Goal: Task Accomplishment & Management: Use online tool/utility

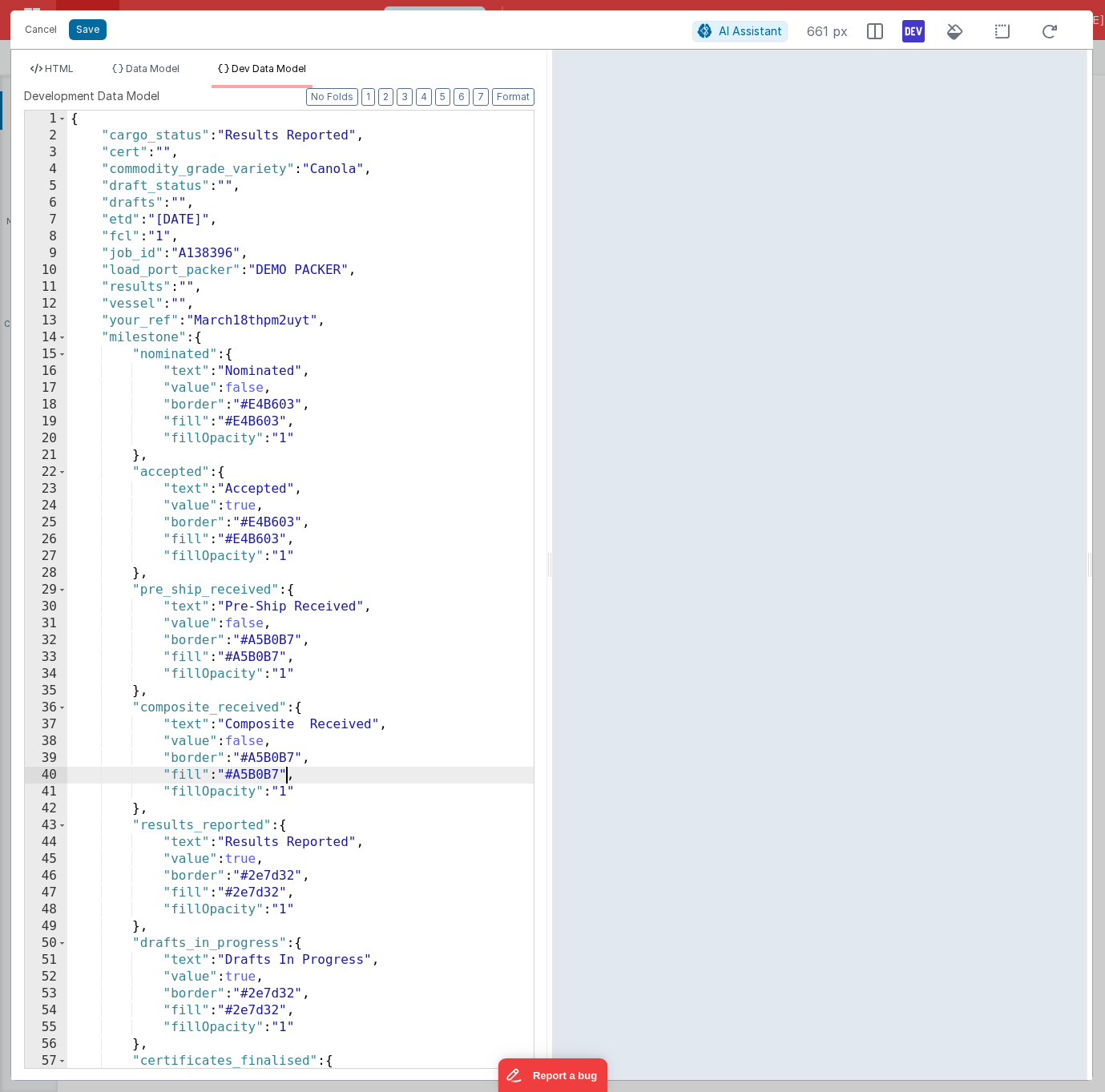
click at [283, 271] on div "{ "cargo_status" : "Results Reported" , "cert" : "" , "commodity_grade_variety"…" at bounding box center [300, 605] width 466 height 991
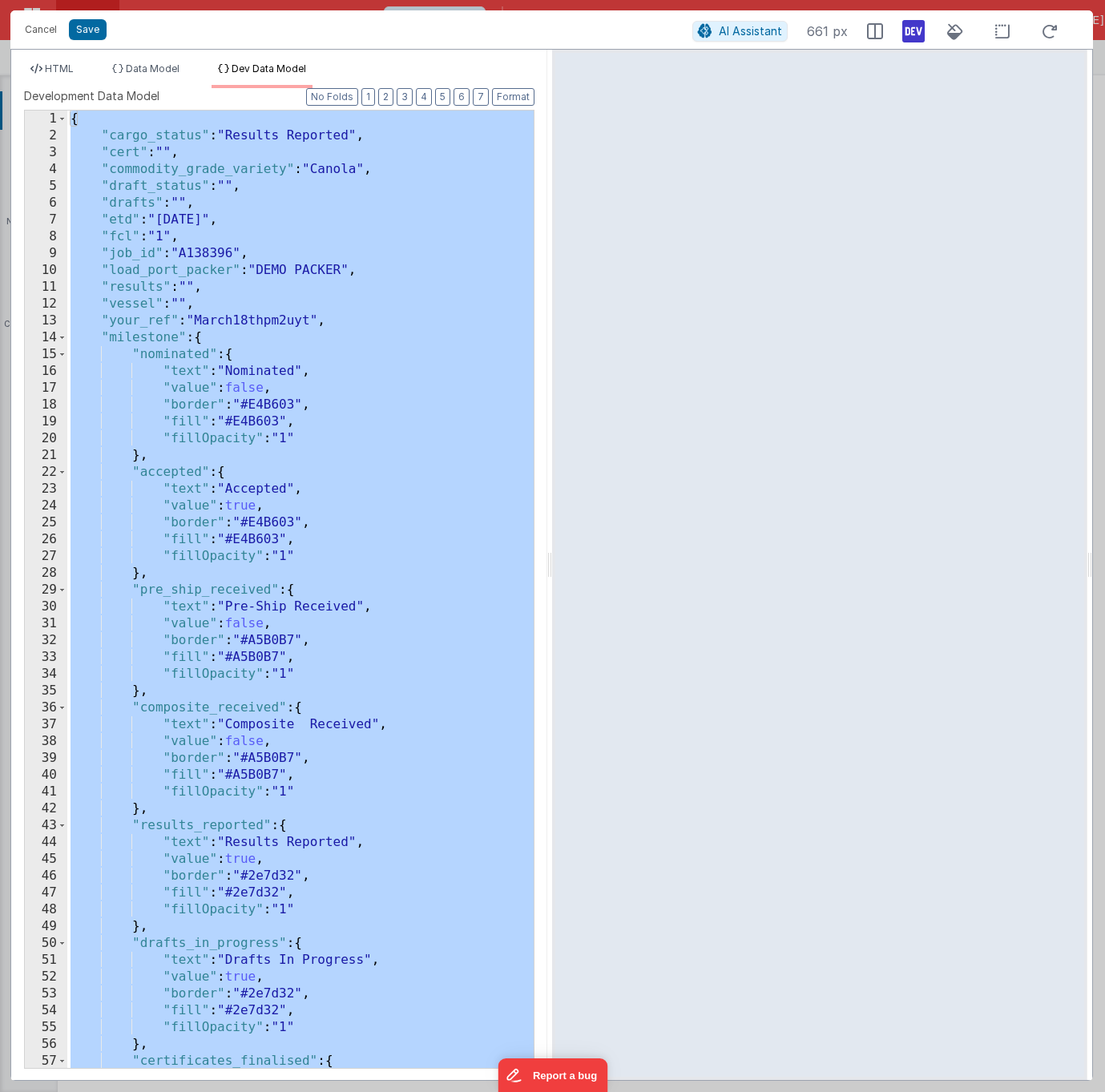
scroll to position [3618, 0]
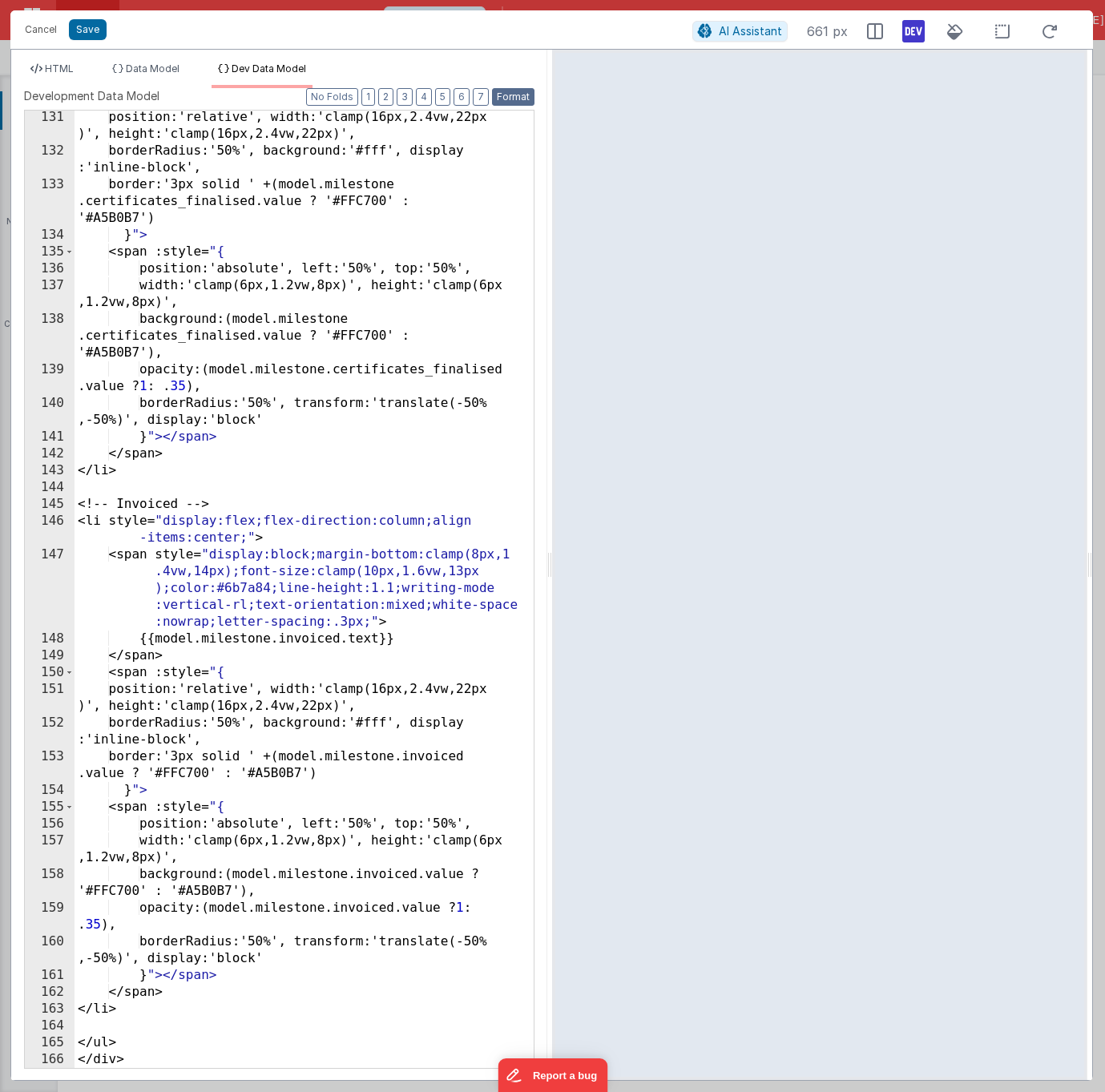
click at [514, 95] on button "Format" at bounding box center [513, 96] width 43 height 17
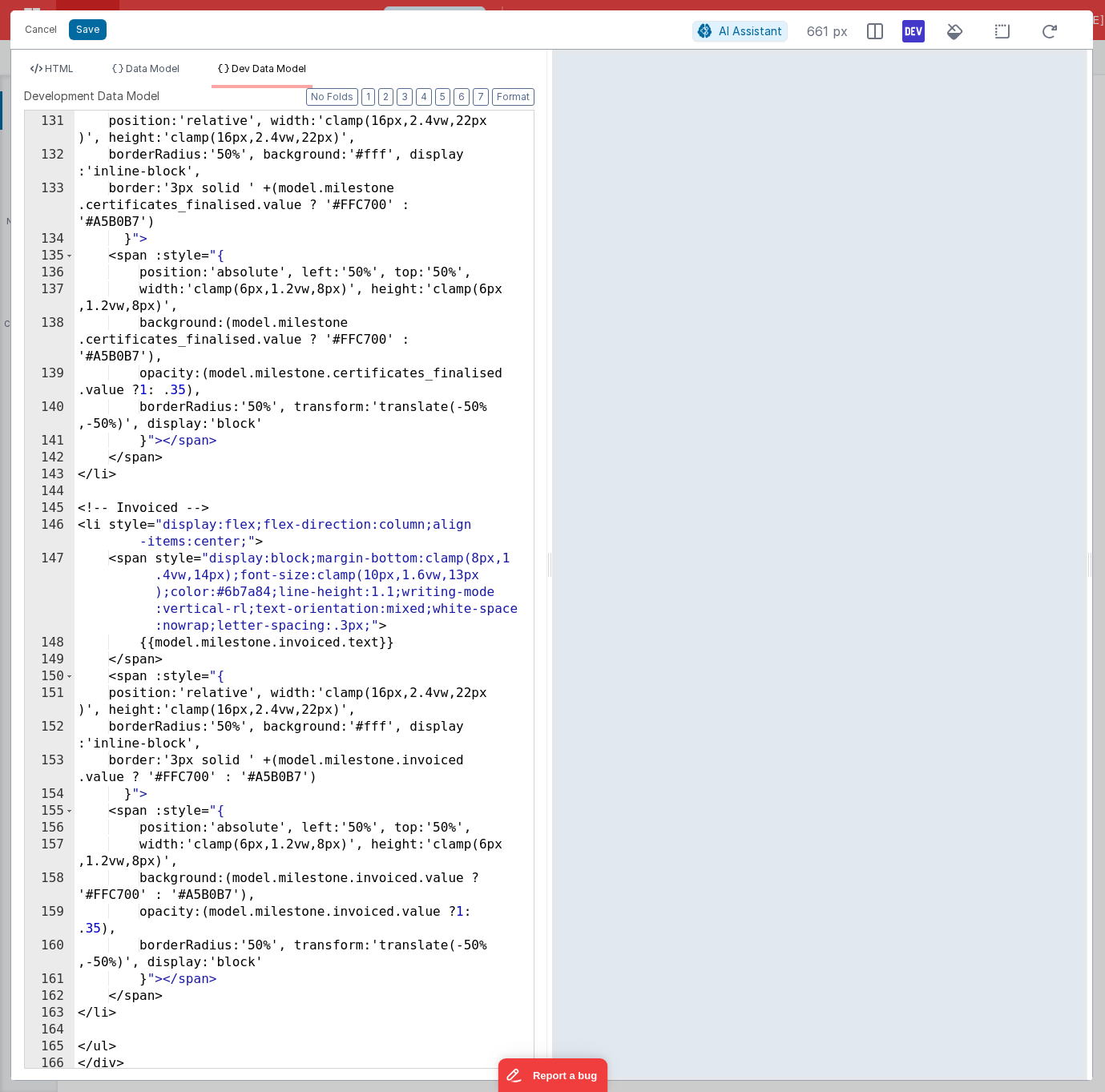
scroll to position [3301, 0]
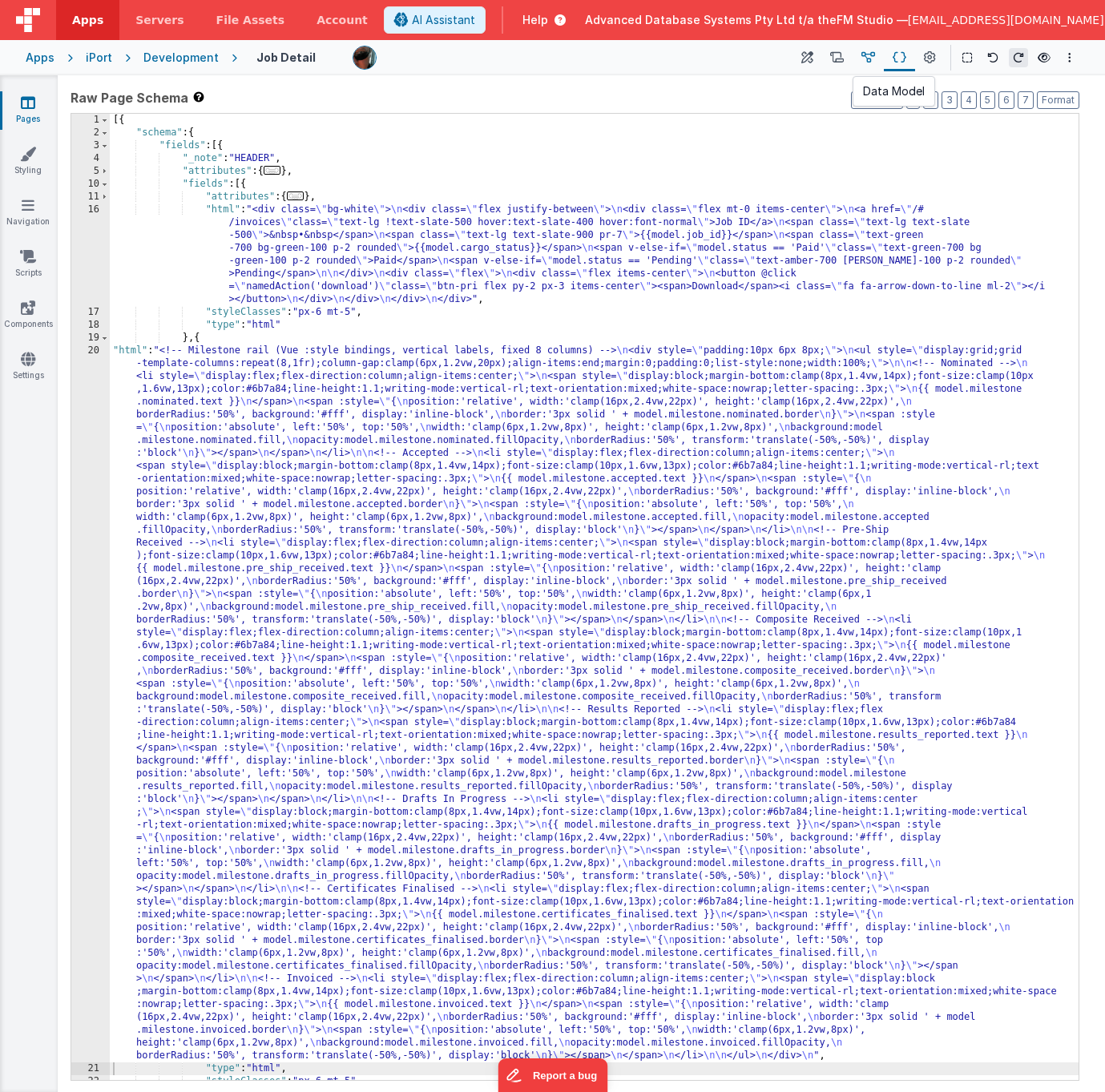
click at [869, 58] on icon at bounding box center [868, 58] width 14 height 17
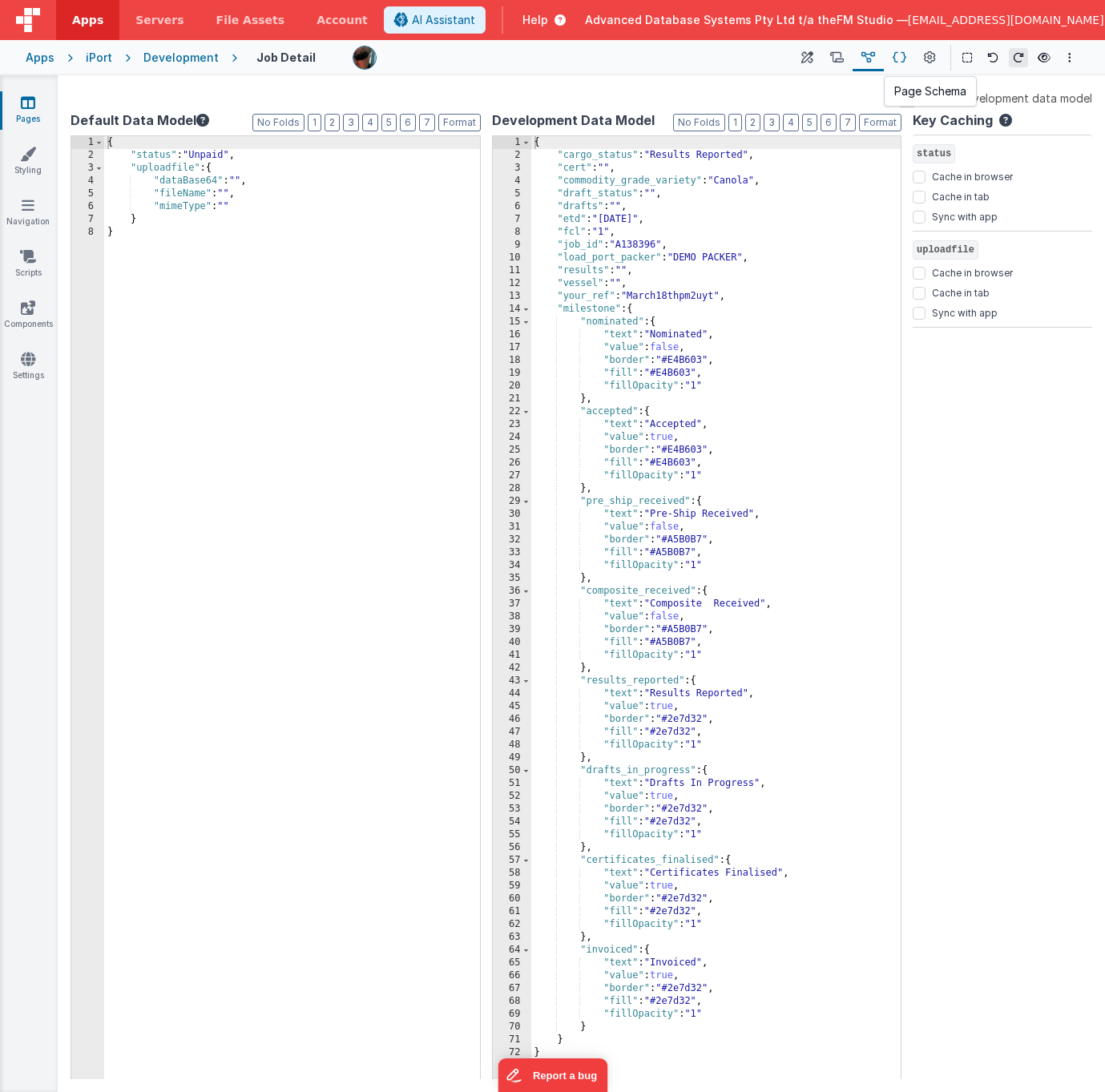
click at [900, 55] on icon at bounding box center [899, 58] width 14 height 17
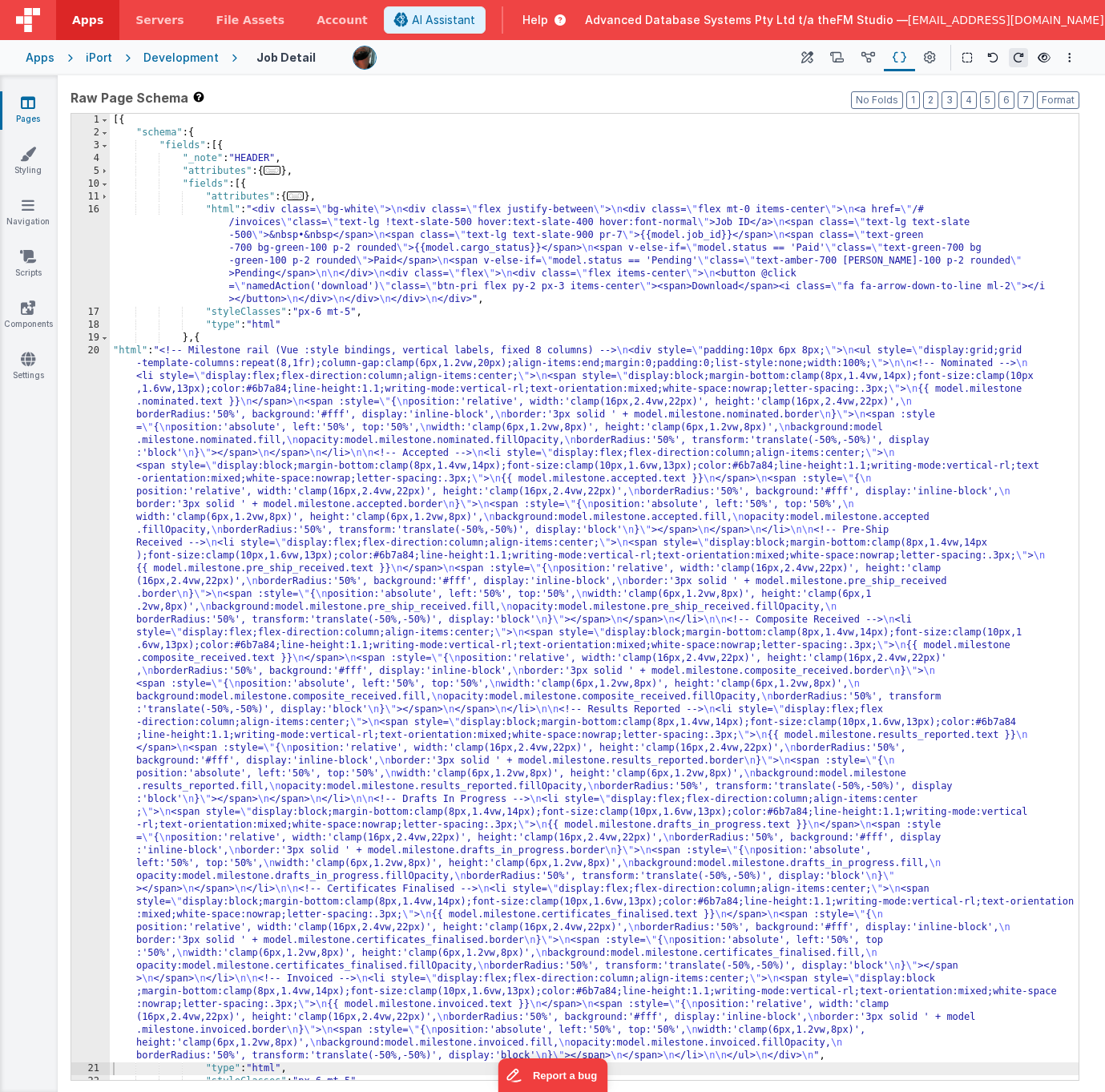
click at [465, 482] on div "[{ "schema" : { "fields" : [{ "_note" : "HEADER" , "attributes" : { ... } , "fi…" at bounding box center [594, 610] width 968 height 992
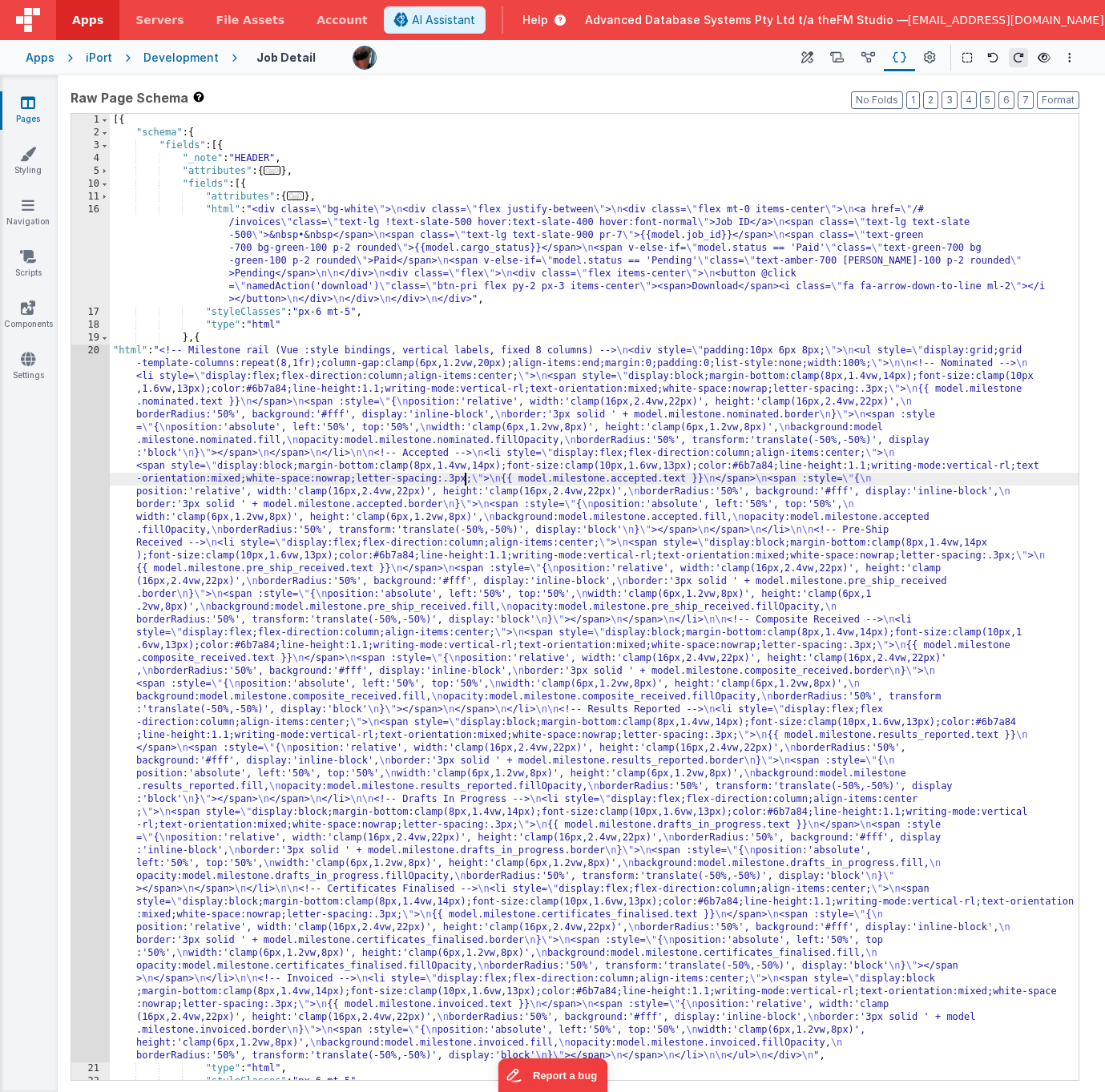
click at [81, 460] on div "20" at bounding box center [90, 703] width 39 height 717
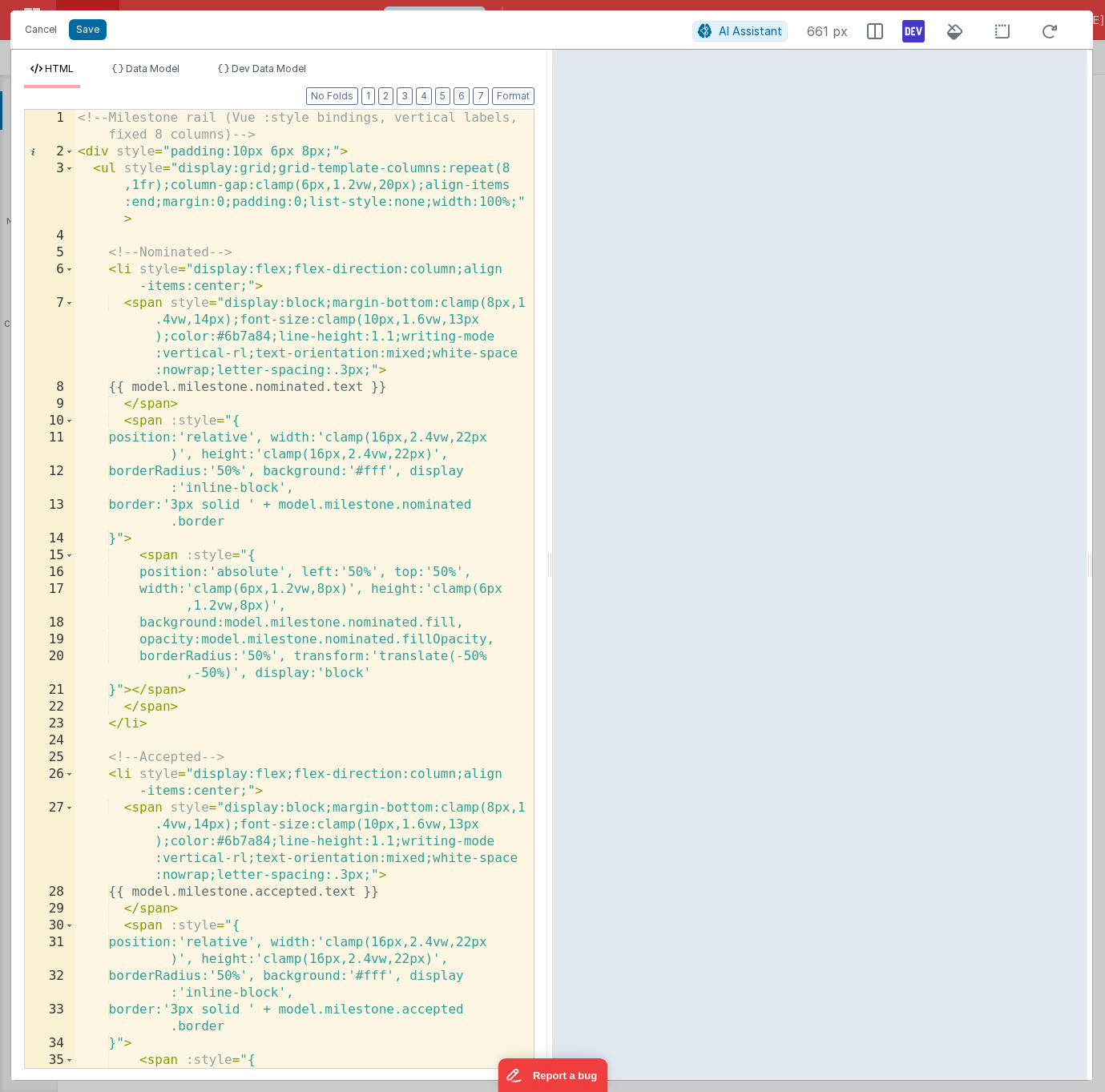
click at [173, 304] on div "<!-- Milestone rail (Vue :style bindings, vertical labels, fixed 8 columns) -->…" at bounding box center [303, 613] width 459 height 1009
click at [266, 68] on span "Dev Data Model" at bounding box center [269, 68] width 74 height 12
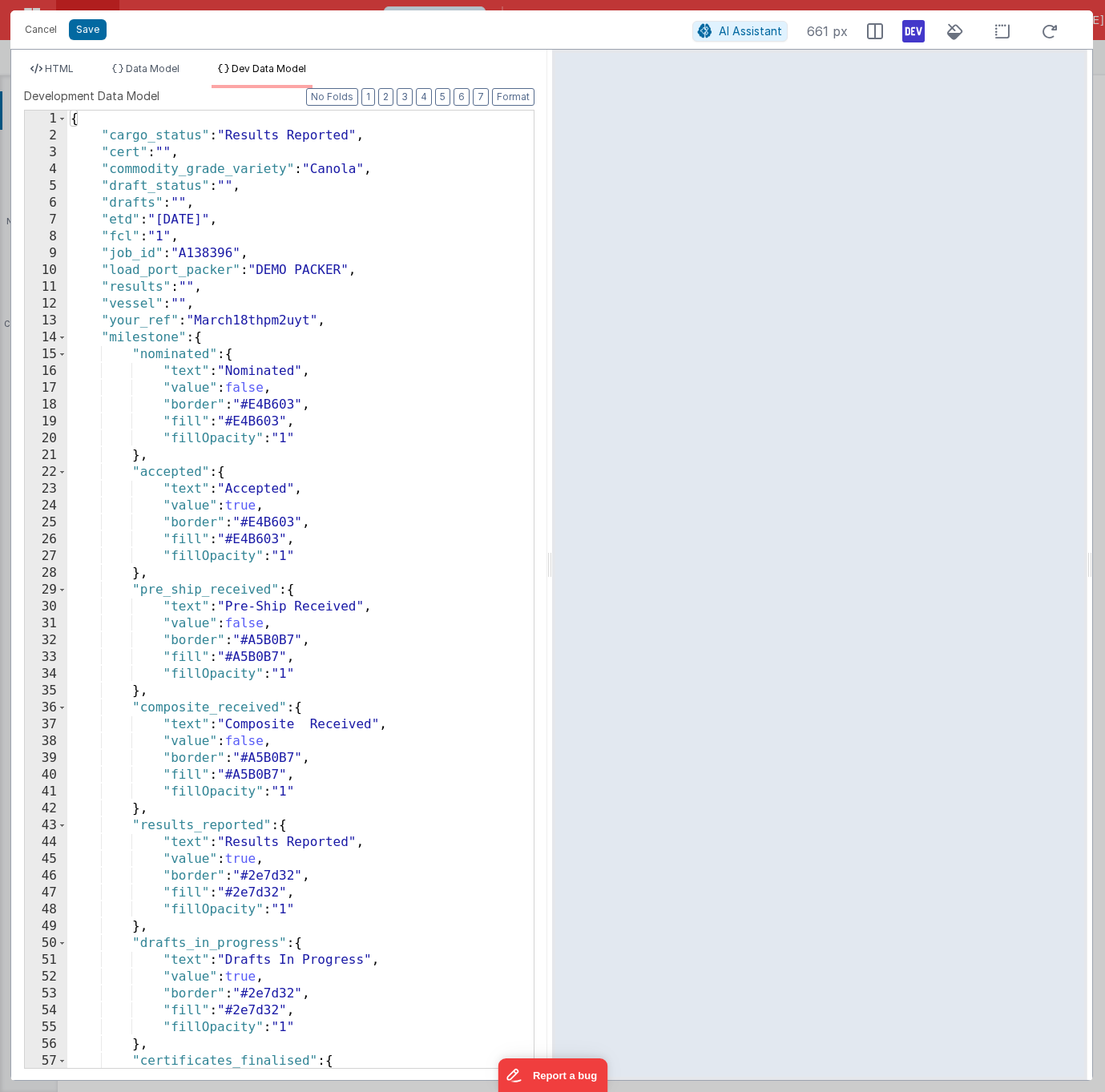
click at [250, 387] on div "{ "cargo_status" : "Results Reported" , "cert" : "" , "commodity_grade_variety"…" at bounding box center [300, 605] width 466 height 991
click at [148, 70] on span "Data Model" at bounding box center [152, 68] width 53 height 12
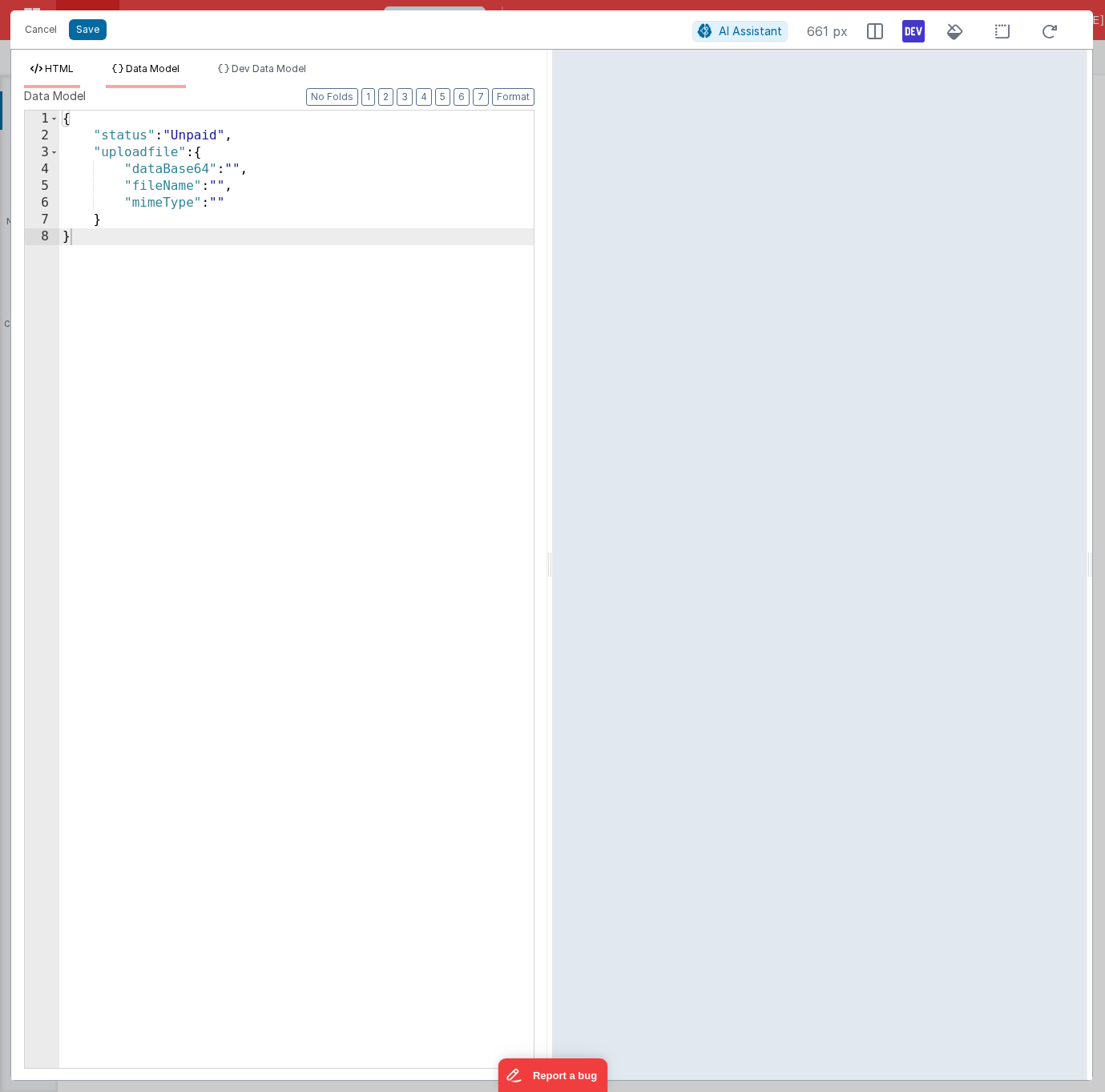
click at [62, 69] on span "HTML" at bounding box center [60, 68] width 29 height 12
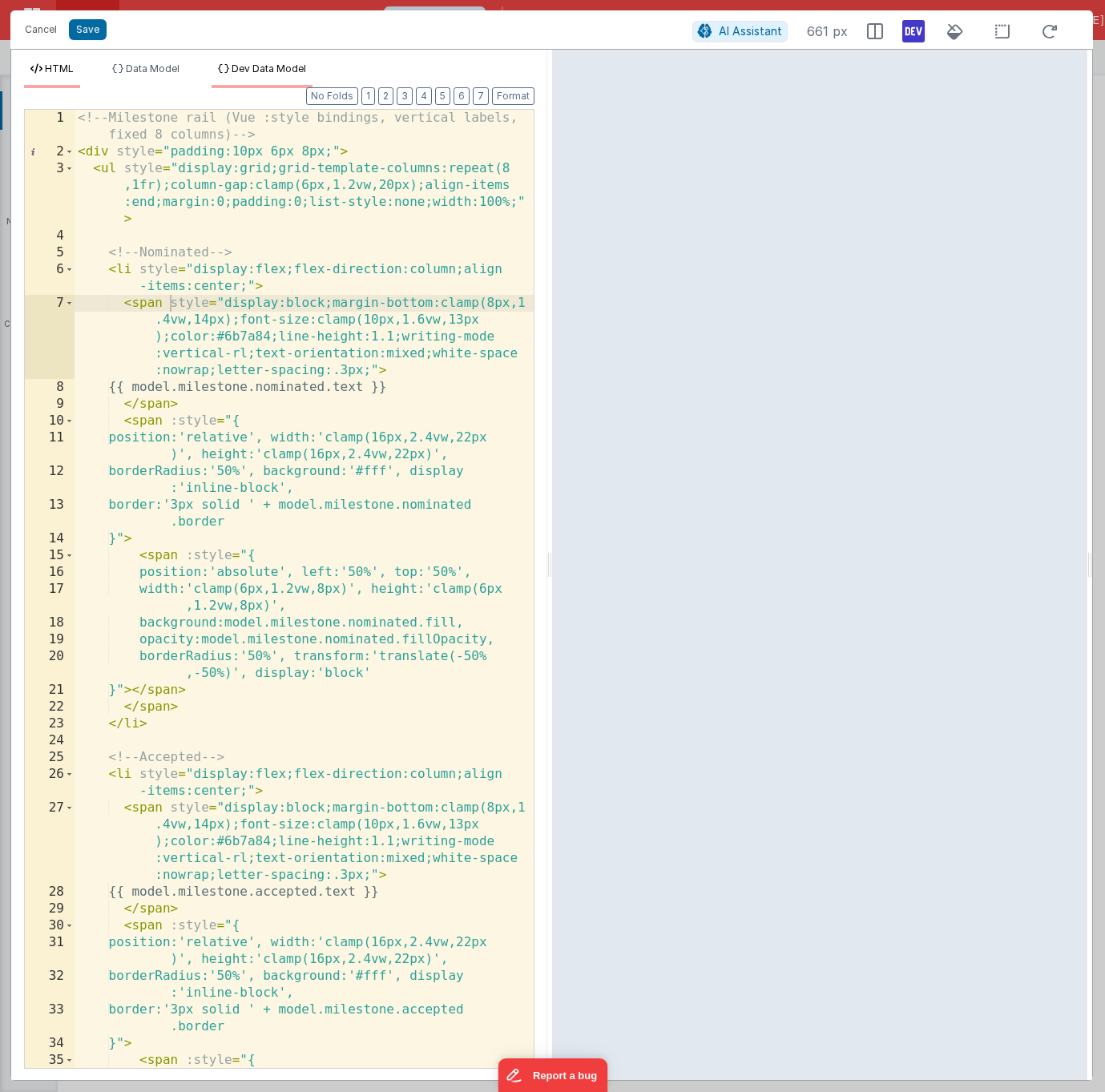
click at [291, 70] on span "Dev Data Model" at bounding box center [269, 68] width 74 height 12
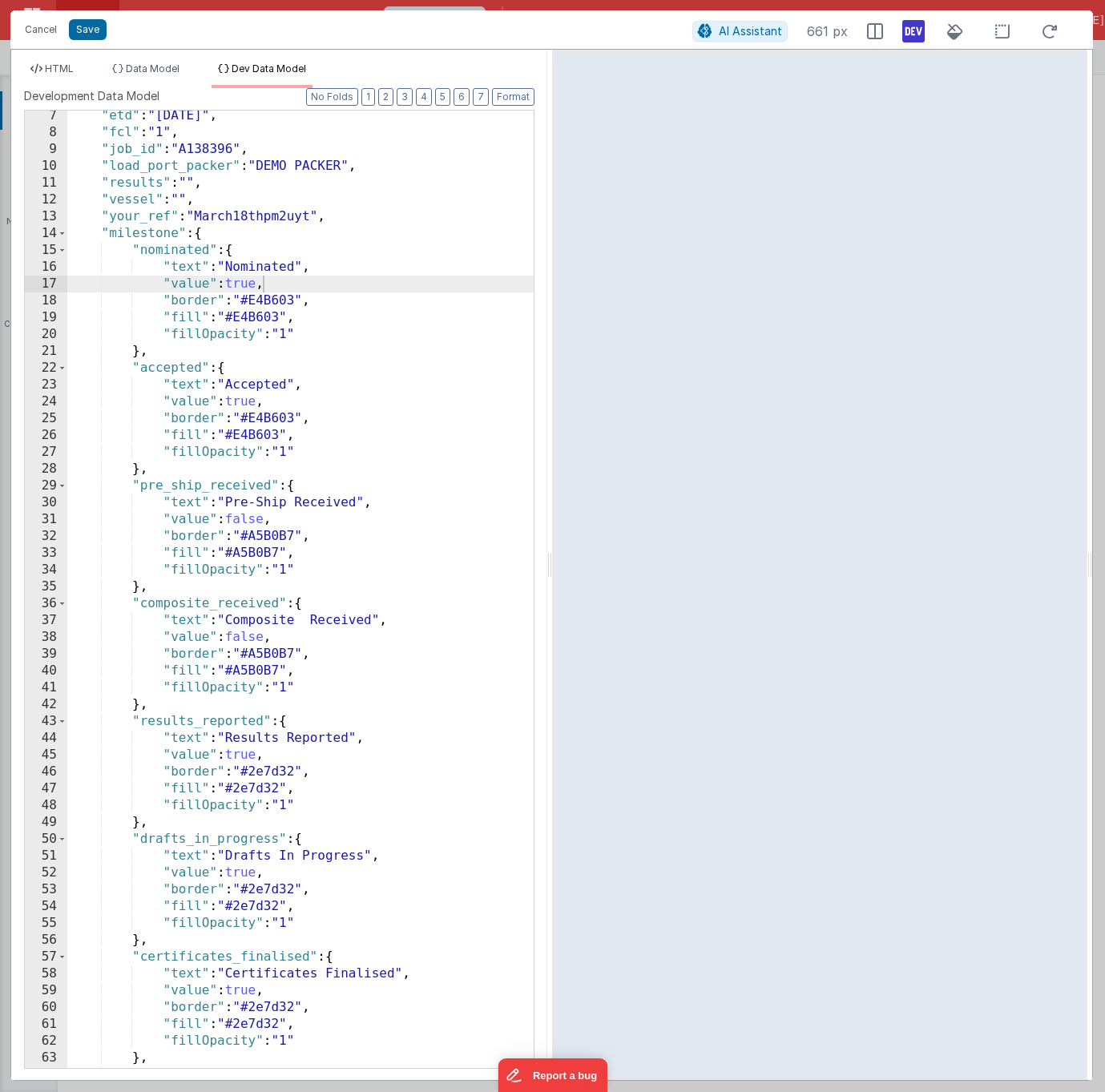
scroll to position [110, 0]
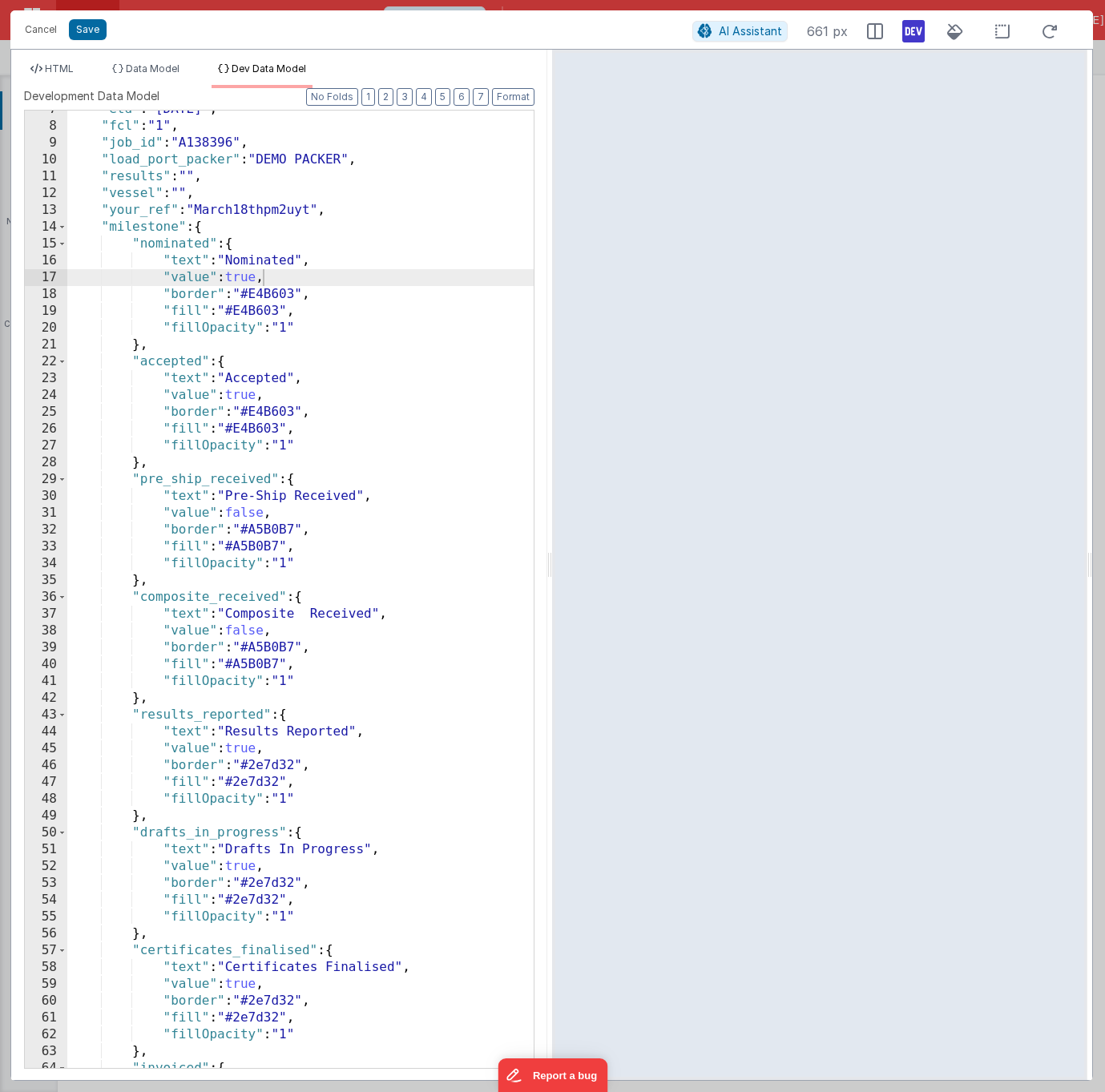
click at [263, 413] on div ""etd" : "28/06/2024" , "fcl" : "1" , "job_id" : "A138396" , "load_port_packer" …" at bounding box center [300, 596] width 466 height 991
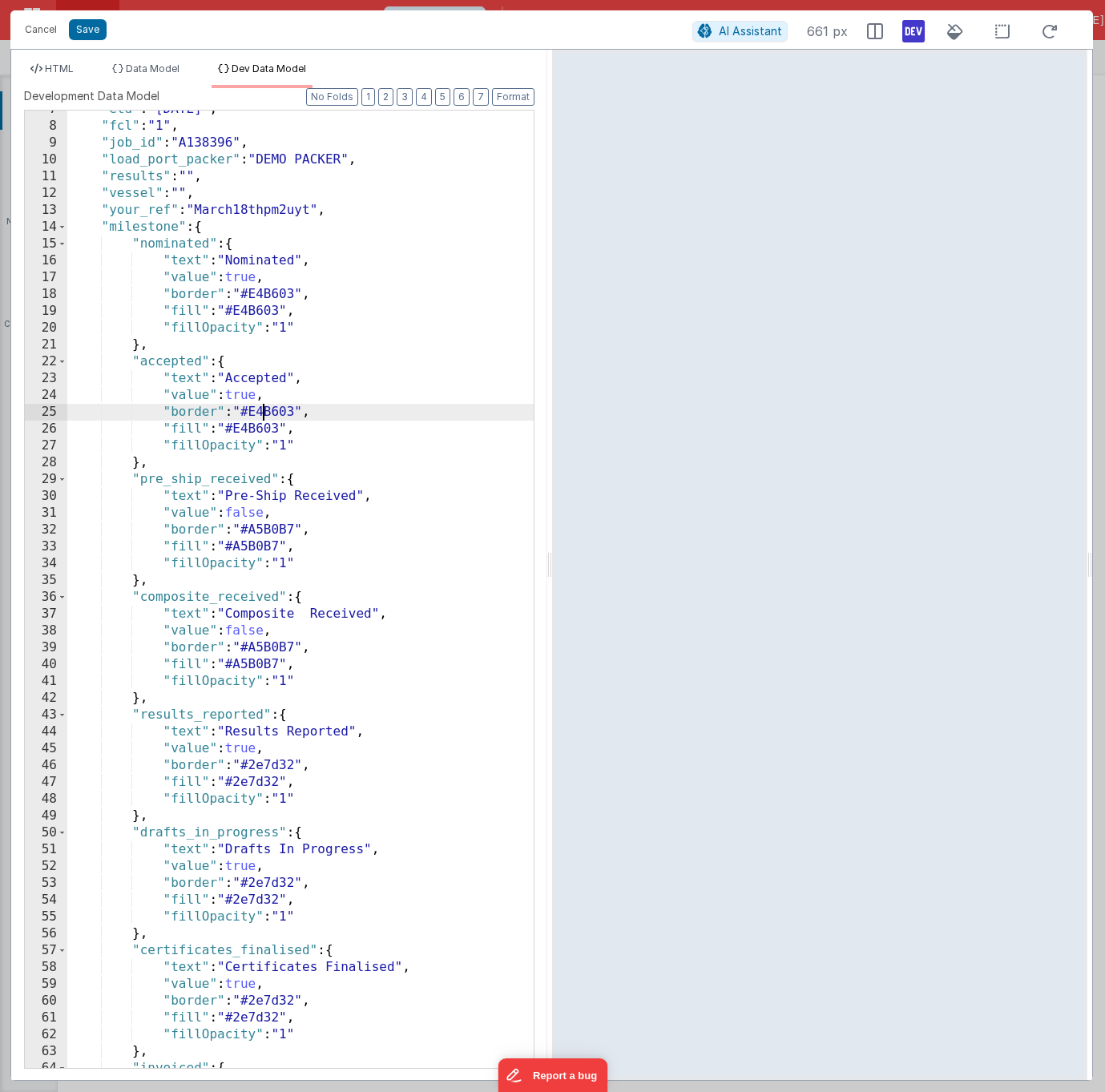
click at [263, 413] on div ""etd" : "28/06/2024" , "fcl" : "1" , "job_id" : "A138396" , "load_port_packer" …" at bounding box center [300, 596] width 466 height 991
click at [270, 531] on div ""etd" : "28/06/2024" , "fcl" : "1" , "job_id" : "A138396" , "load_port_packer" …" at bounding box center [300, 596] width 466 height 991
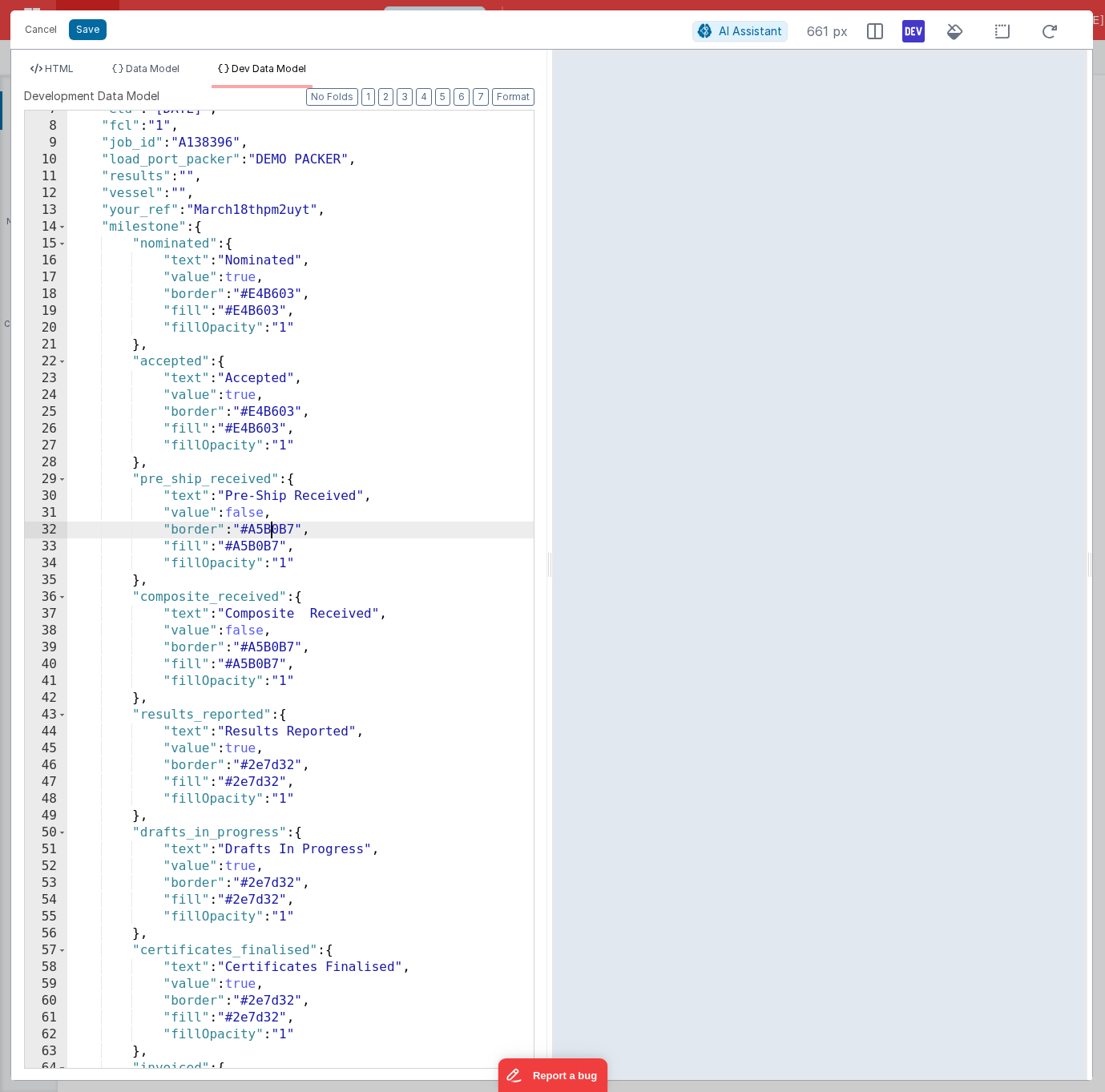
click at [270, 531] on div ""etd" : "28/06/2024" , "fcl" : "1" , "job_id" : "A138396" , "load_port_packer" …" at bounding box center [300, 596] width 466 height 991
click at [66, 67] on span "HTML" at bounding box center [60, 68] width 29 height 12
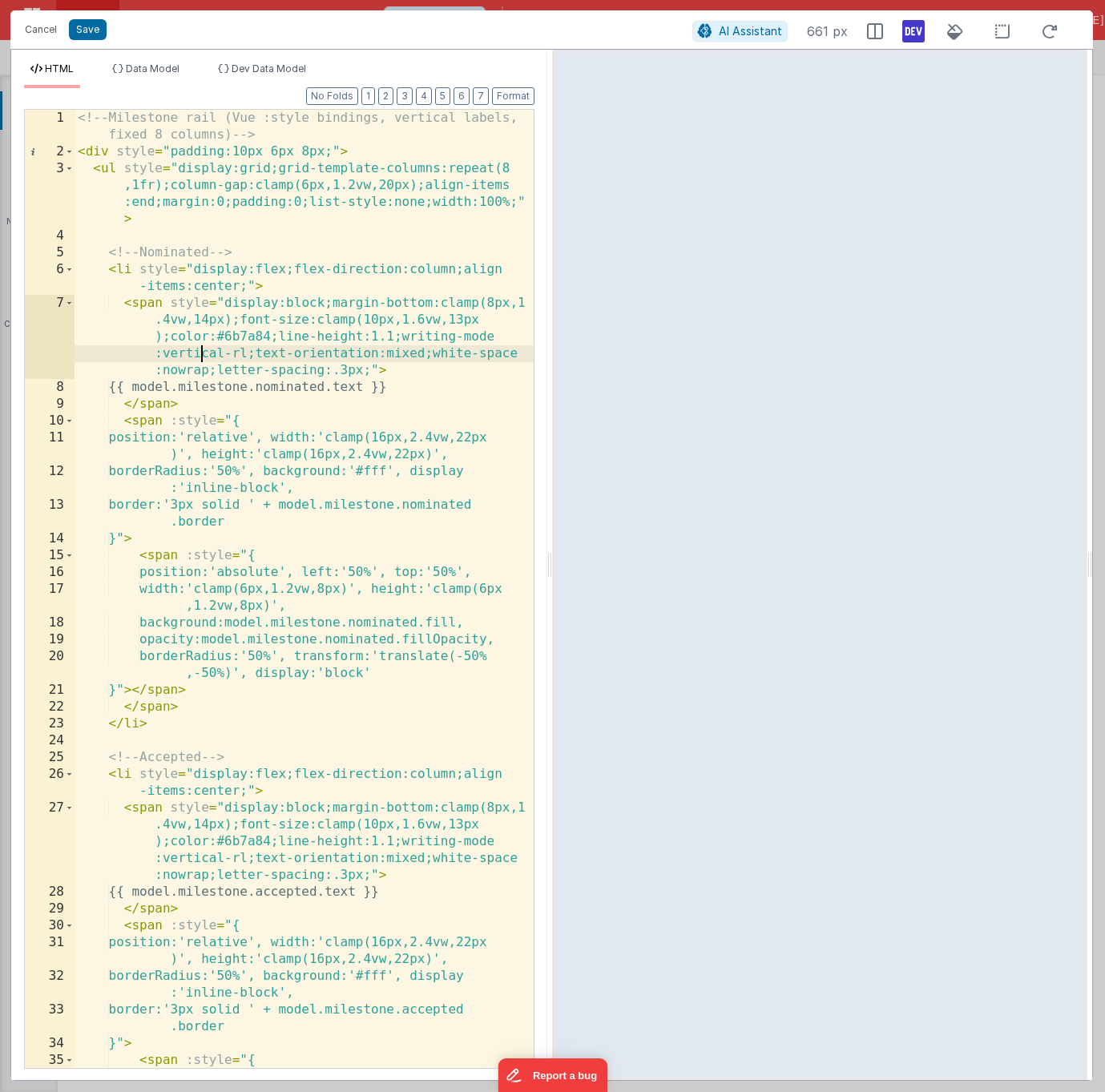
click at [205, 360] on div "<!-- Milestone rail (Vue :style bindings, vertical labels, fixed 8 columns) -->…" at bounding box center [303, 613] width 459 height 1009
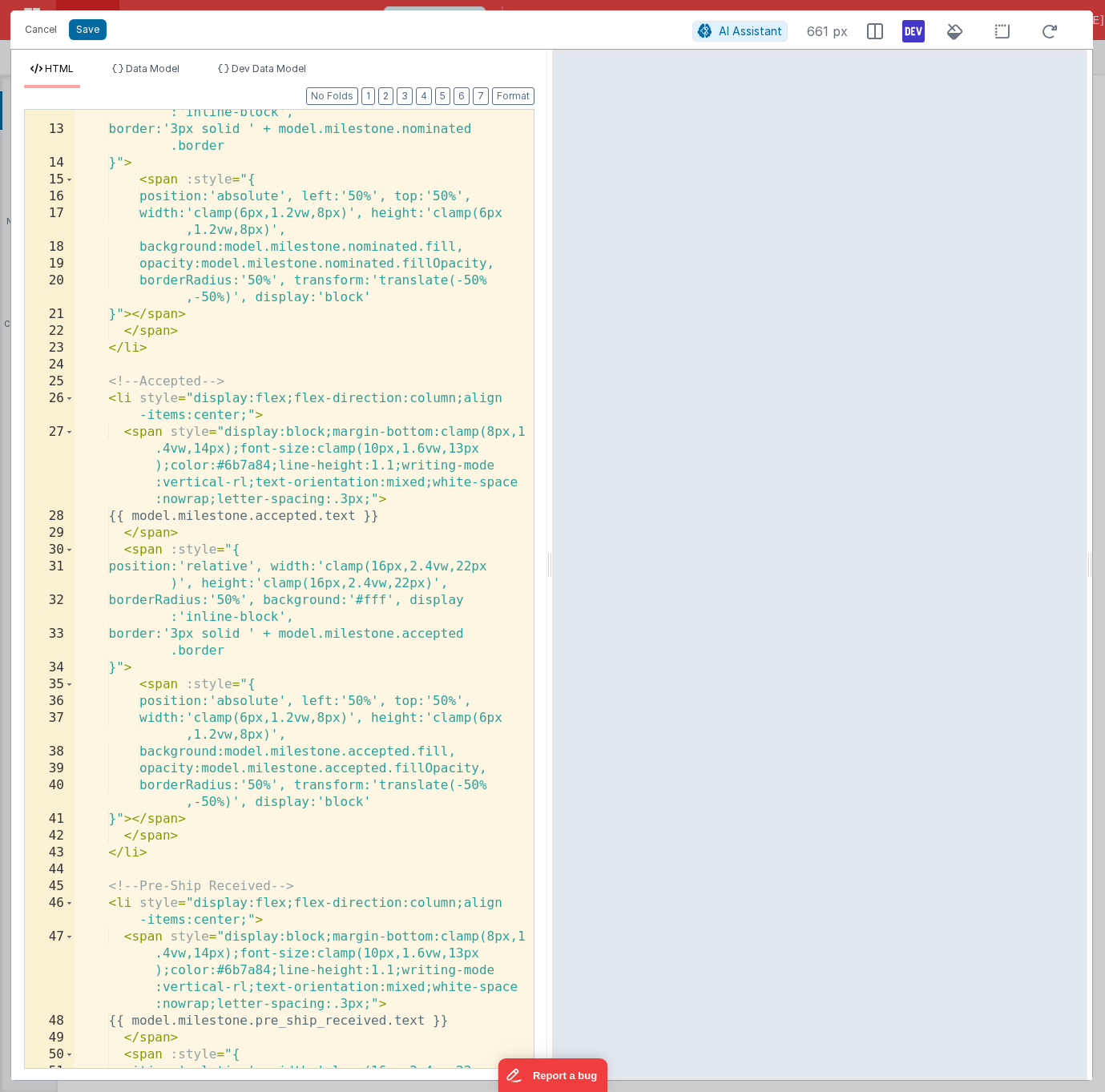
scroll to position [378, 0]
click at [262, 66] on span "Dev Data Model" at bounding box center [269, 68] width 74 height 12
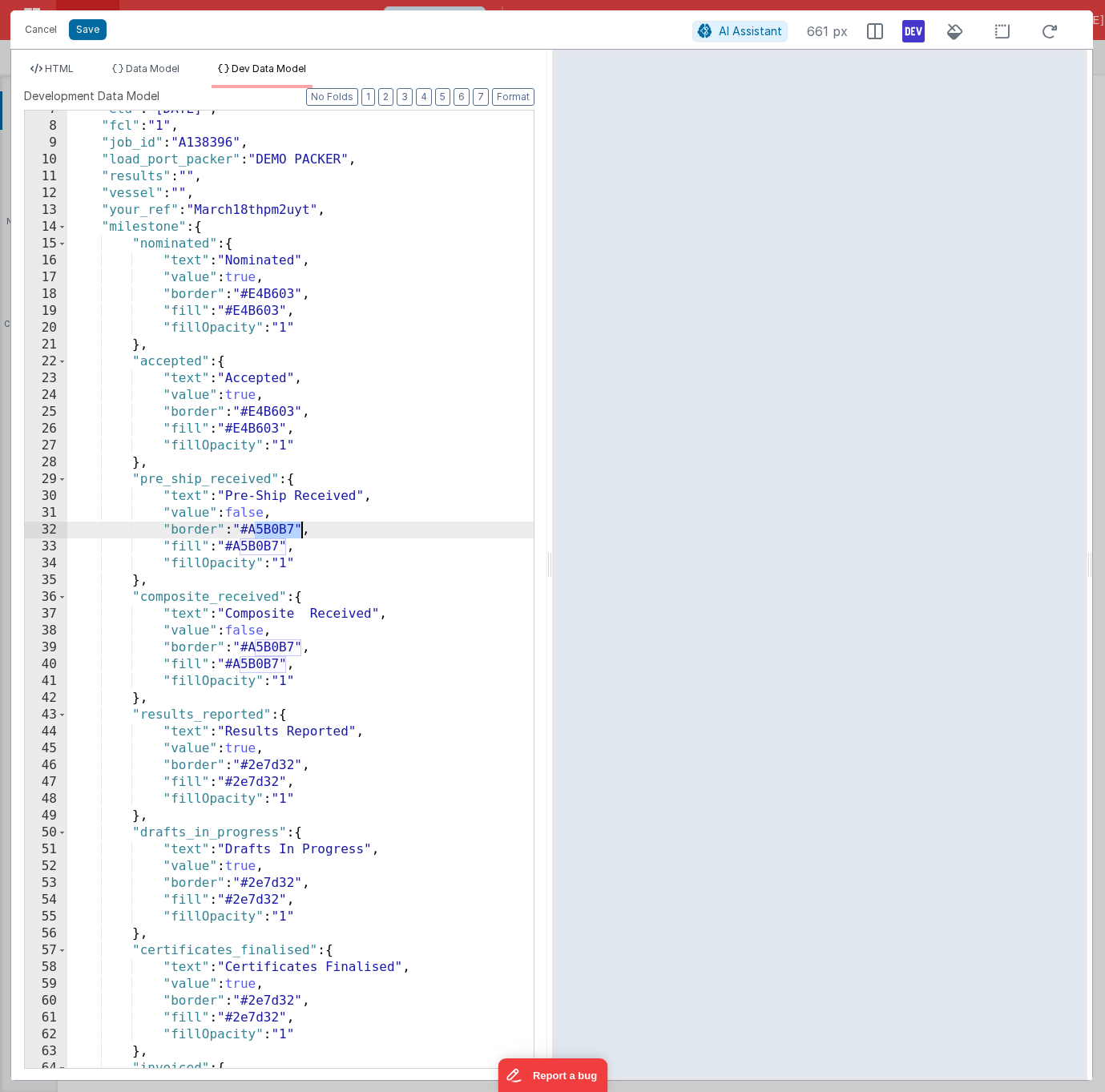
click at [264, 293] on div ""etd" : "28/06/2024" , "fcl" : "1" , "job_id" : "A138396" , "load_port_packer" …" at bounding box center [300, 596] width 466 height 991
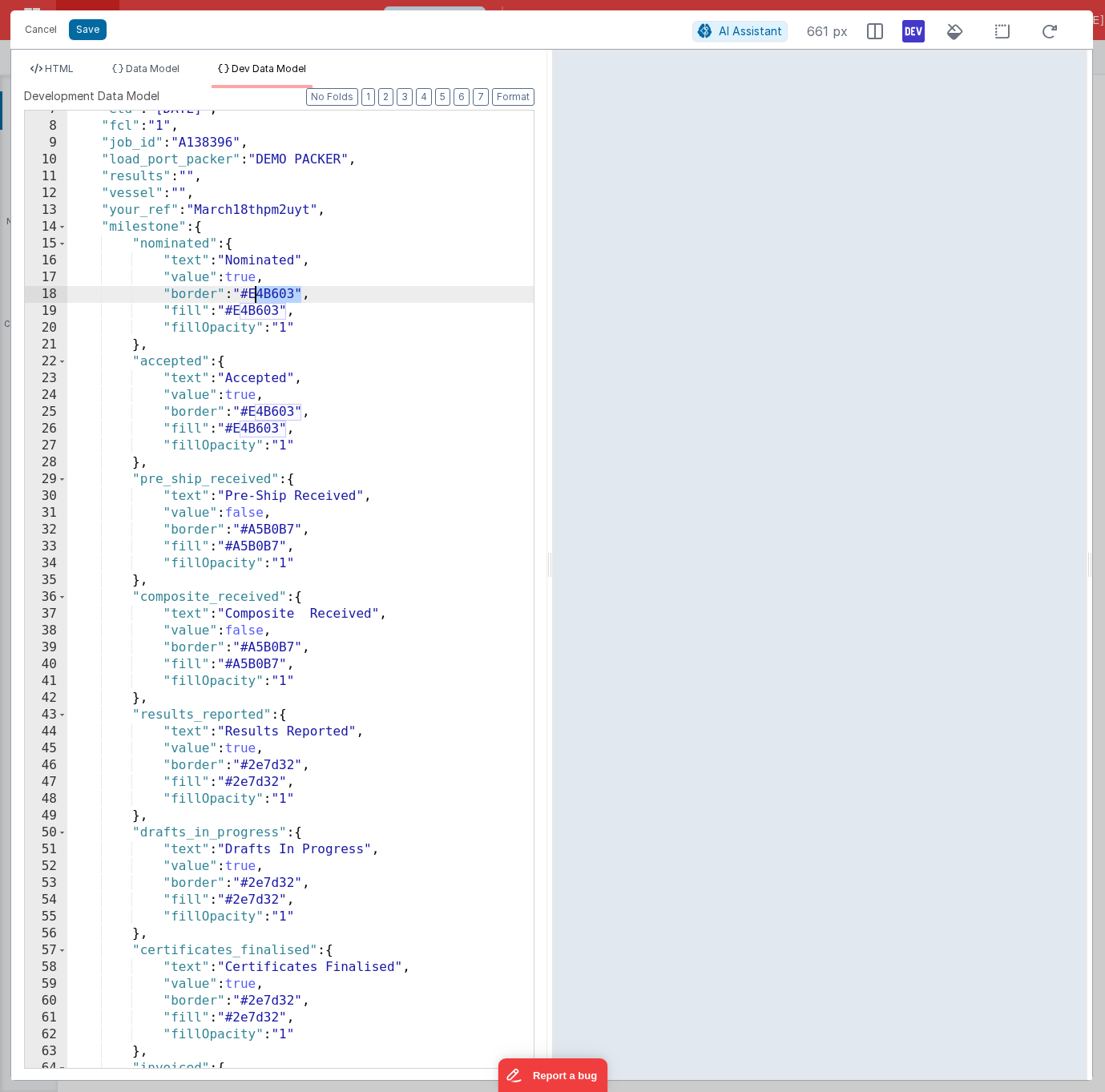
click at [271, 530] on div ""etd" : "28/06/2024" , "fcl" : "1" , "job_id" : "A138396" , "load_port_packer" …" at bounding box center [300, 596] width 466 height 991
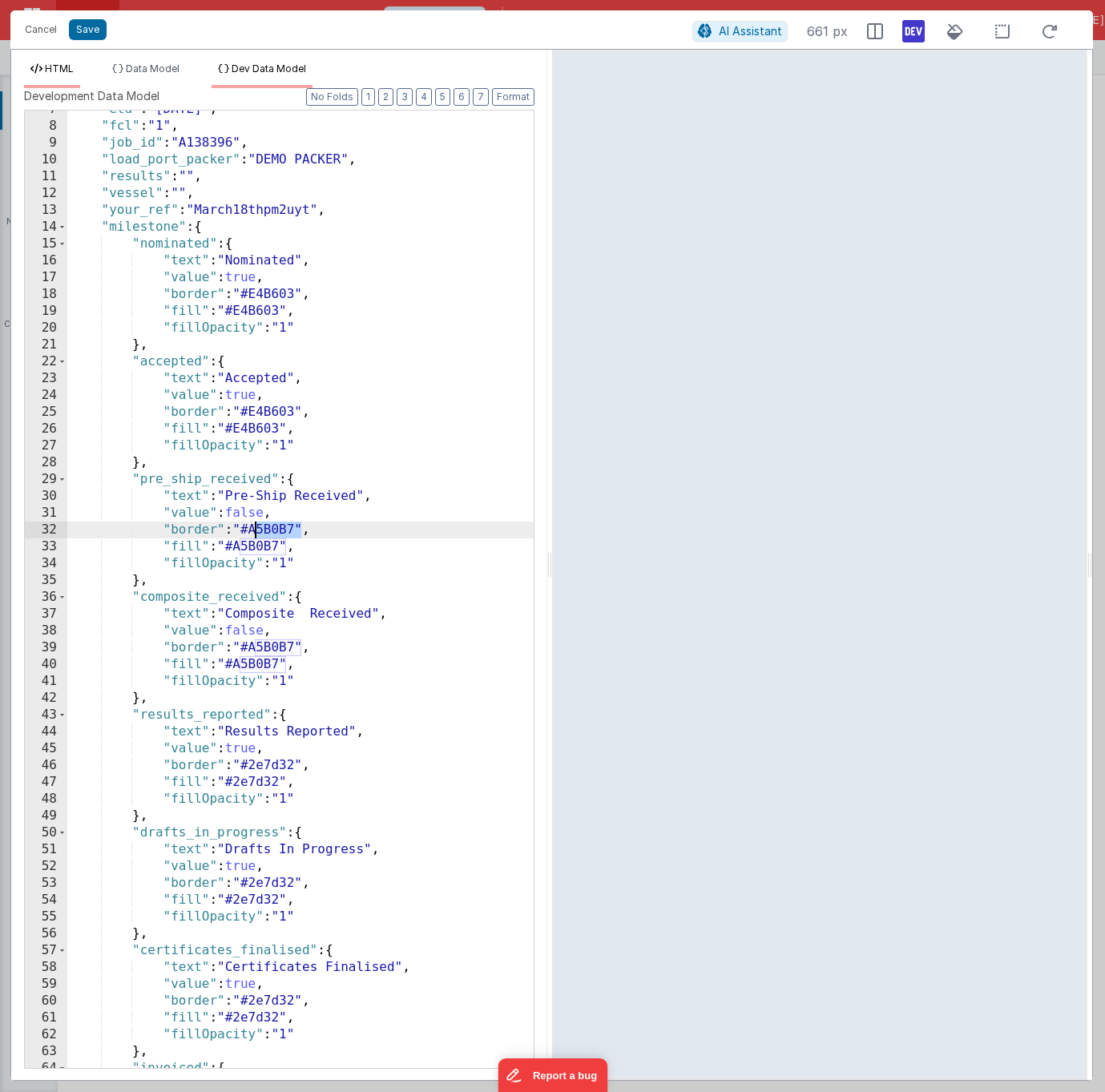
click at [62, 71] on span "HTML" at bounding box center [60, 68] width 29 height 12
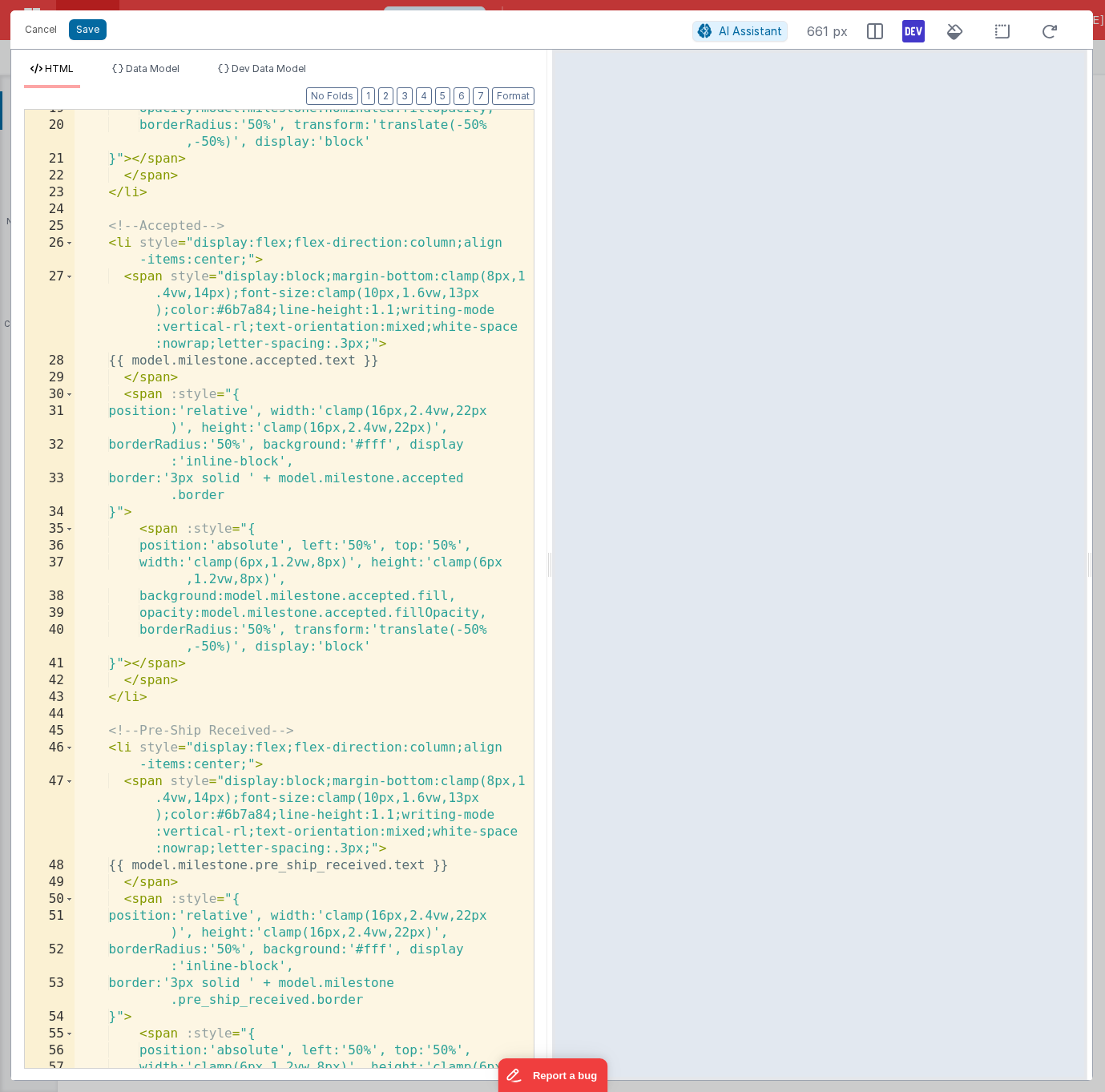
scroll to position [534, 0]
click at [260, 64] on span "Dev Data Model" at bounding box center [269, 68] width 74 height 12
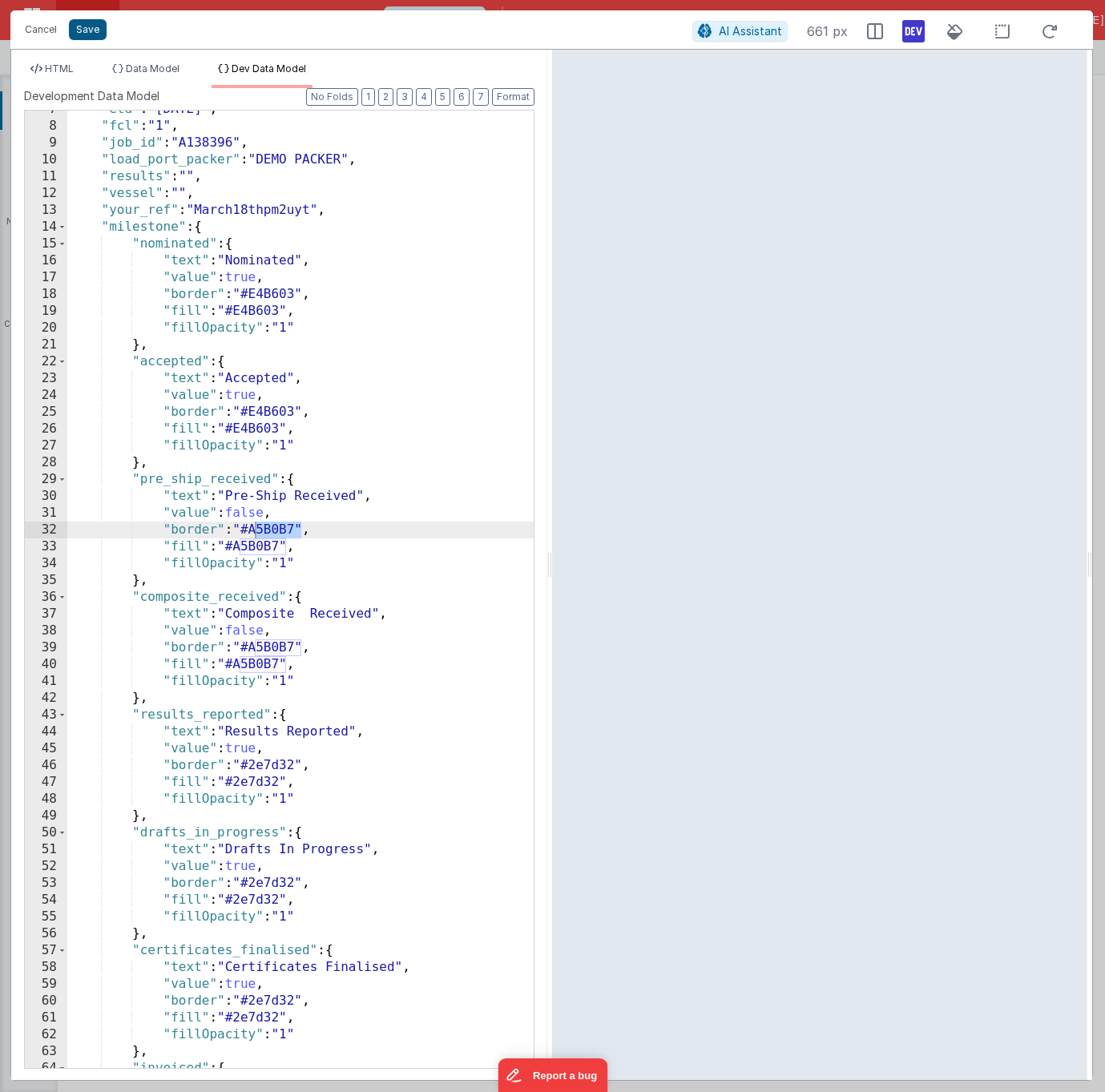
click at [82, 31] on button "Save" at bounding box center [88, 29] width 38 height 21
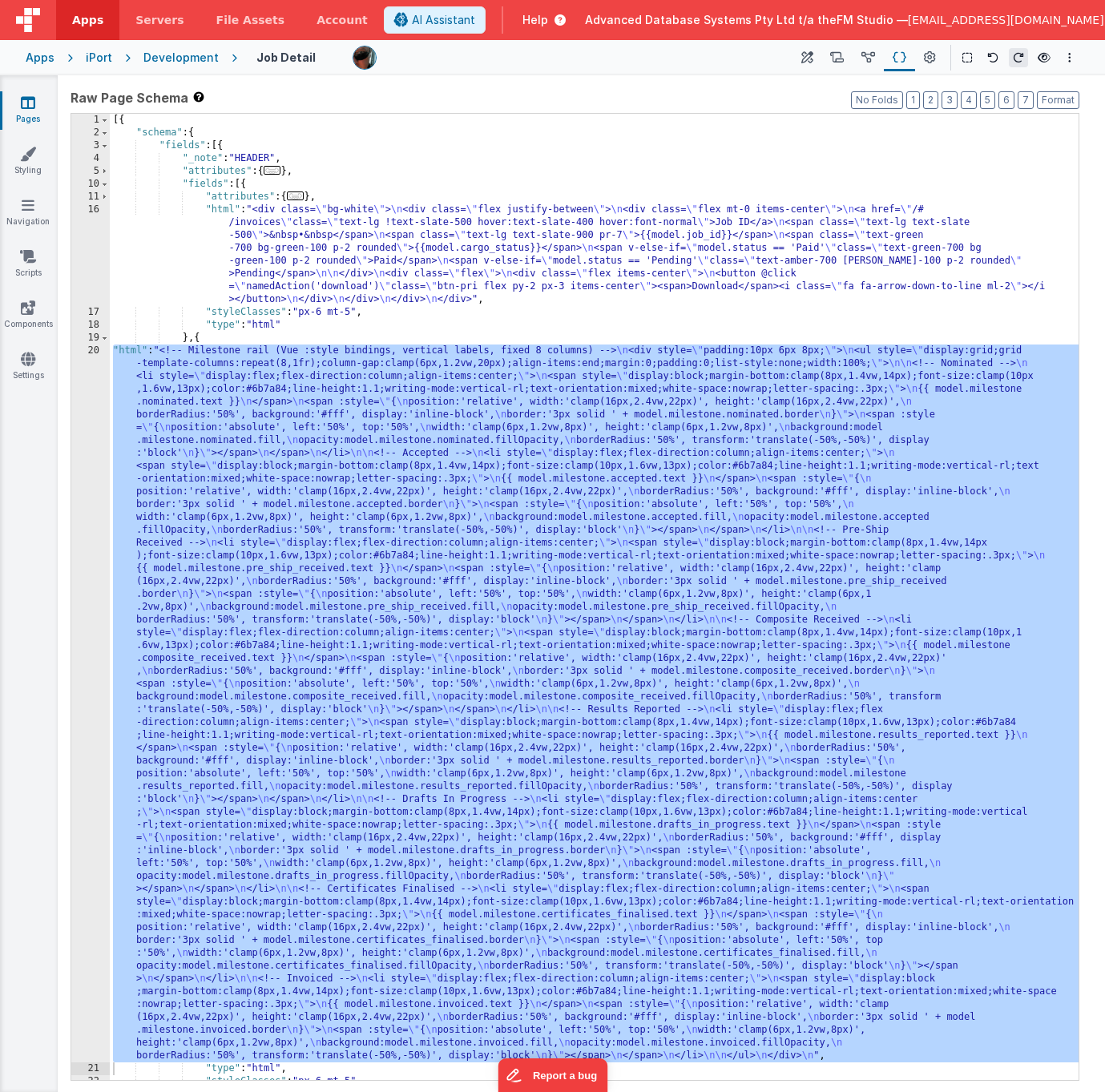
click at [262, 423] on div "[{ "schema" : { "fields" : [{ "_note" : "HEADER" , "attributes" : { ... } , "fi…" at bounding box center [594, 610] width 968 height 992
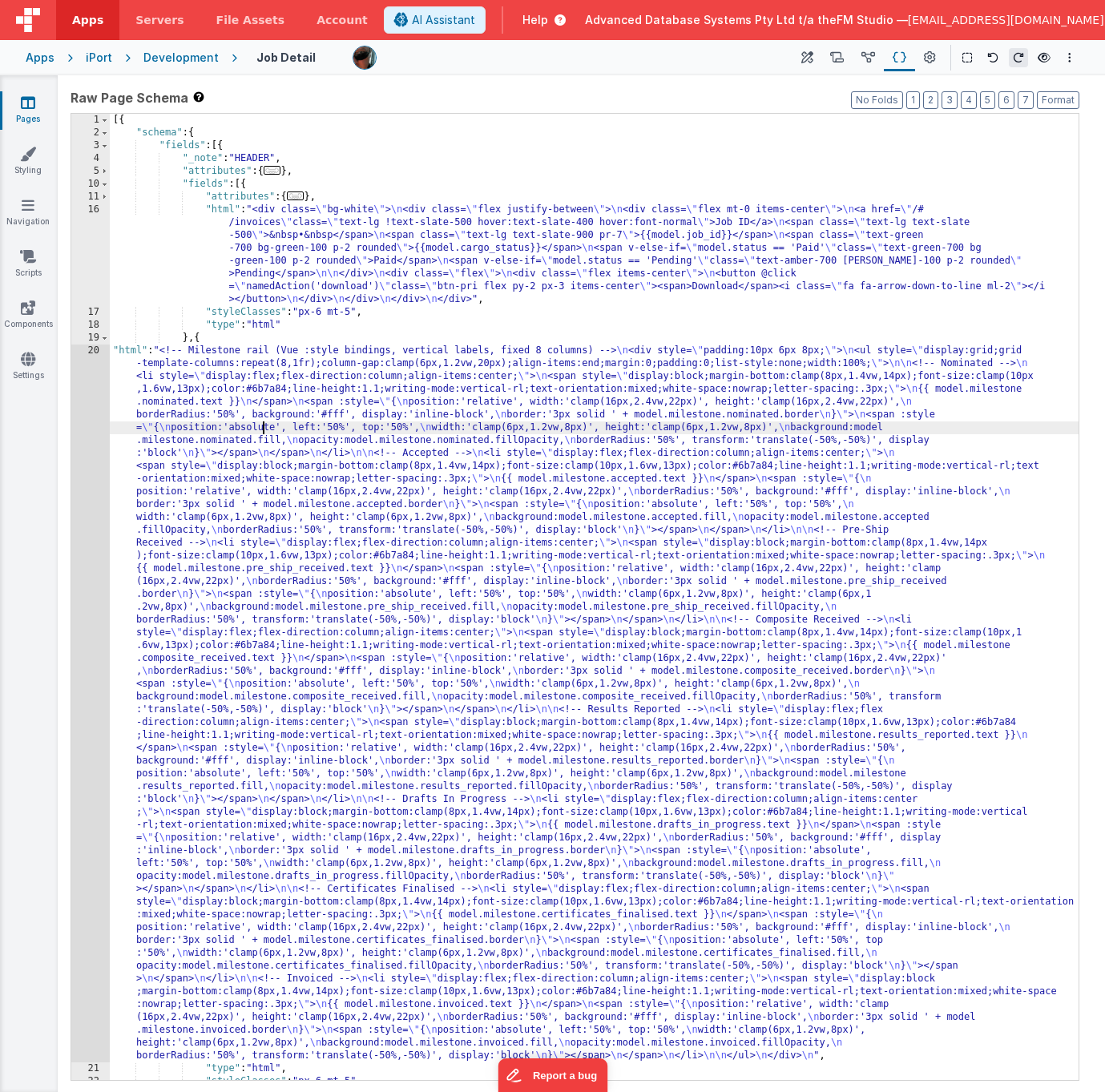
click at [191, 56] on div "Development" at bounding box center [180, 58] width 75 height 16
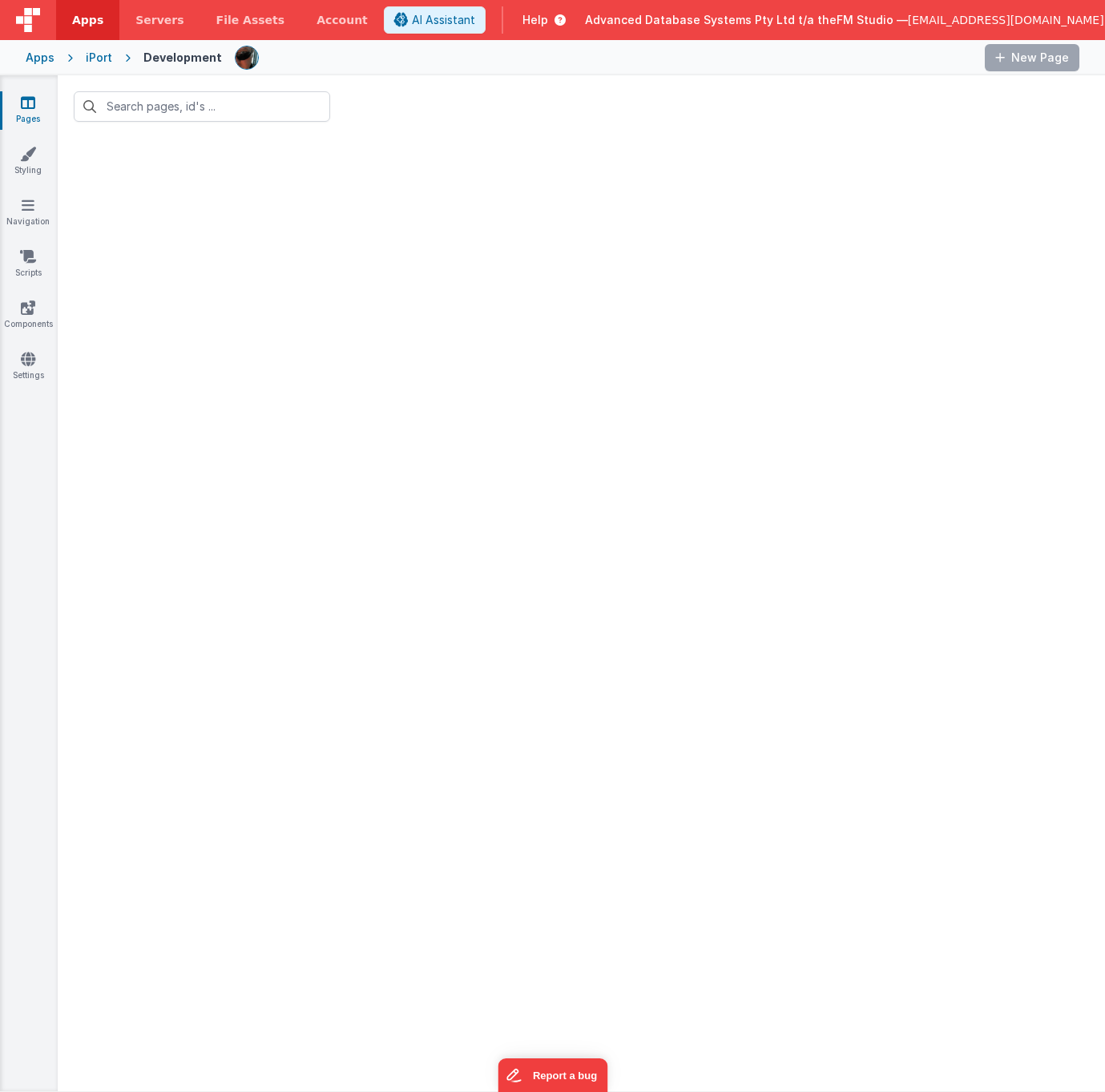
type input "job"
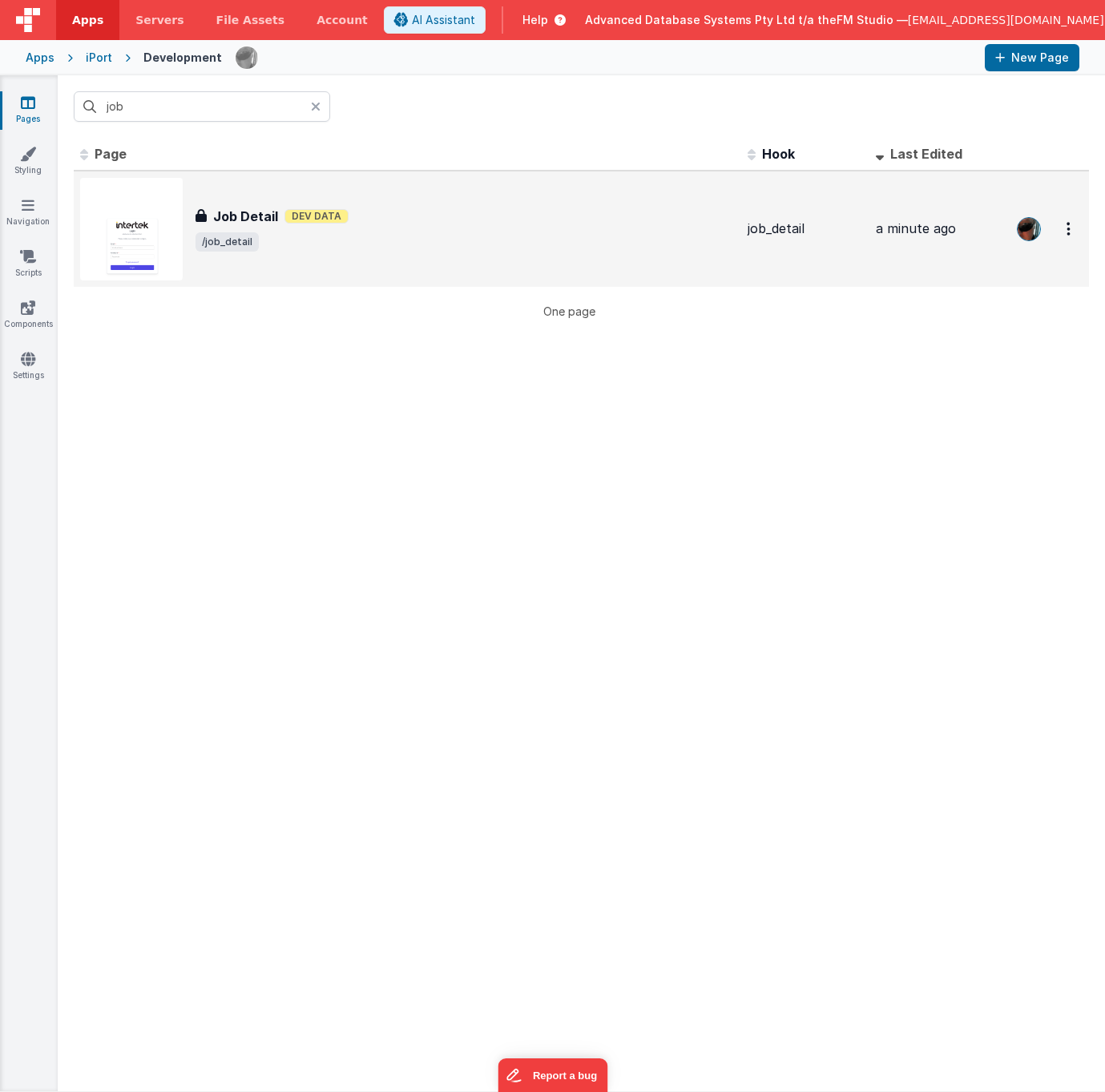
click at [245, 214] on h3 "Job Detail" at bounding box center [246, 215] width 65 height 19
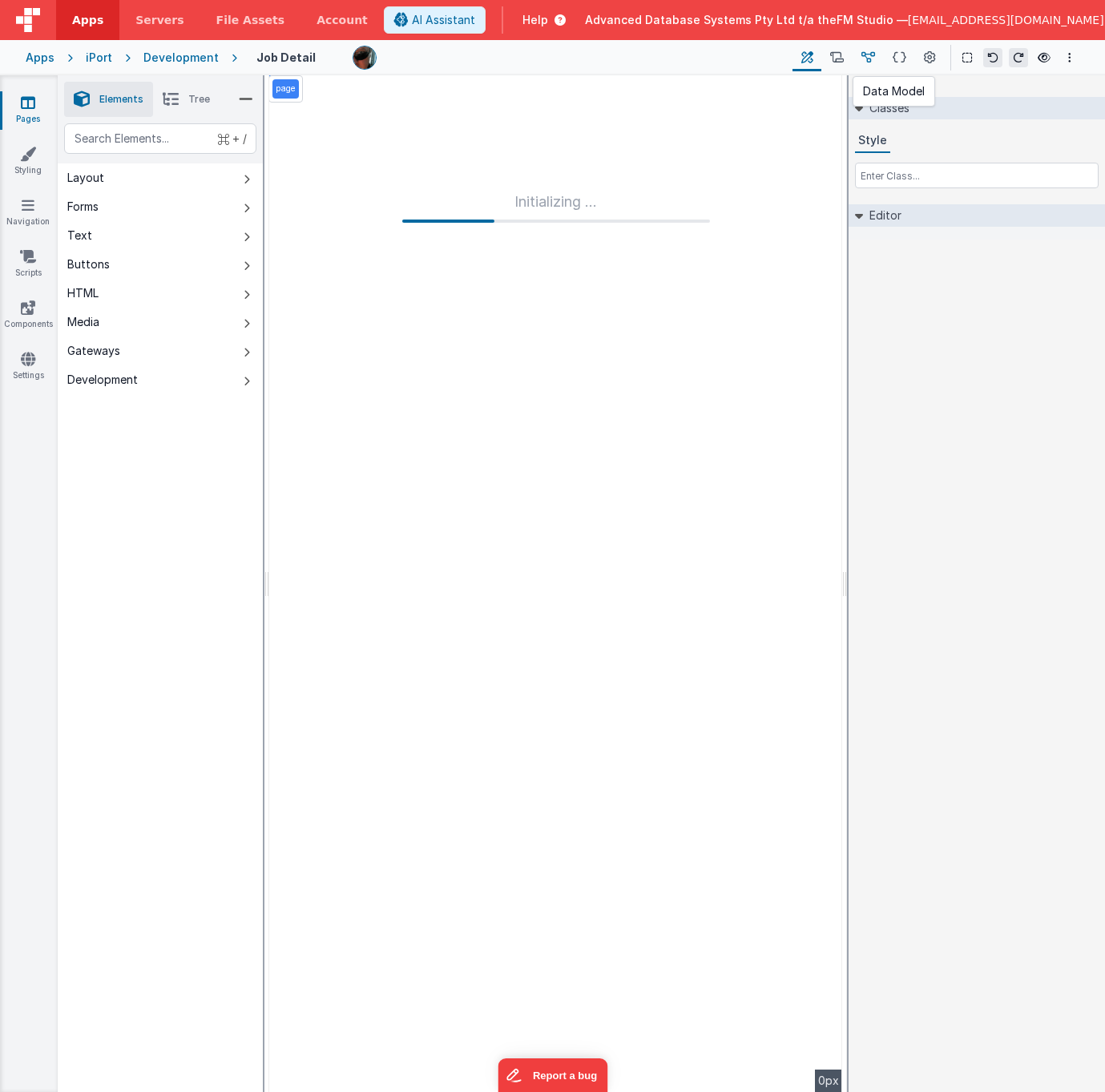
click at [871, 55] on icon at bounding box center [868, 58] width 14 height 17
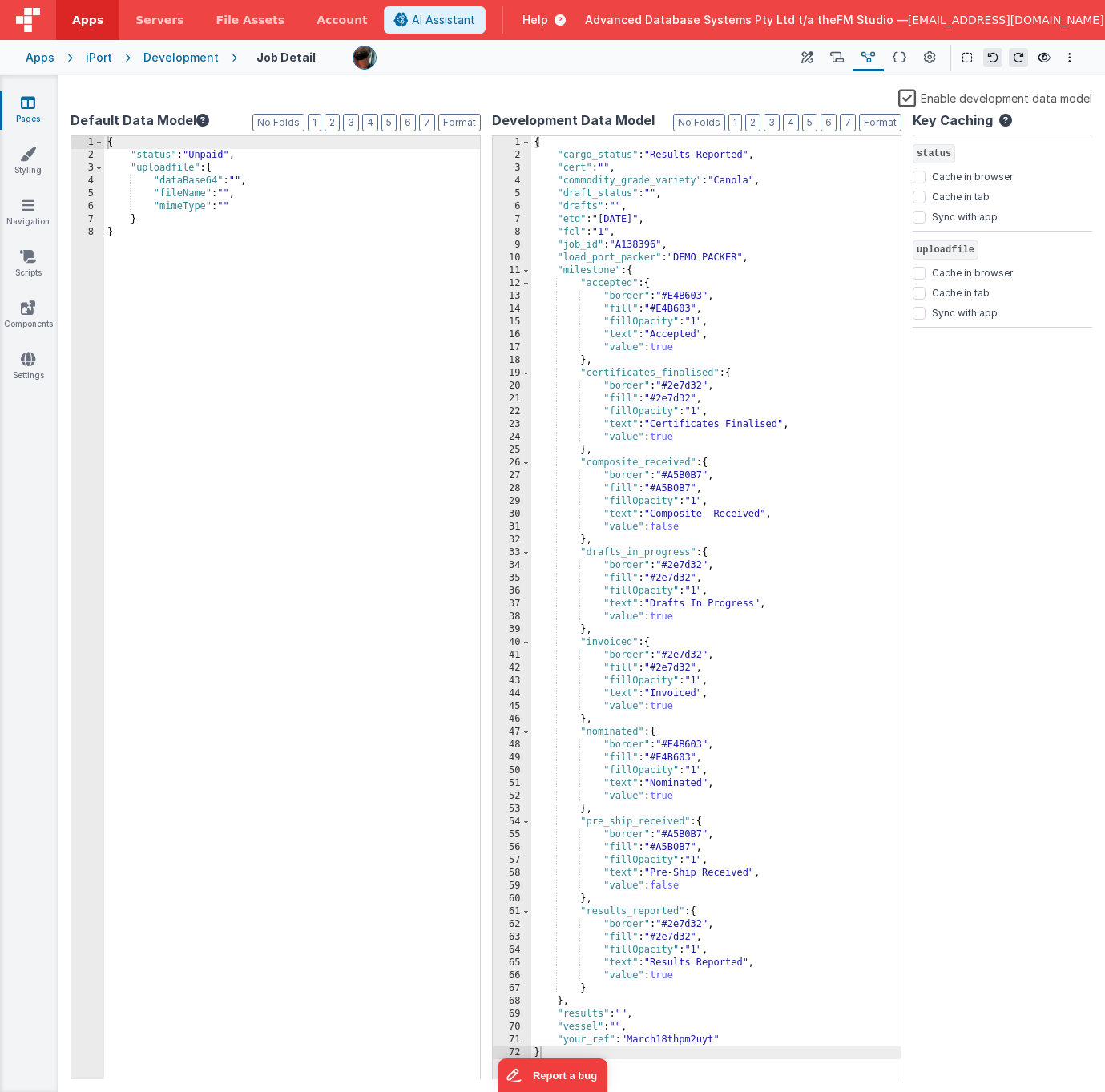
click at [680, 308] on div "{ "cargo_status" : "Results Reported" , "cert" : "" , "commodity_grade_variety"…" at bounding box center [716, 621] width 370 height 968
click at [685, 316] on div "{ "cargo_status" : "Results Reported" , "cert" : "" , "commodity_grade_variety"…" at bounding box center [716, 621] width 370 height 968
click at [686, 932] on div "{ "cargo_status" : "Results Reported" , "cert" : "" , "commodity_grade_variety"…" at bounding box center [716, 621] width 370 height 968
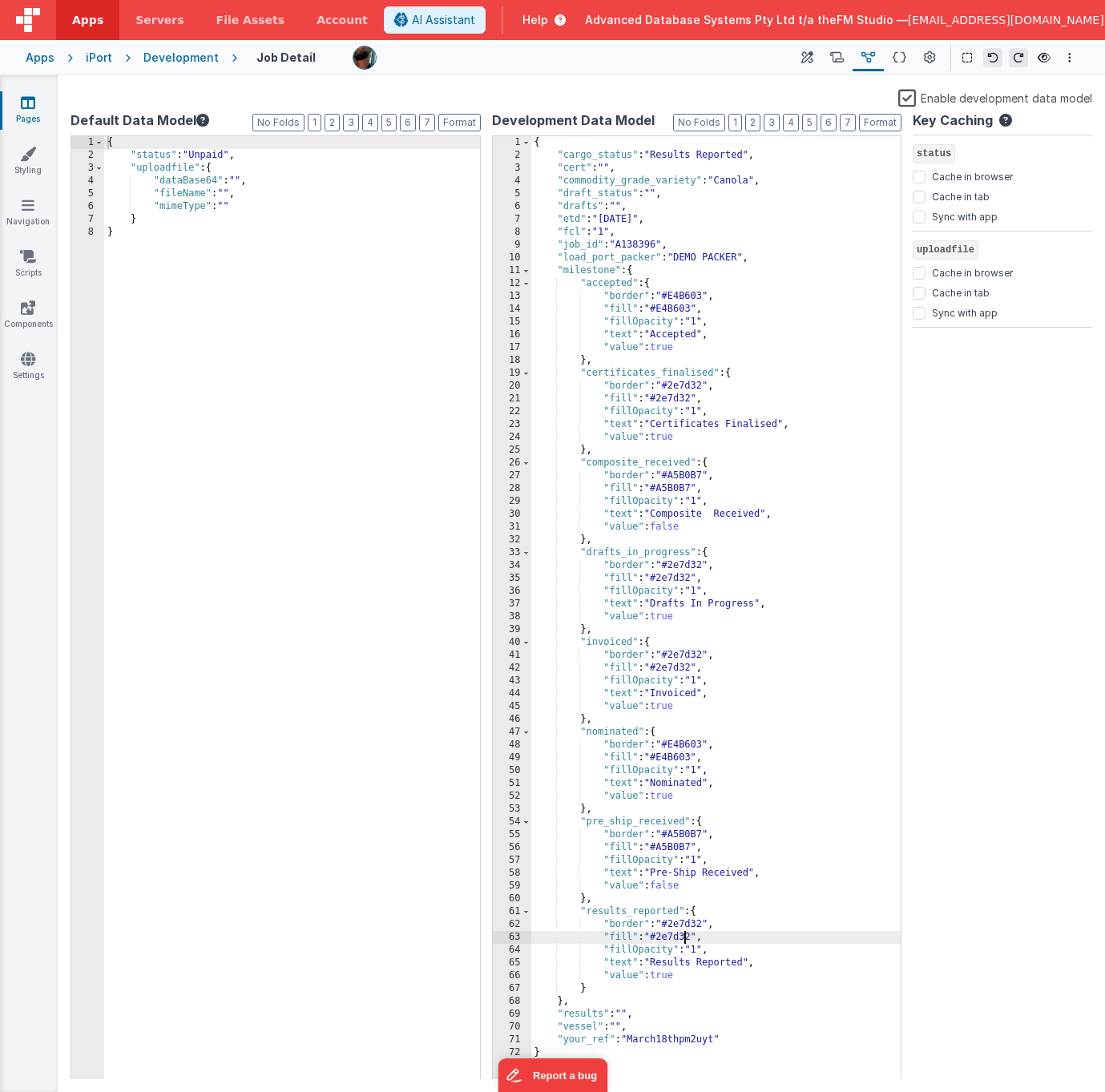
click at [686, 932] on div "{ "cargo_status" : "Results Reported" , "cert" : "" , "commodity_grade_variety"…" at bounding box center [716, 621] width 370 height 968
click at [684, 930] on div "{ "cargo_status" : "Results Reported" , "cert" : "" , "commodity_grade_variety"…" at bounding box center [716, 621] width 370 height 968
click at [681, 568] on div "{ "cargo_status" : "Results Reported" , "cert" : "" , "commodity_grade_variety"…" at bounding box center [716, 621] width 370 height 968
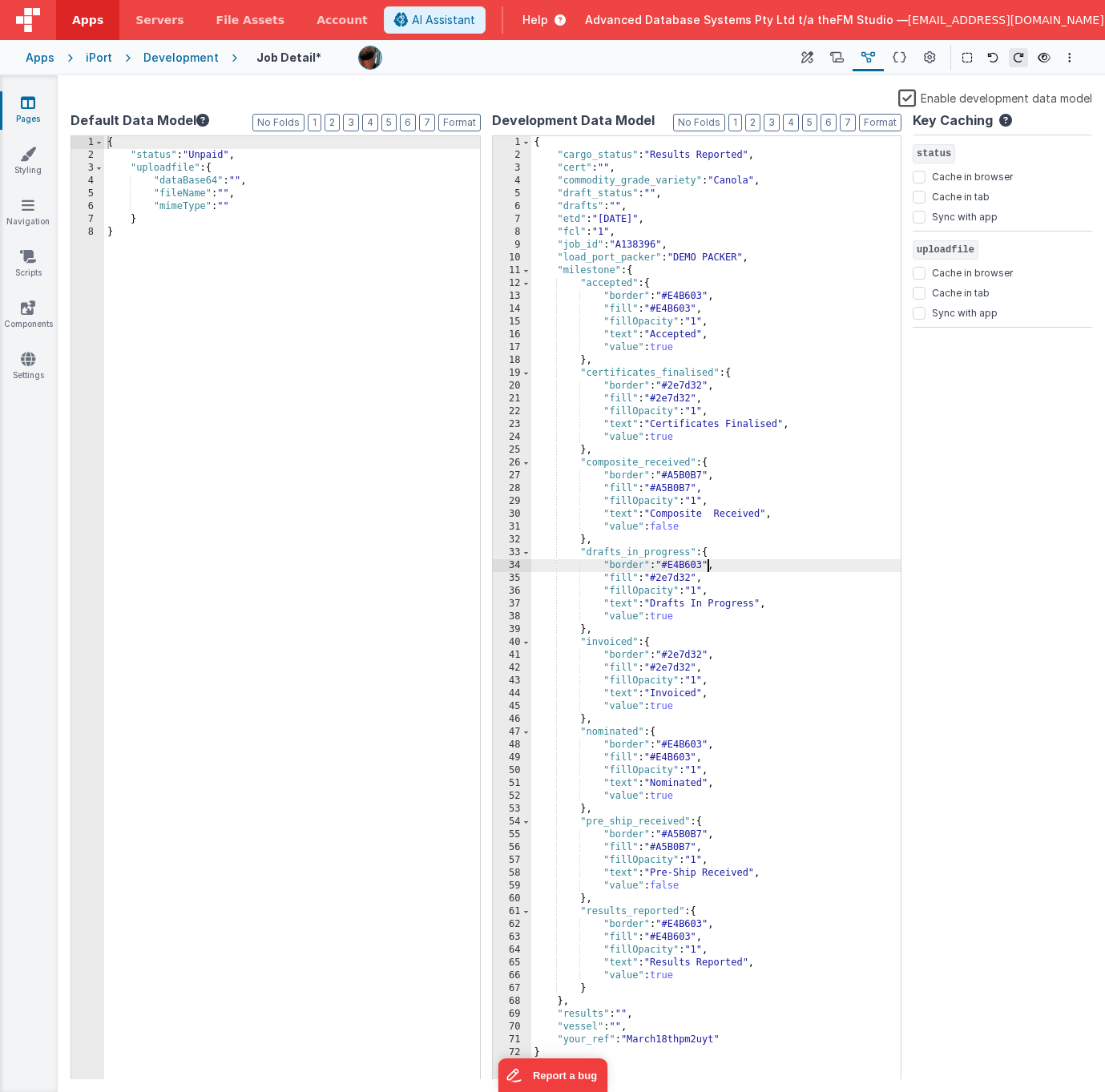
click at [676, 579] on div "{ "cargo_status" : "Results Reported" , "cert" : "" , "commodity_grade_variety"…" at bounding box center [716, 621] width 370 height 968
click at [669, 487] on div "{ "cargo_status" : "Results Reported" , "cert" : "" , "commodity_grade_variety"…" at bounding box center [716, 621] width 370 height 968
click at [681, 657] on div "{ "cargo_status" : "Results Reported" , "cert" : "" , "commodity_grade_variety"…" at bounding box center [716, 621] width 370 height 968
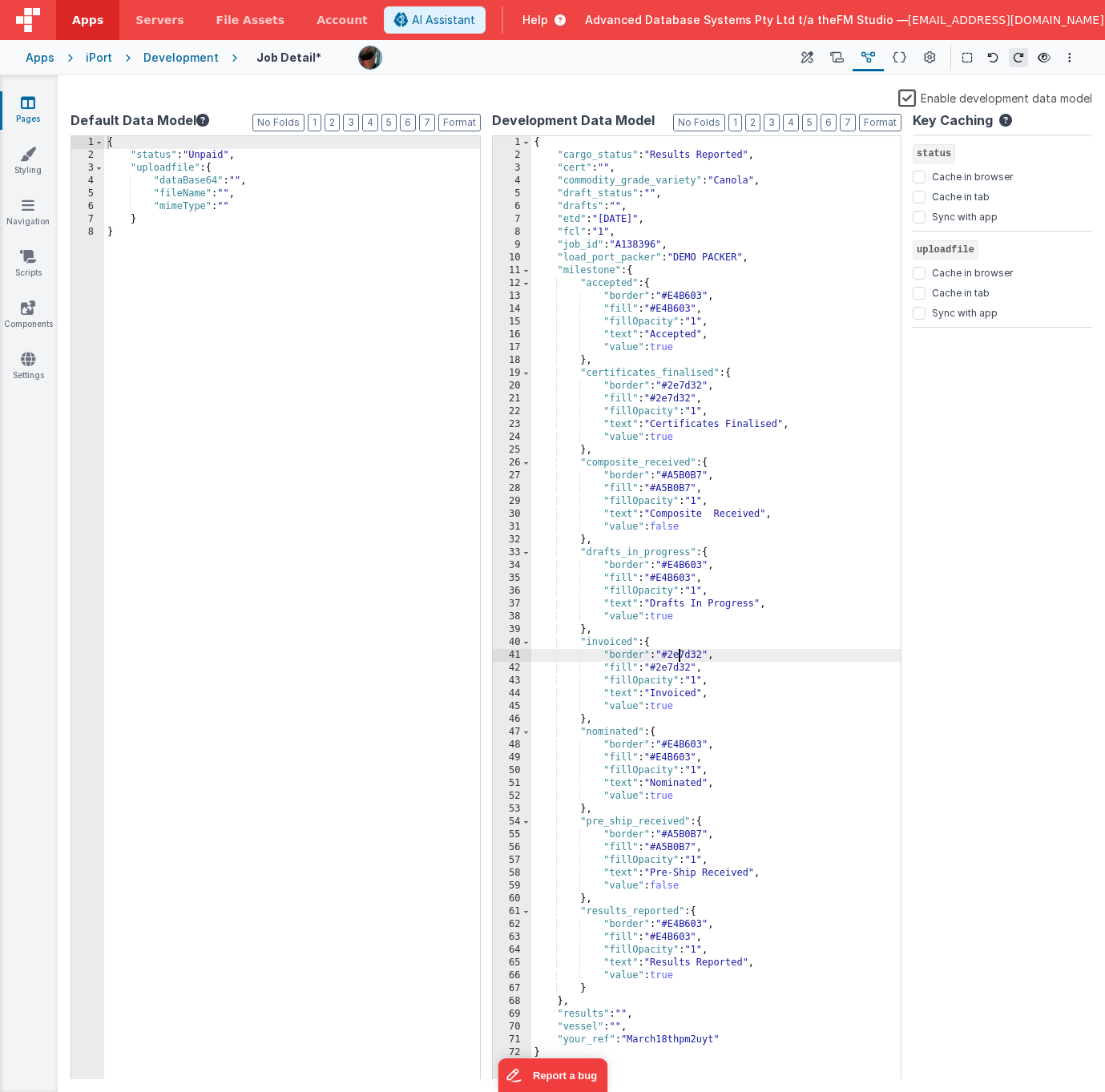
click at [681, 657] on div "{ "cargo_status" : "Results Reported" , "cert" : "" , "commodity_grade_variety"…" at bounding box center [716, 621] width 370 height 968
click at [680, 672] on div "{ "cargo_status" : "Results Reported" , "cert" : "" , "commodity_grade_variety"…" at bounding box center [716, 621] width 370 height 968
click at [681, 386] on div "{ "cargo_status" : "Results Reported" , "cert" : "" , "commodity_grade_variety"…" at bounding box center [716, 621] width 370 height 968
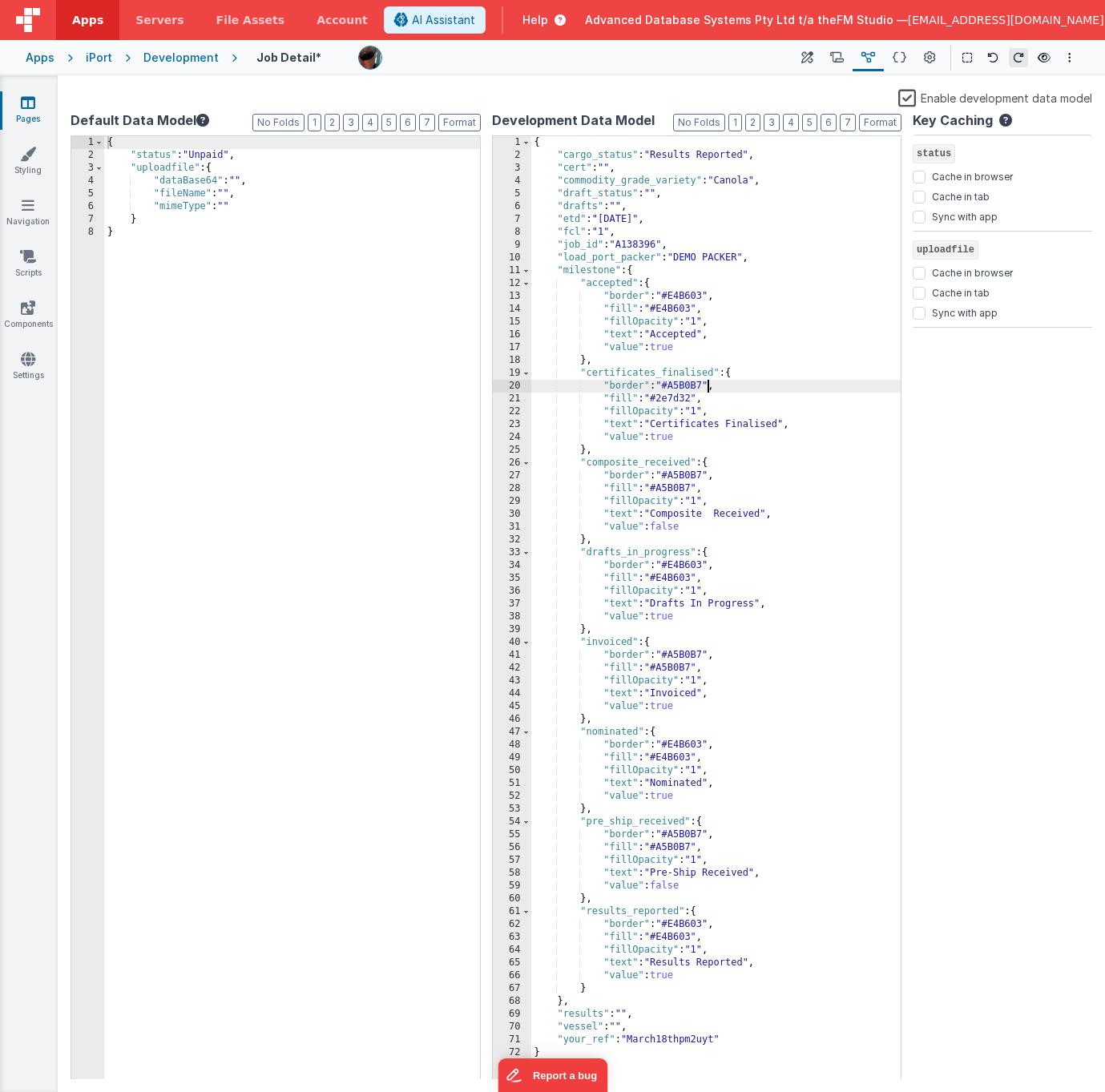
click at [682, 402] on div "{ "cargo_status" : "Results Reported" , "cert" : "" , "commodity_grade_variety"…" at bounding box center [716, 621] width 370 height 968
click at [902, 53] on icon at bounding box center [899, 58] width 14 height 17
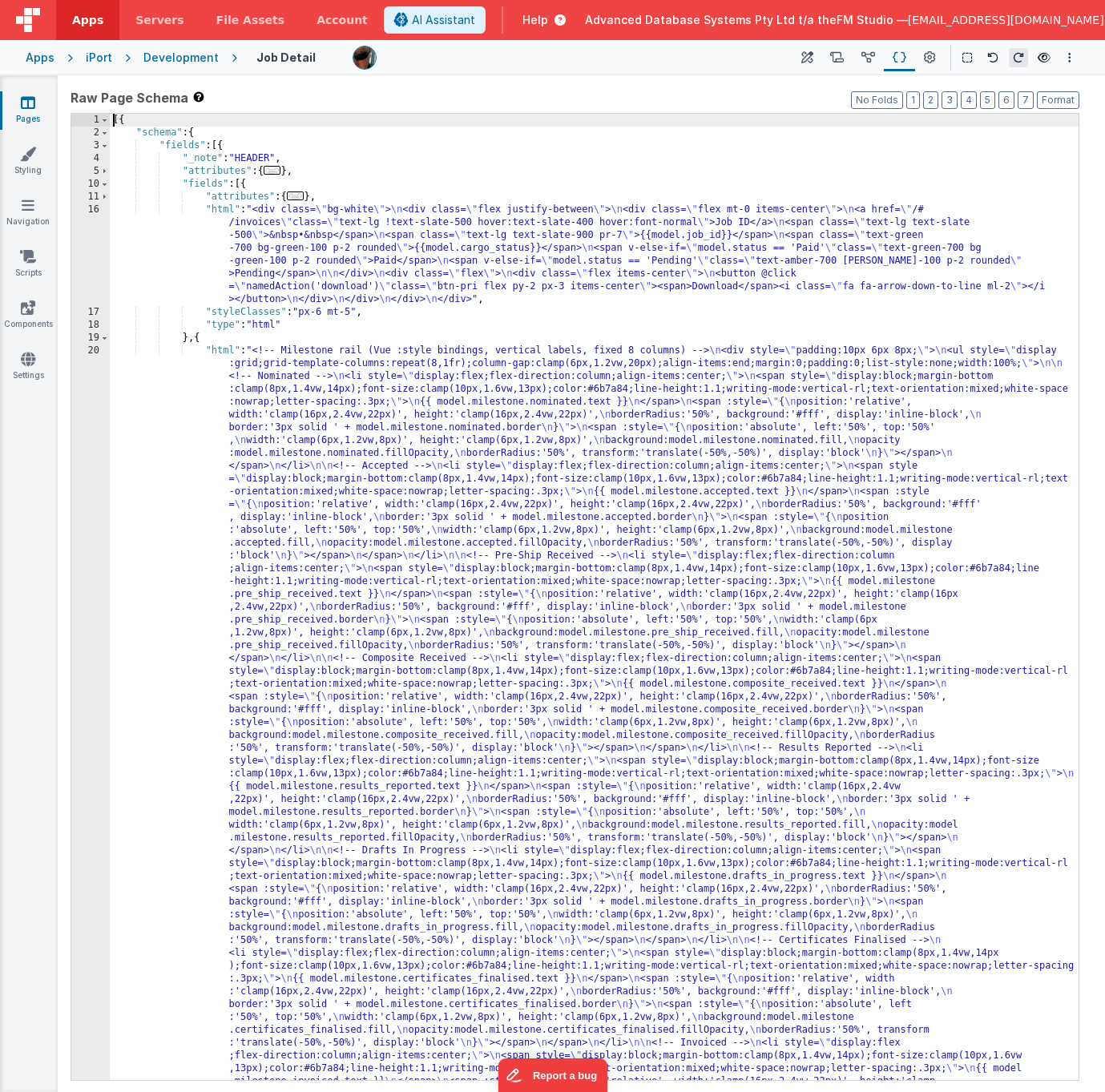
click at [358, 444] on div "[{ "schema" : { "fields" : [{ "_note" : "HEADER" , "attributes" : { ... } , "fi…" at bounding box center [594, 1007] width 968 height 1787
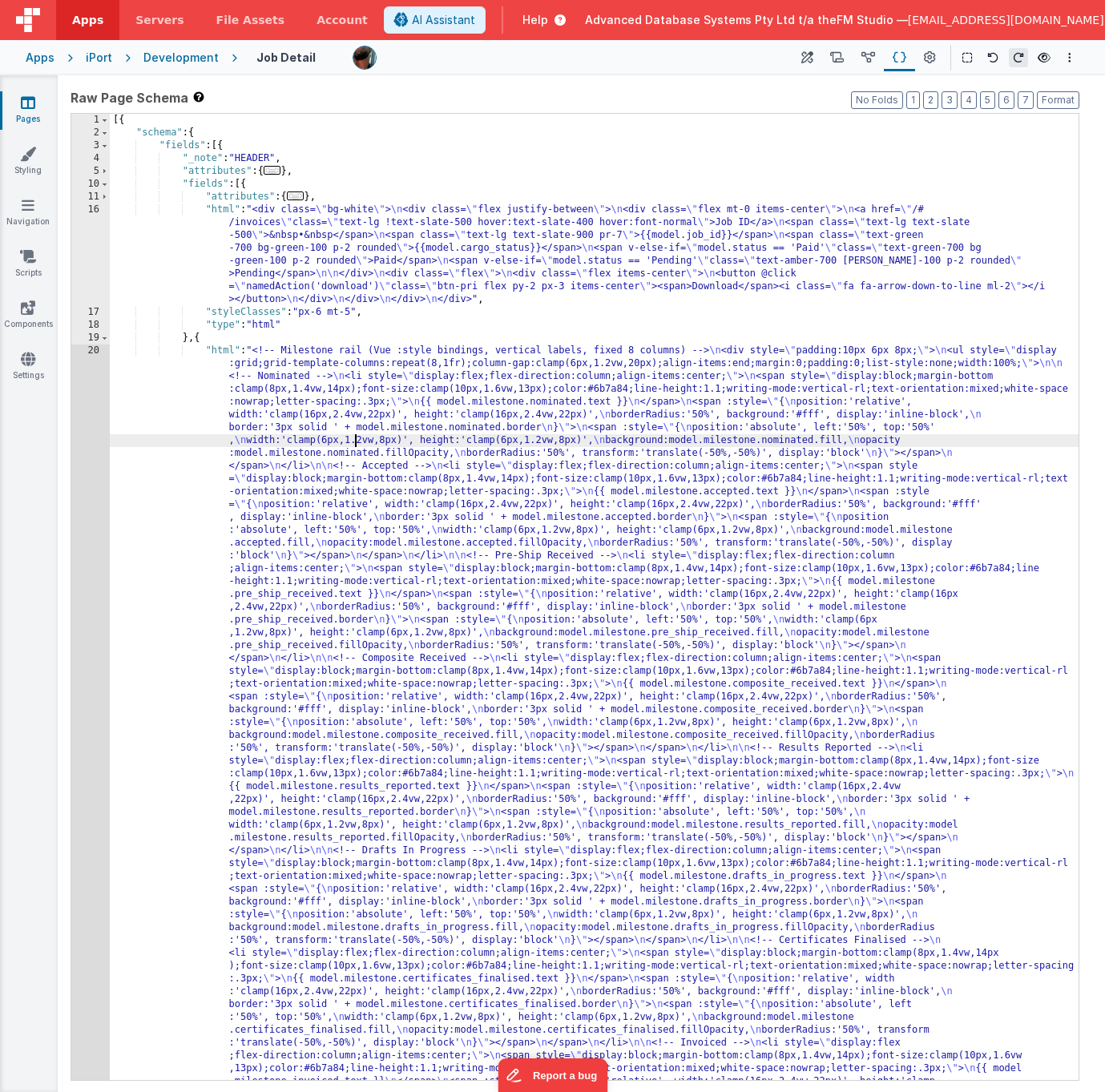
click at [78, 453] on div "20" at bounding box center [90, 748] width 39 height 808
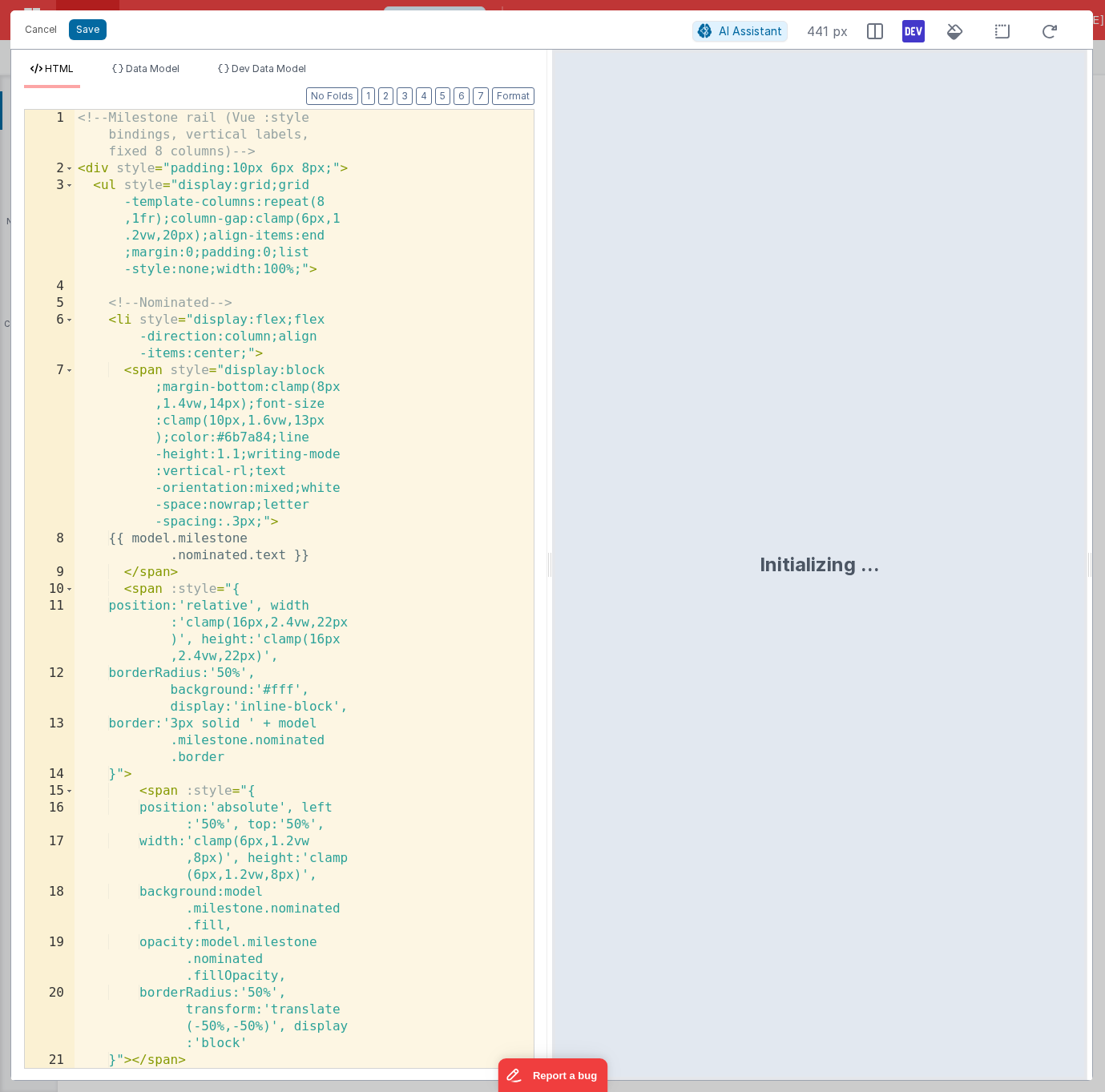
scroll to position [85, 0]
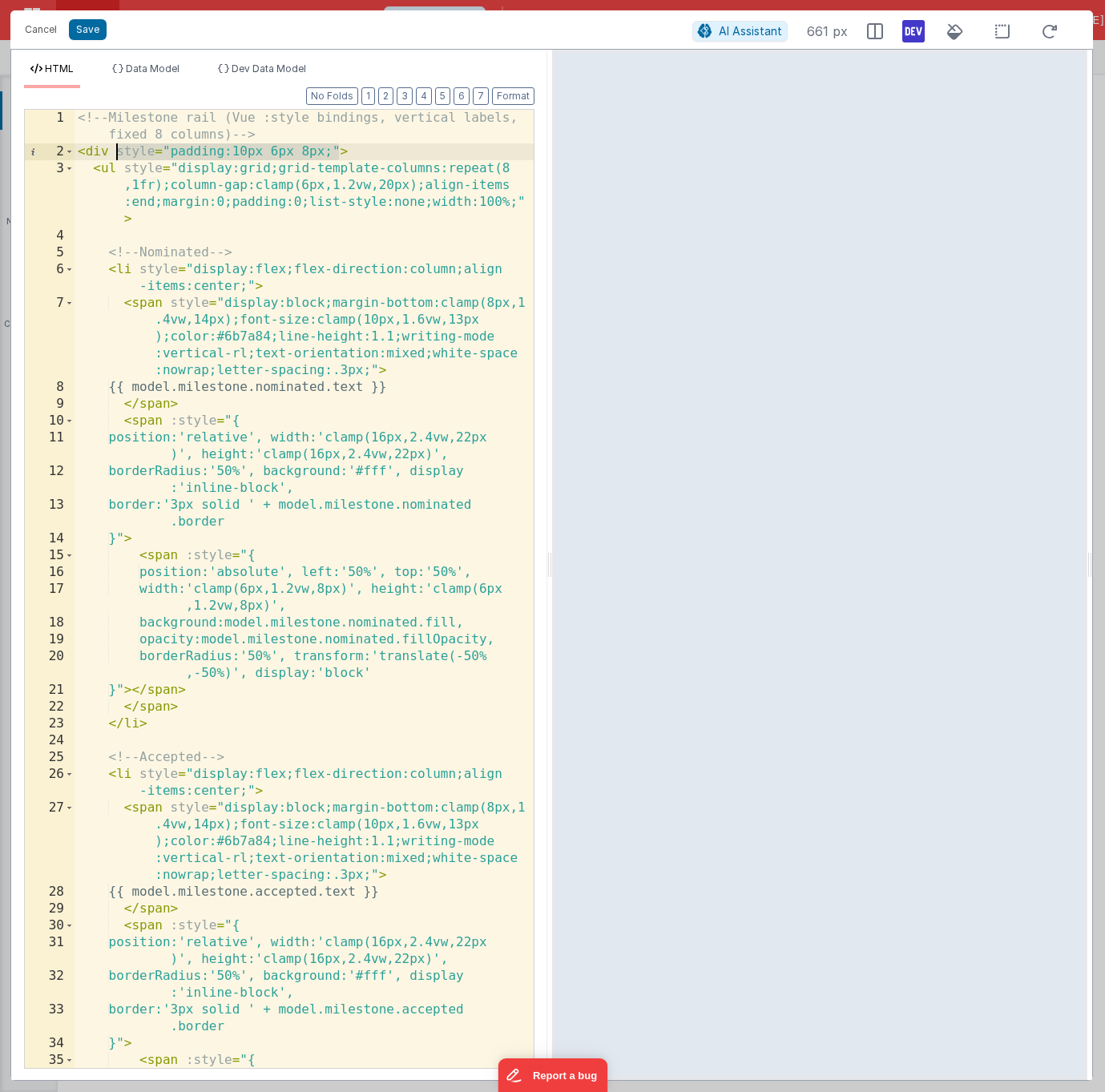
drag, startPoint x: 342, startPoint y: 151, endPoint x: 114, endPoint y: 154, distance: 228.0
click at [114, 154] on div "<!-- Milestone rail (Vue :style bindings, vertical labels, fixed 8 columns) -->…" at bounding box center [303, 613] width 459 height 1009
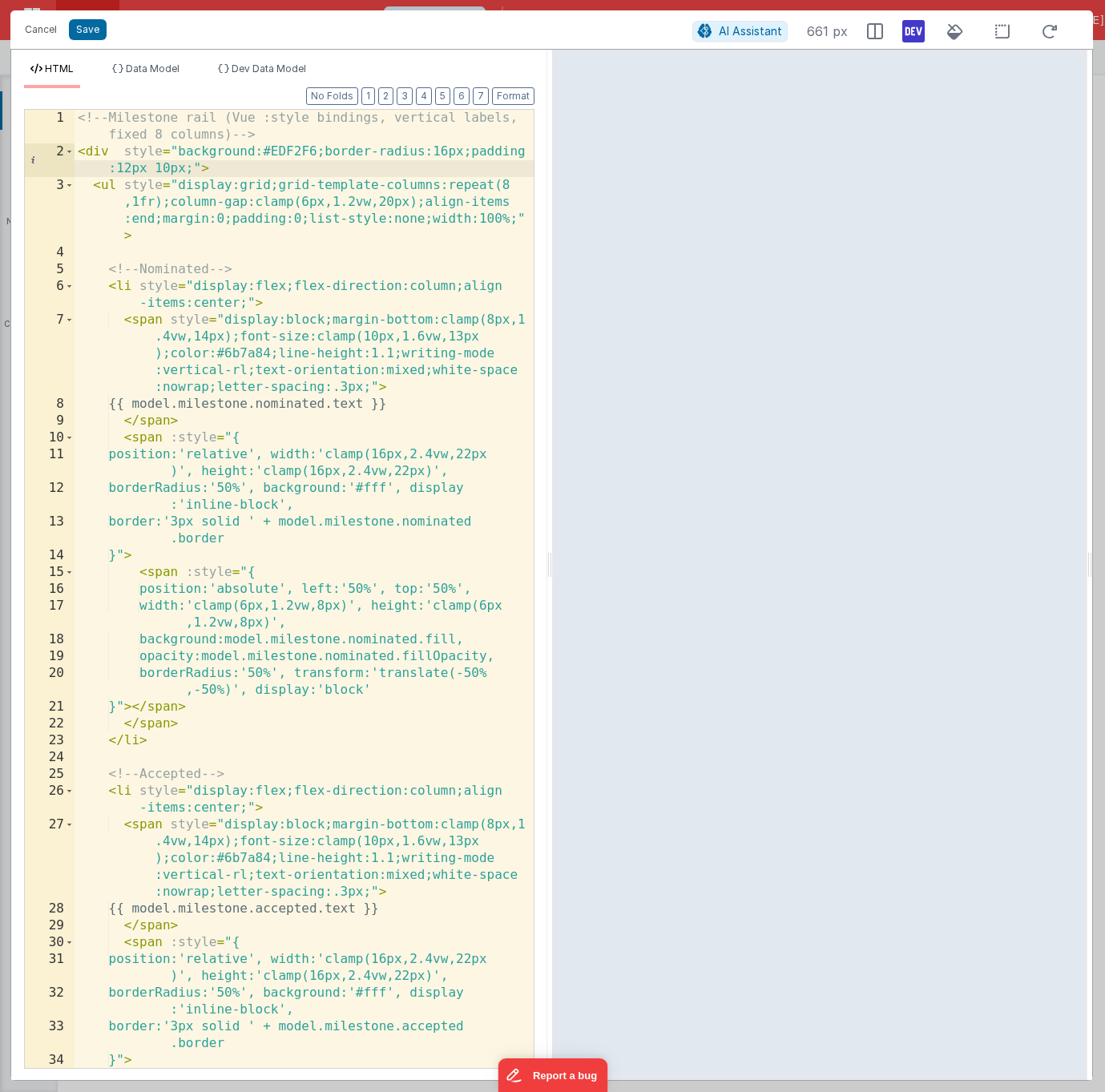
click at [114, 154] on div "<!-- Milestone rail (Vue :style bindings, vertical labels, fixed 8 columns) -->…" at bounding box center [303, 613] width 459 height 1009
click at [426, 151] on div "<!-- Milestone rail (Vue :style bindings, vertical labels, fixed 8 columns) -->…" at bounding box center [303, 613] width 459 height 1009
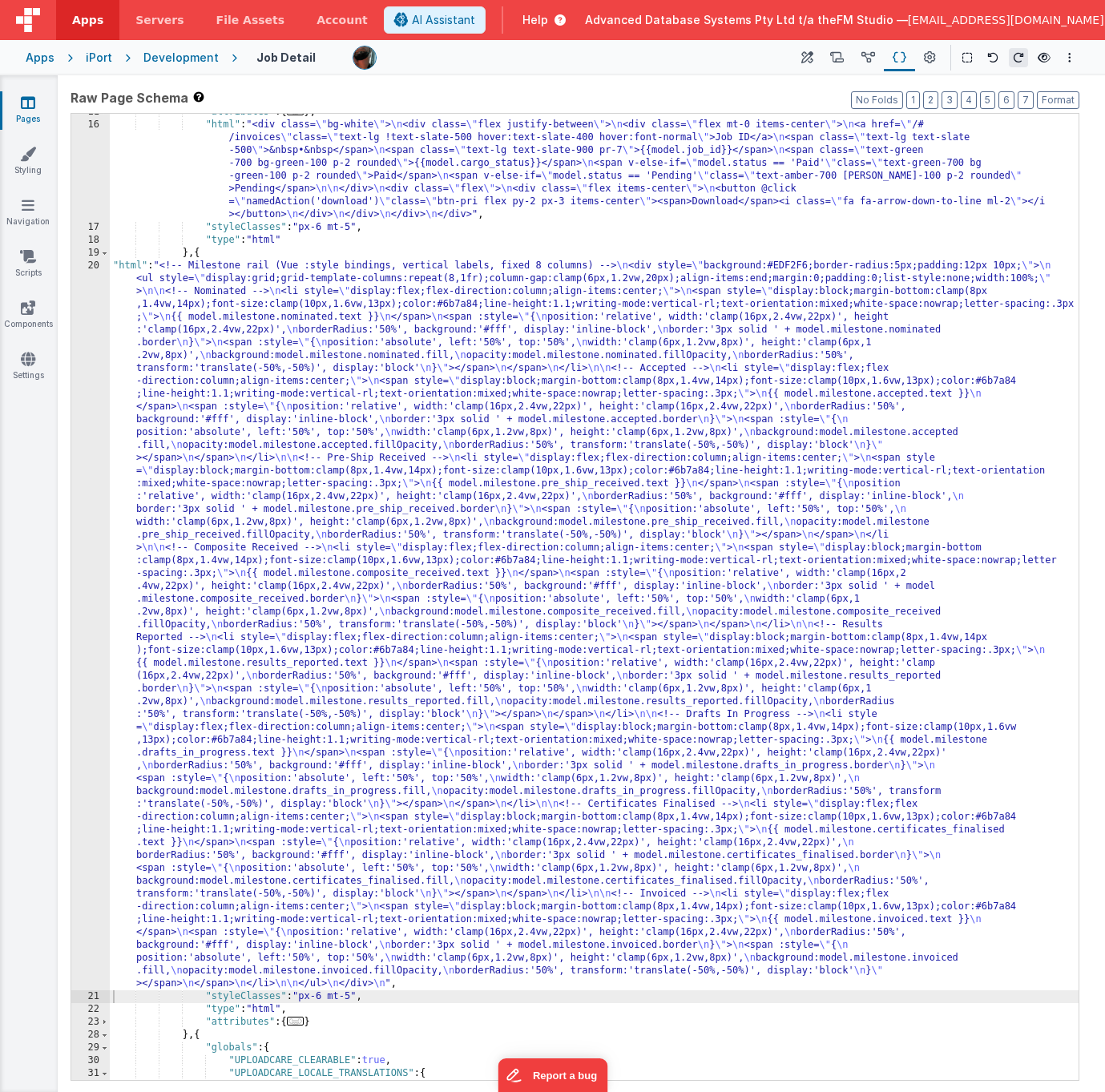
click at [29, 358] on icon at bounding box center [28, 359] width 14 height 16
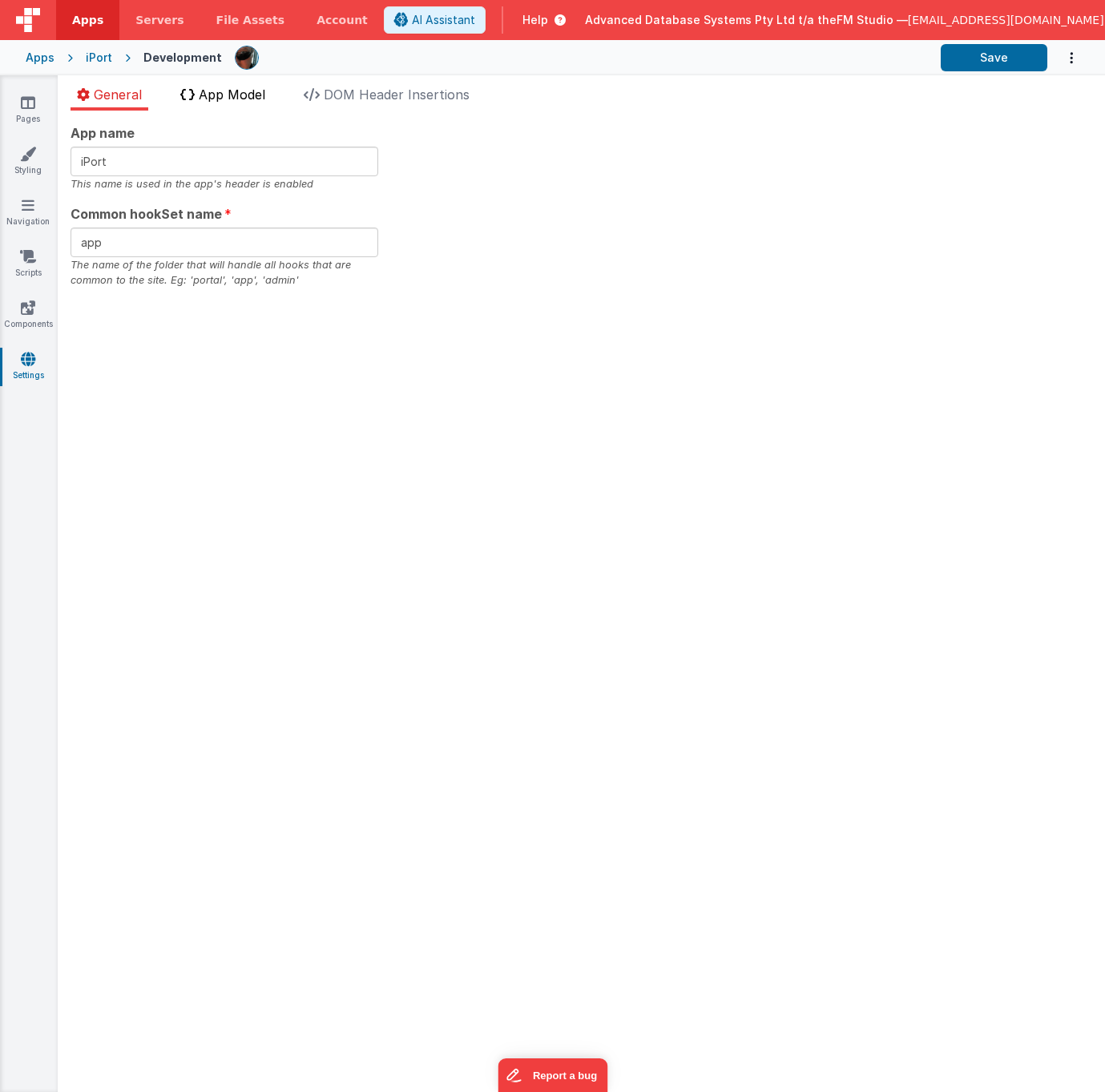
click at [233, 95] on span "App Model" at bounding box center [232, 95] width 66 height 16
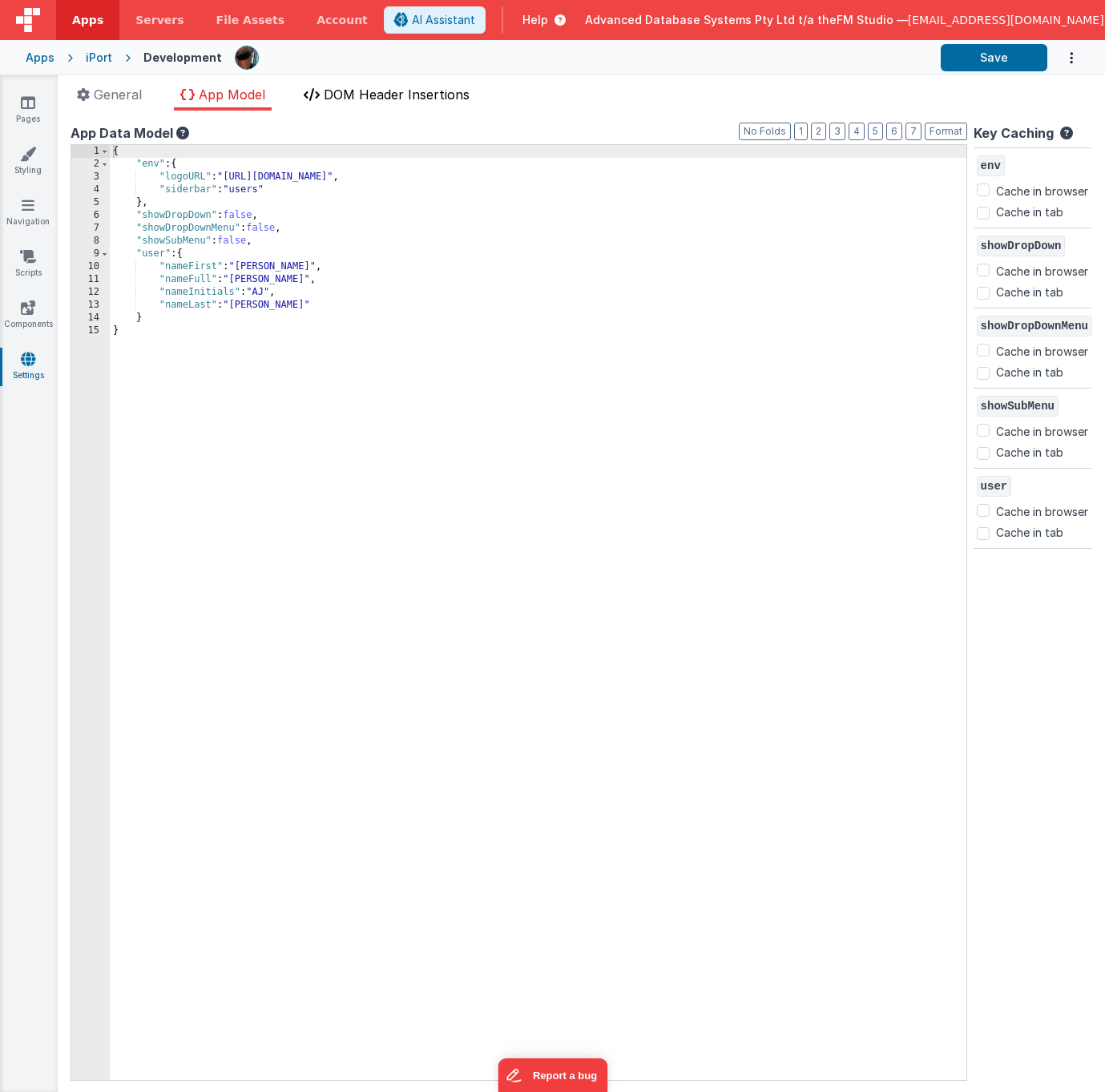
click at [388, 90] on span "DOM Header Insertions" at bounding box center [396, 95] width 146 height 16
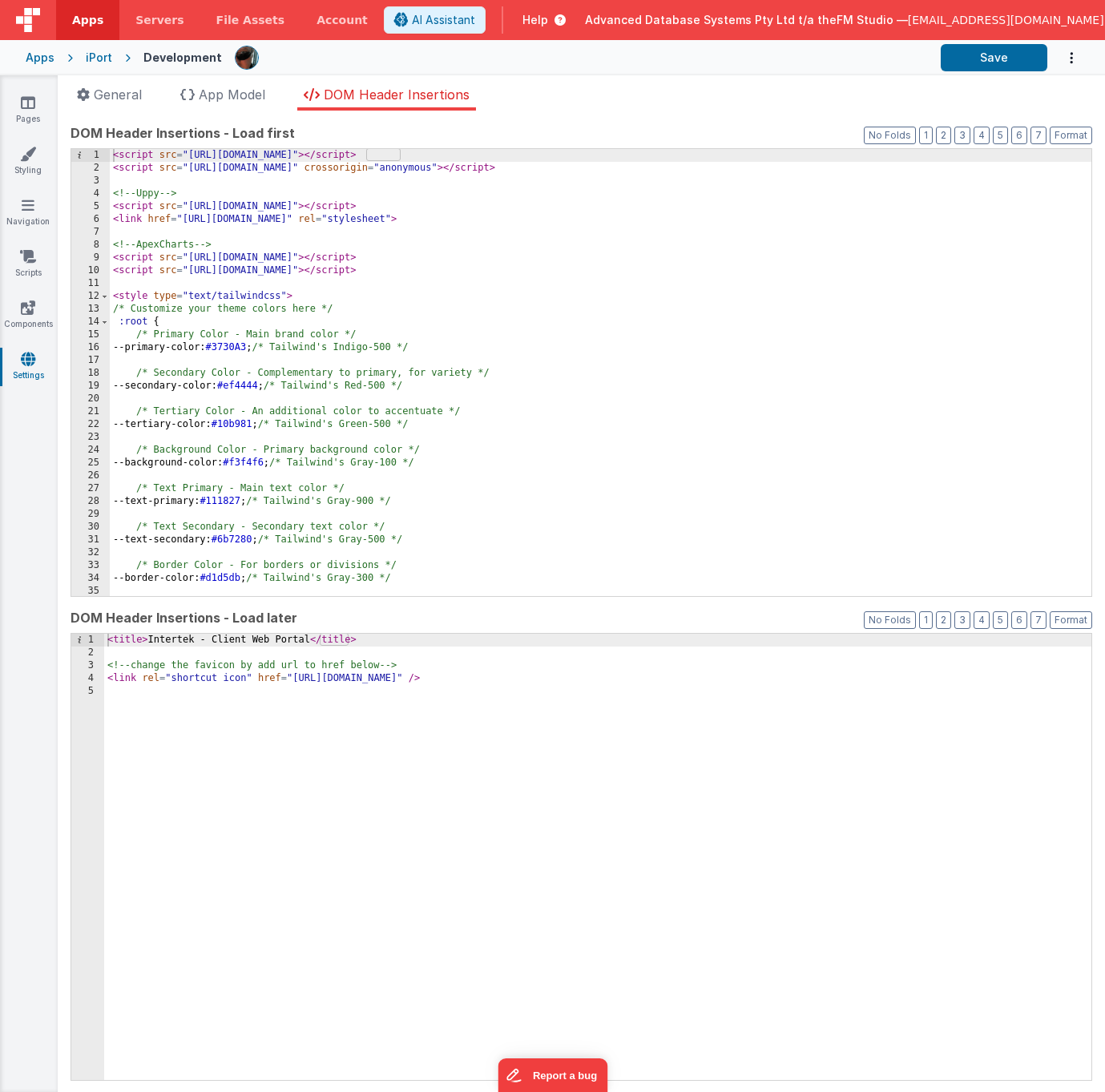
click at [347, 334] on div "< script src = "https://cdn.tailwindcss.com" > </ script > < script src = "http…" at bounding box center [600, 385] width 982 height 472
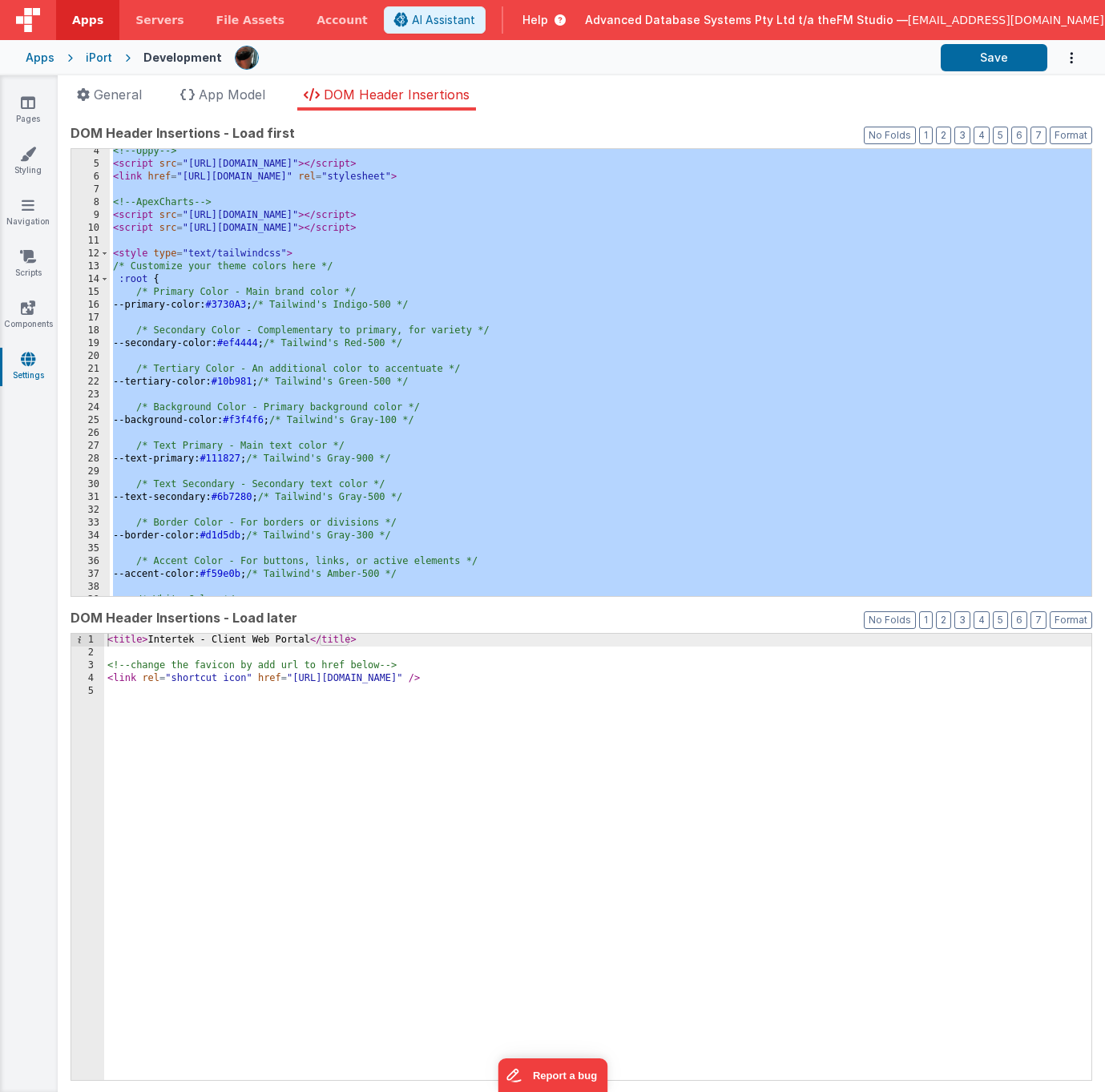
scroll to position [24, 0]
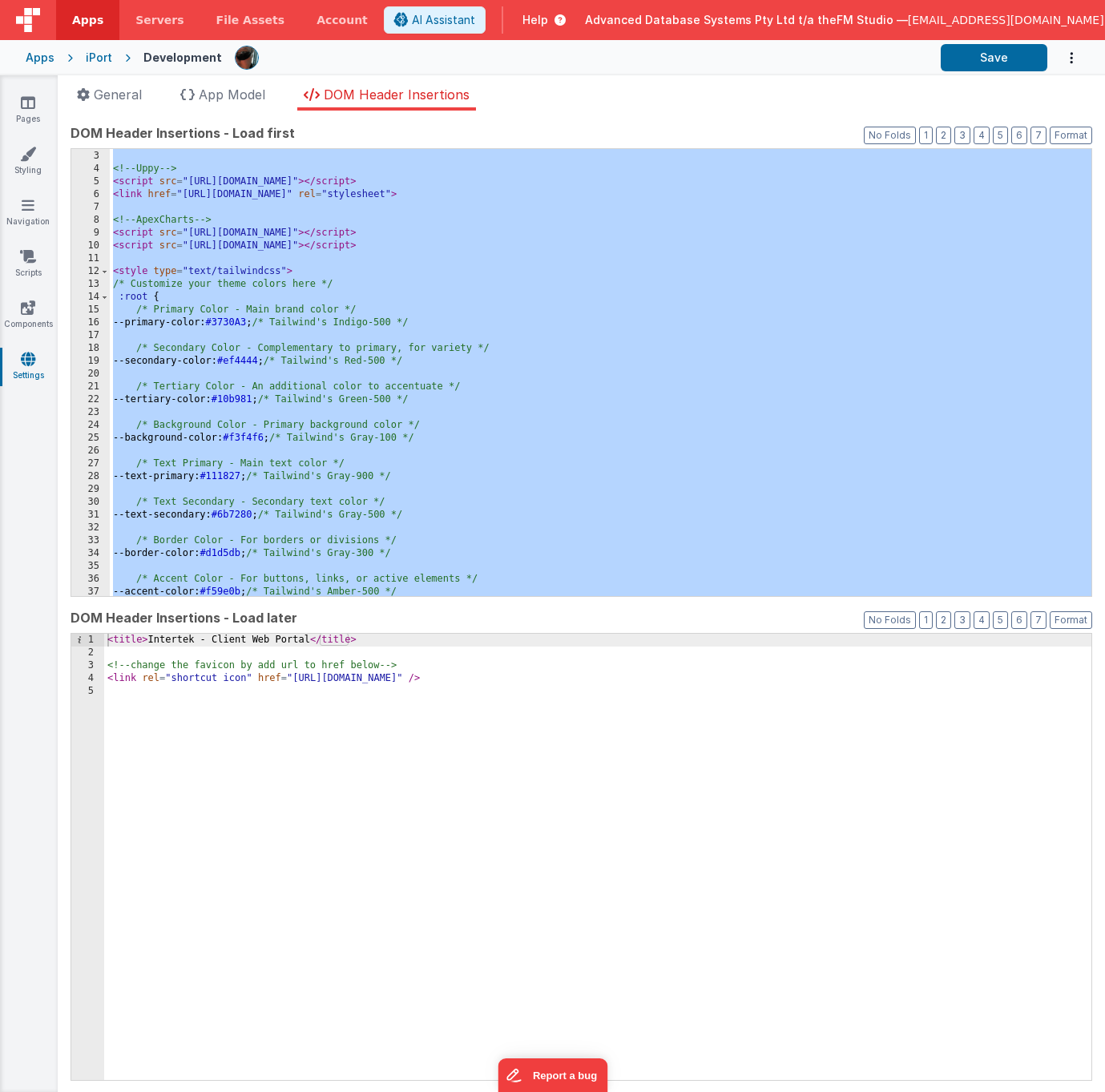
click at [415, 374] on div "< script src = "https://kit.fontawesome.com/e756ddf7fb.js" crossorigin = "anony…" at bounding box center [600, 373] width 982 height 472
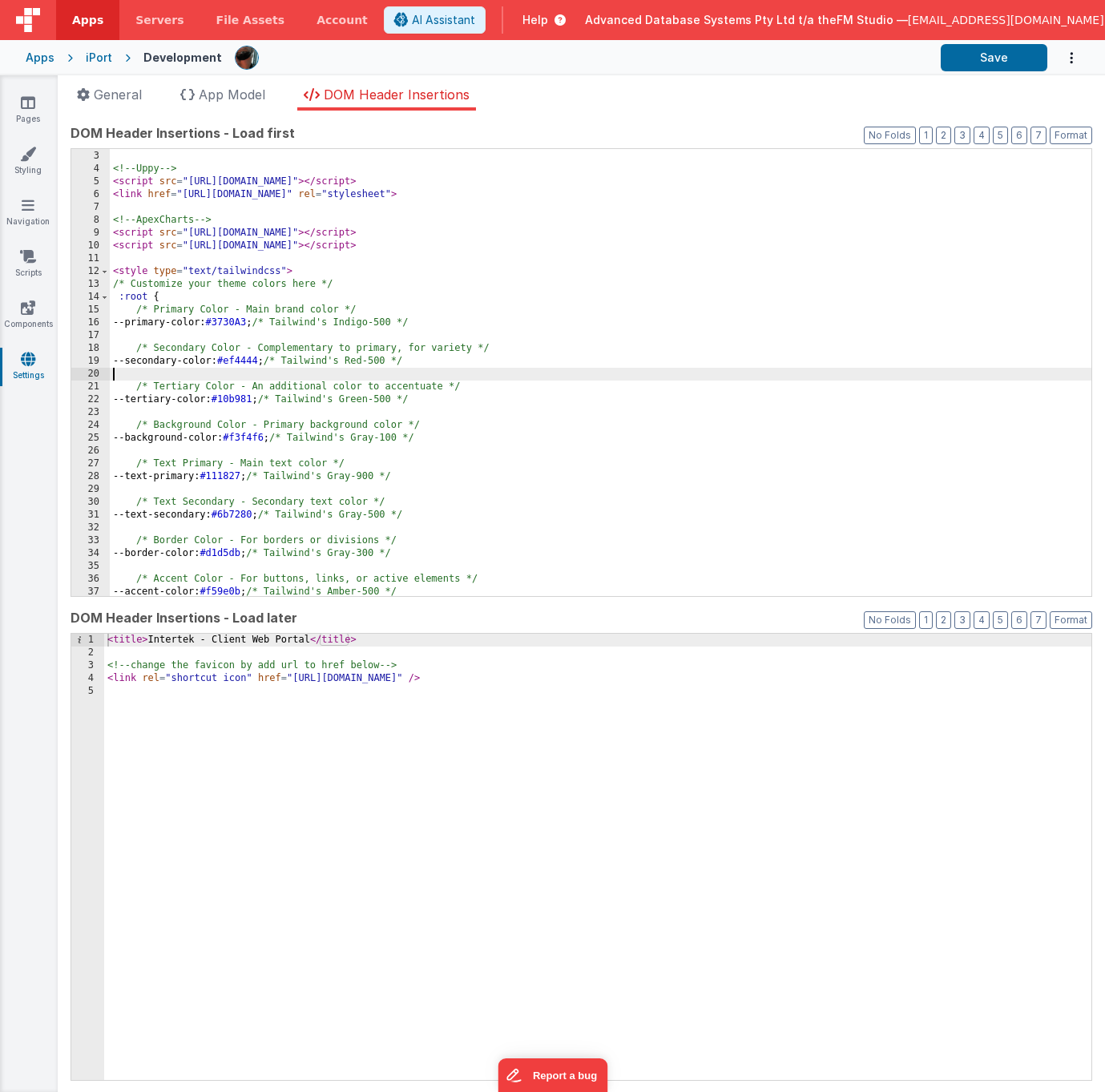
click at [270, 292] on div "< script src = "https://kit.fontawesome.com/e756ddf7fb.js" crossorigin = "anony…" at bounding box center [600, 373] width 982 height 472
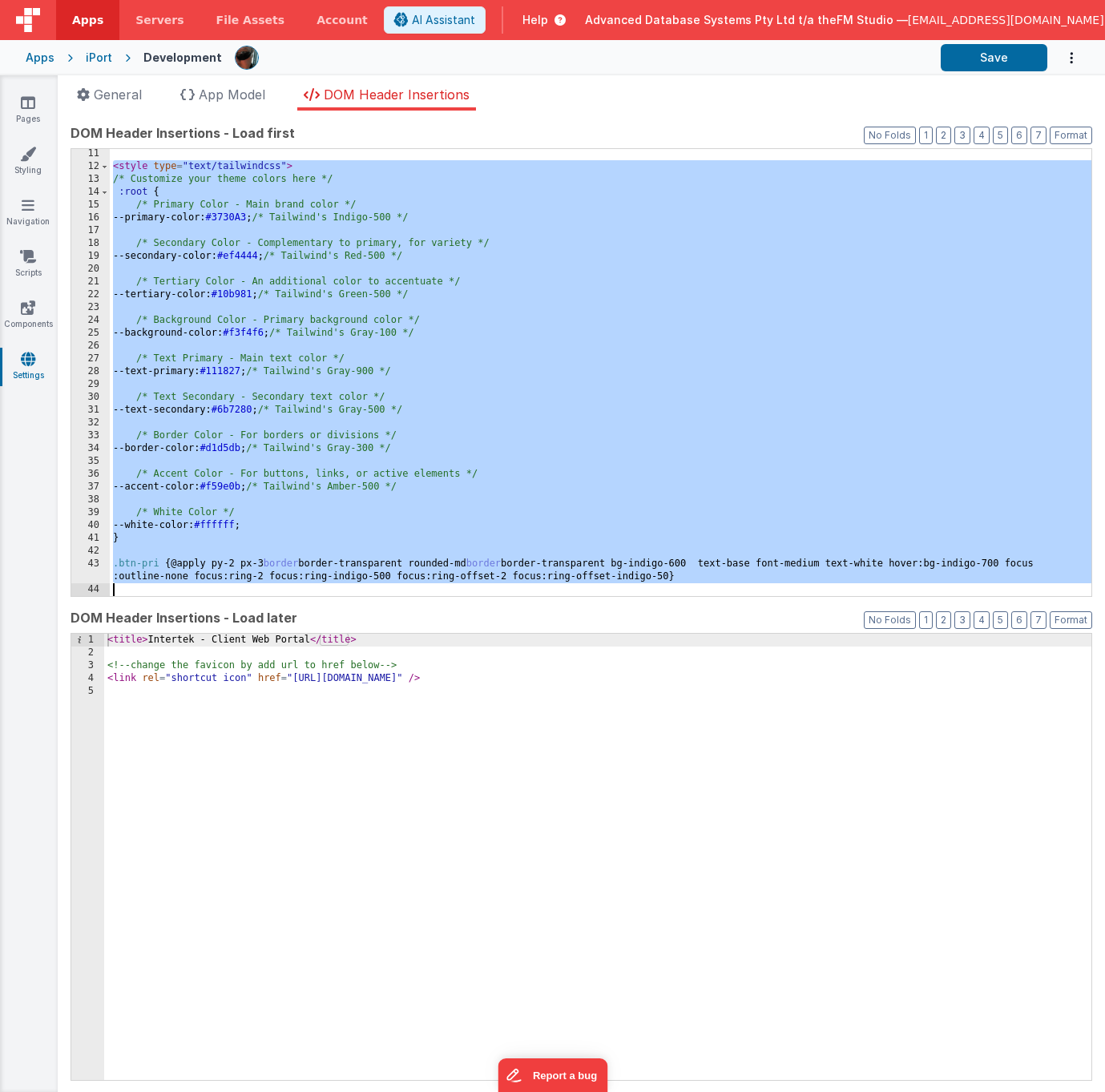
scroll to position [181, 0]
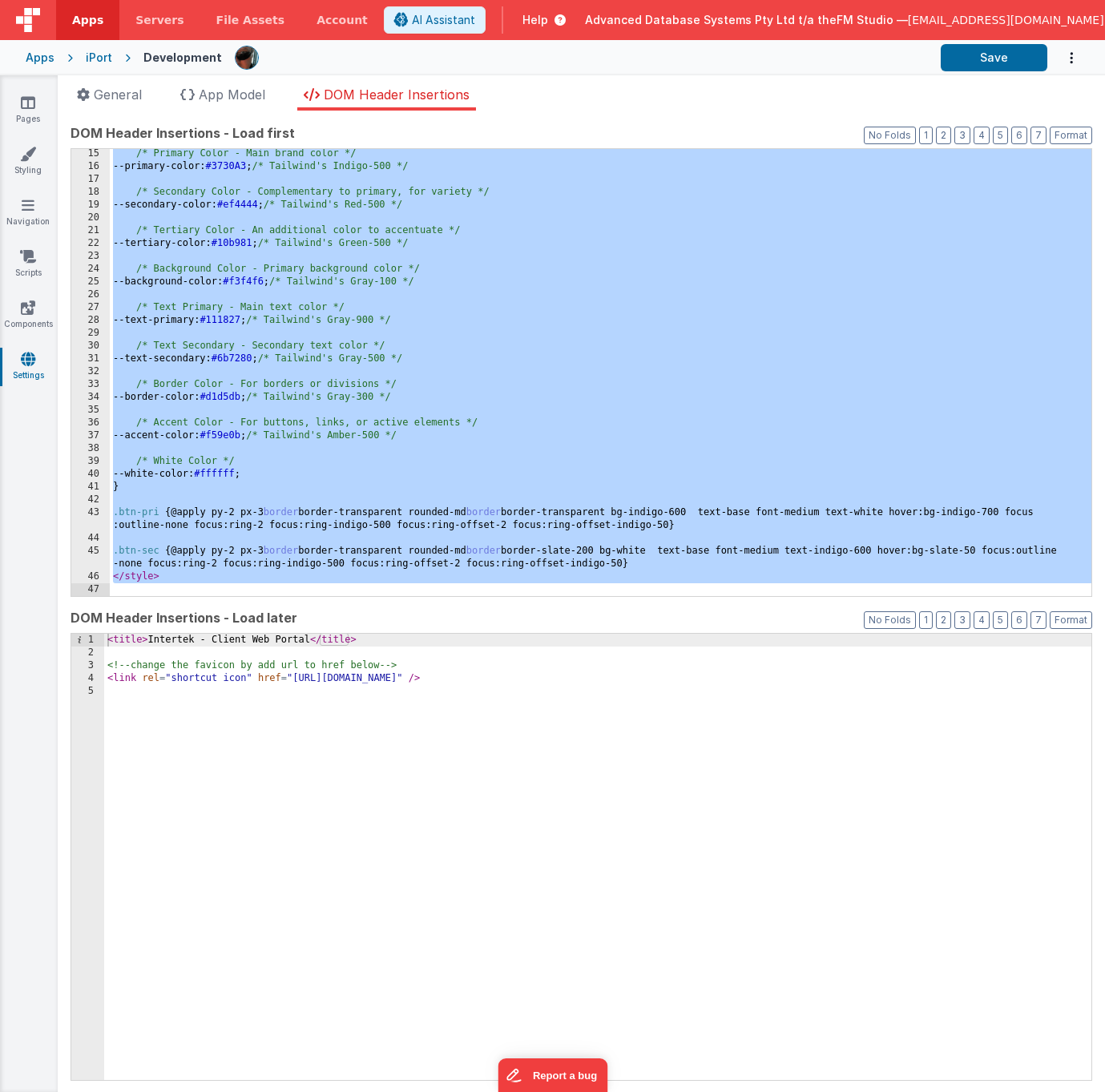
drag, startPoint x: 111, startPoint y: 271, endPoint x: 275, endPoint y: 590, distance: 358.7
click at [275, 590] on div "/* Primary Color - Main brand color */ --primary-color: #3730A3 ; /* Tailwind's…" at bounding box center [600, 384] width 982 height 472
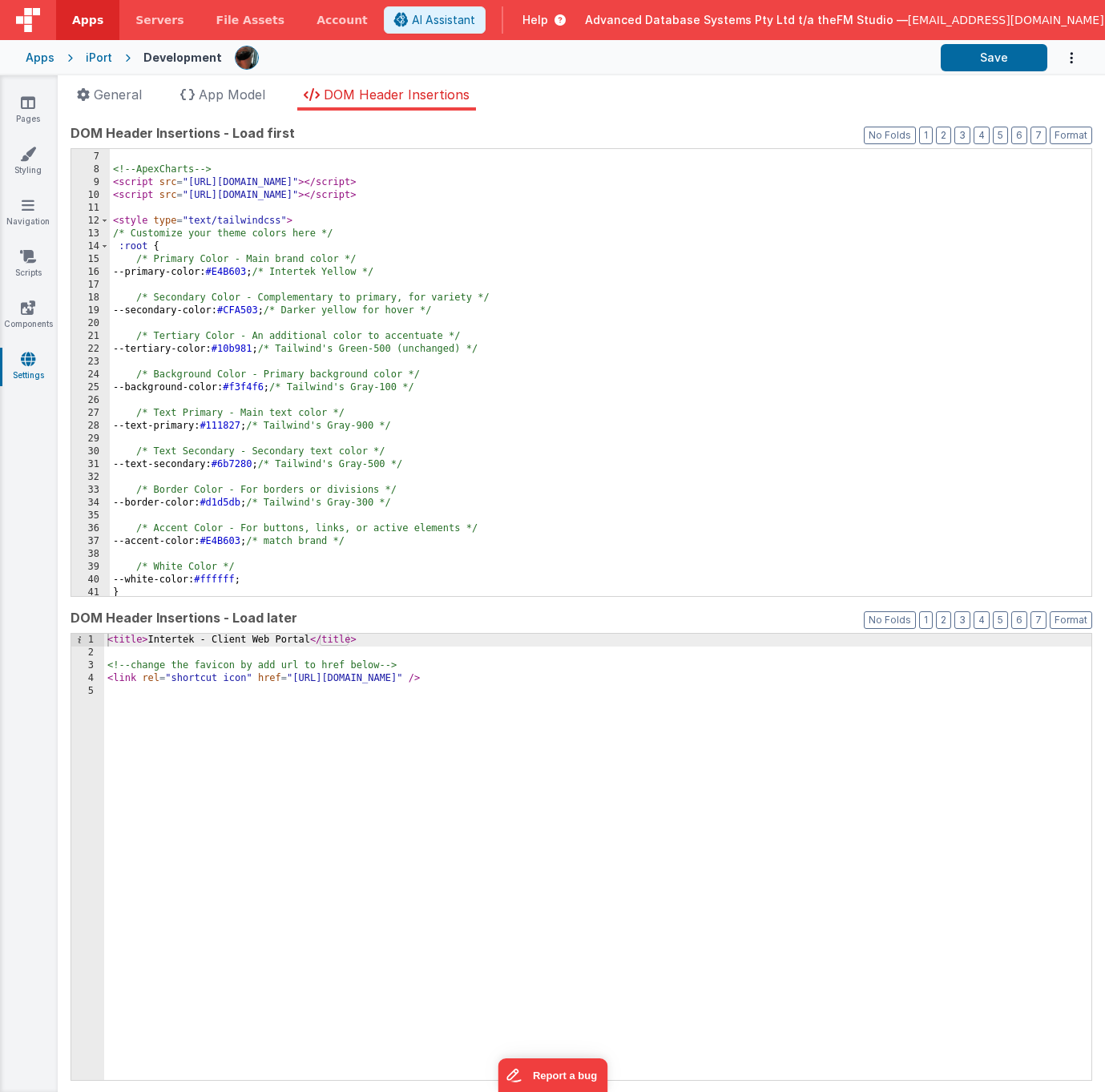
scroll to position [75, 0]
click at [26, 309] on icon at bounding box center [28, 308] width 14 height 16
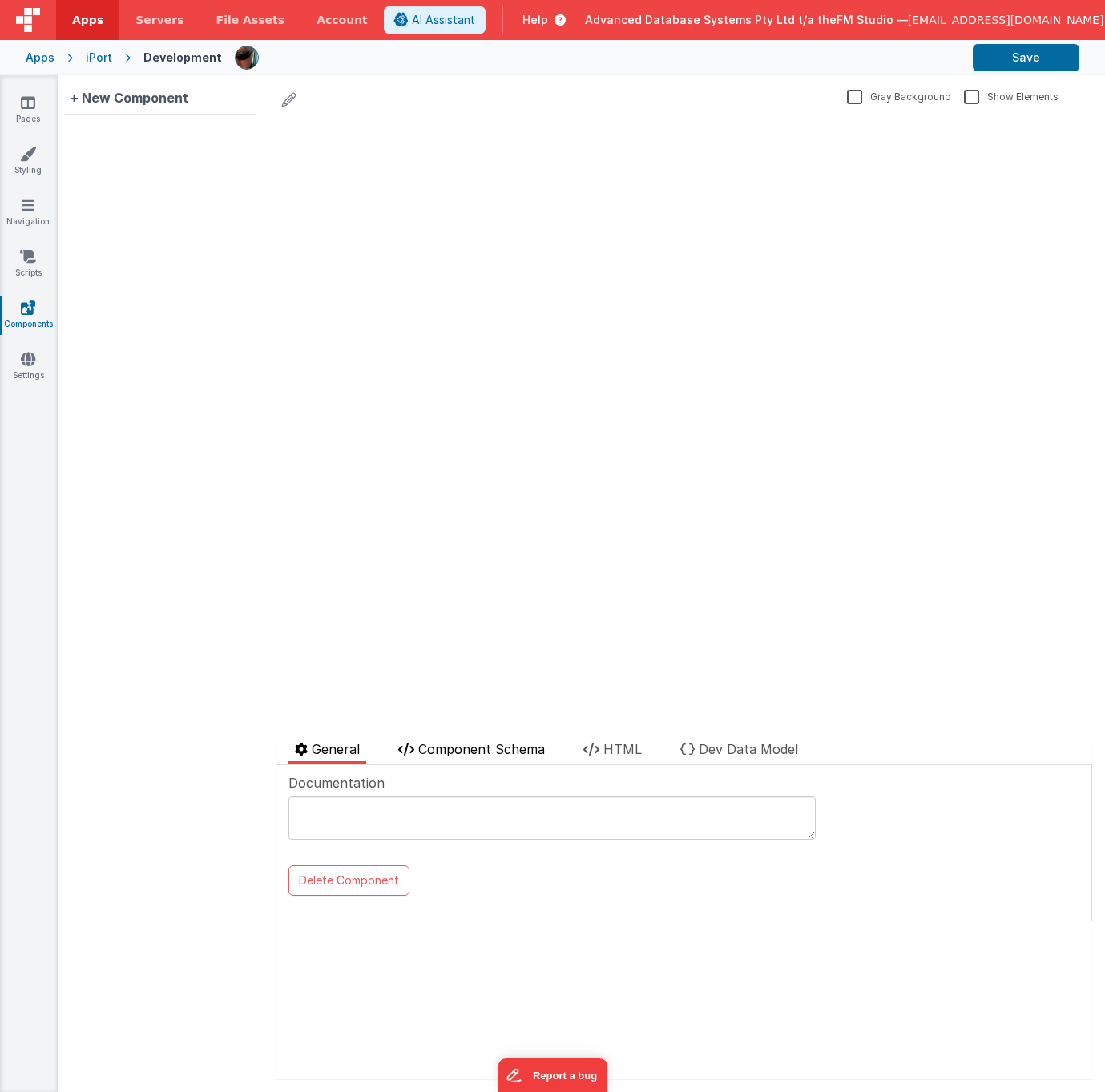
click at [483, 750] on span "Component Schema" at bounding box center [481, 749] width 127 height 16
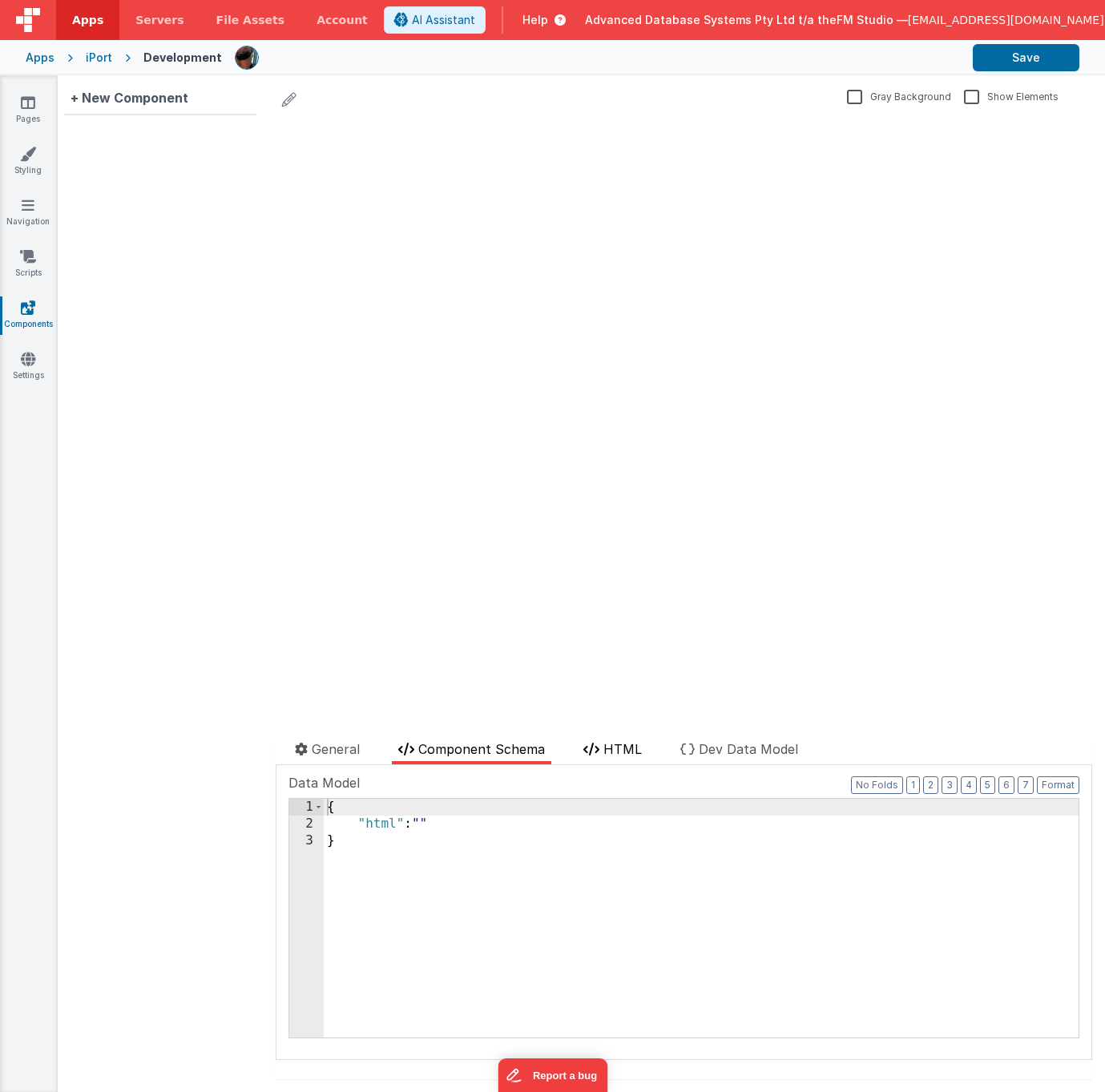
click at [624, 745] on span "HTML" at bounding box center [623, 749] width 39 height 16
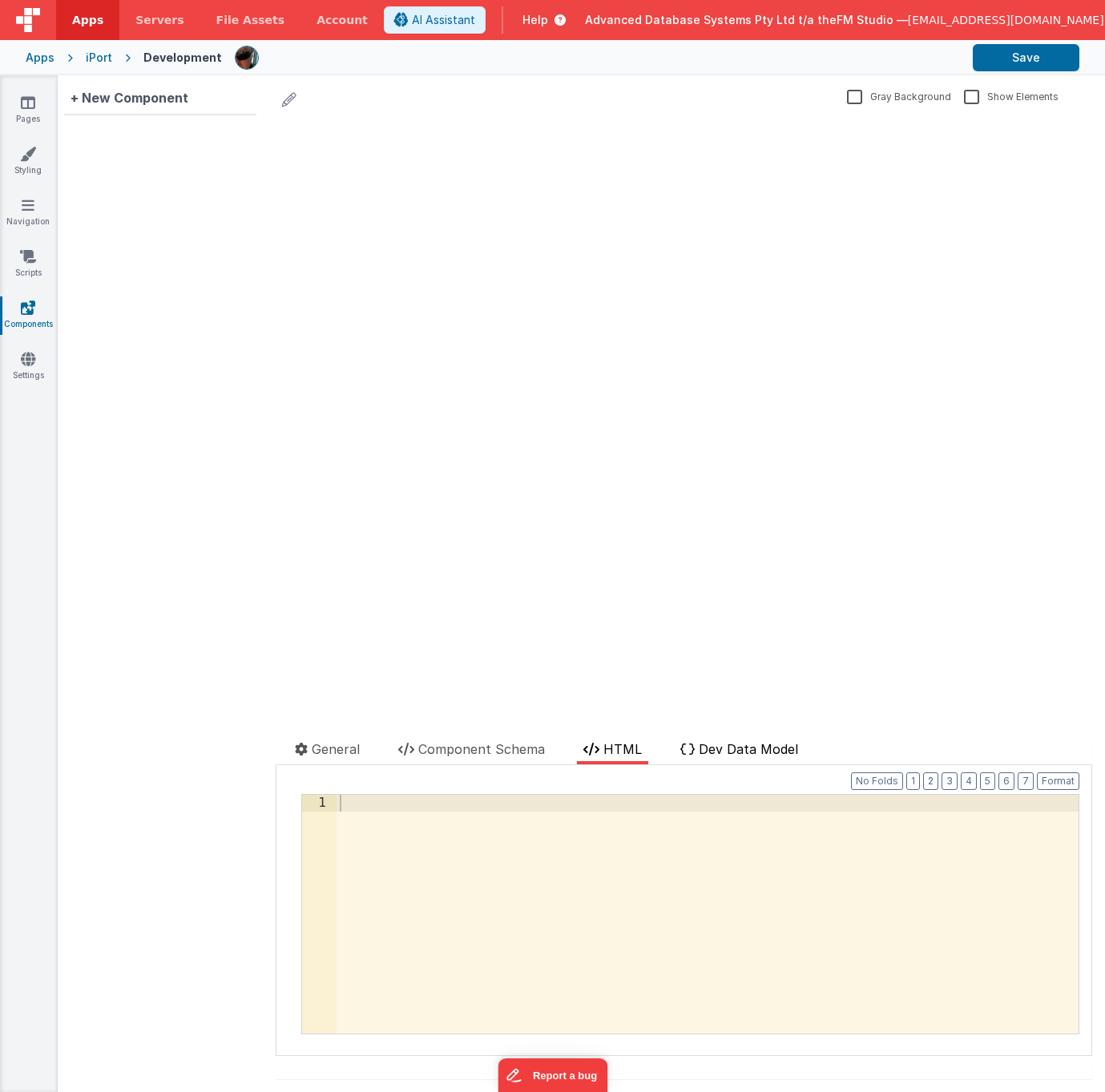
click at [719, 745] on span "Dev Data Model" at bounding box center [748, 749] width 100 height 16
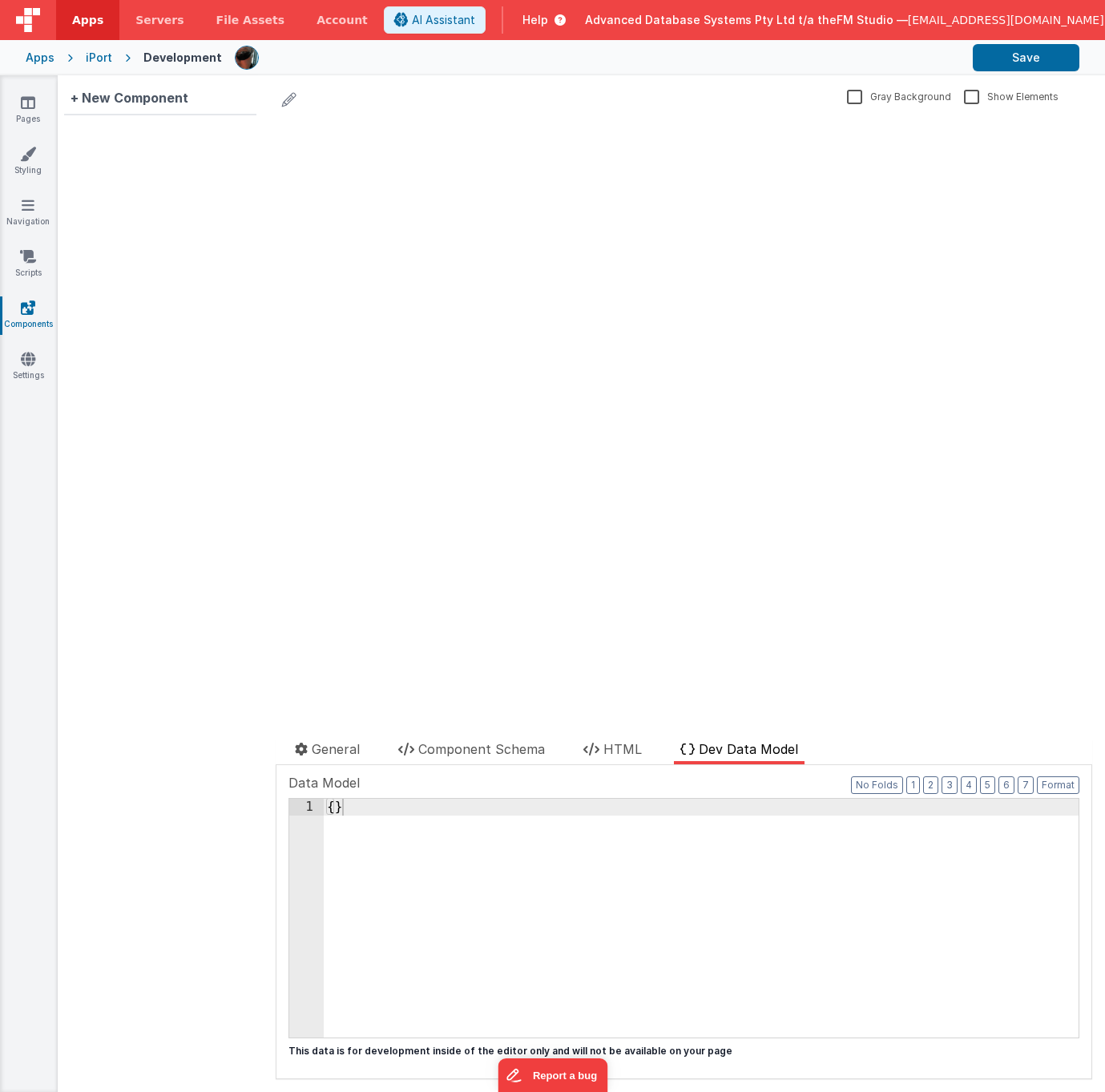
click at [26, 246] on div "Pages Styling Navigation Scripts Components Settings" at bounding box center [29, 584] width 58 height 1017
click at [25, 157] on icon at bounding box center [28, 154] width 16 height 16
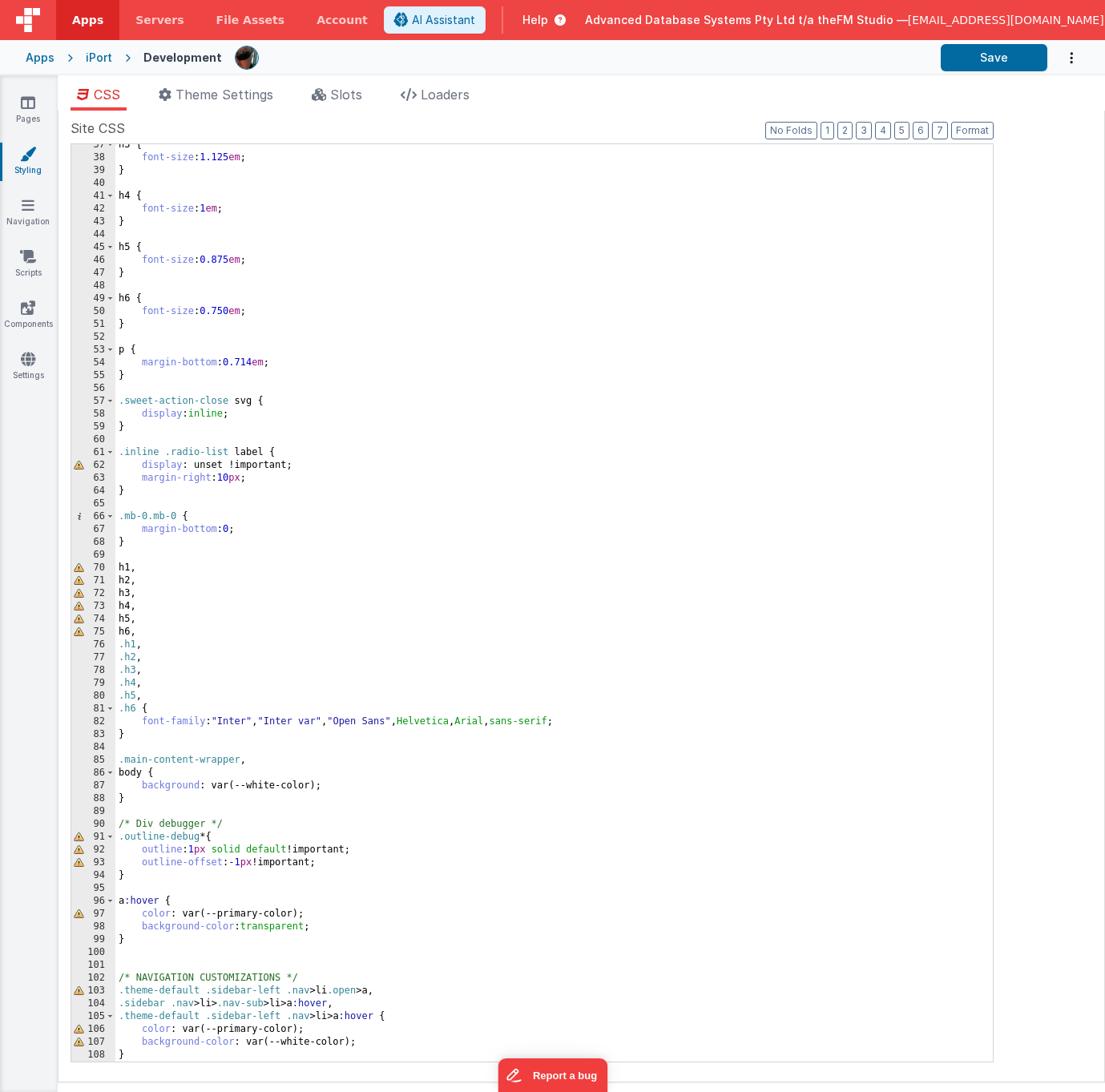
scroll to position [467, 0]
click at [405, 649] on div "h3 { font-size : 1.125 em ; } h4 { font-size : 1 em ; } h5 { font-size : 0.875 …" at bounding box center [555, 610] width 878 height 943
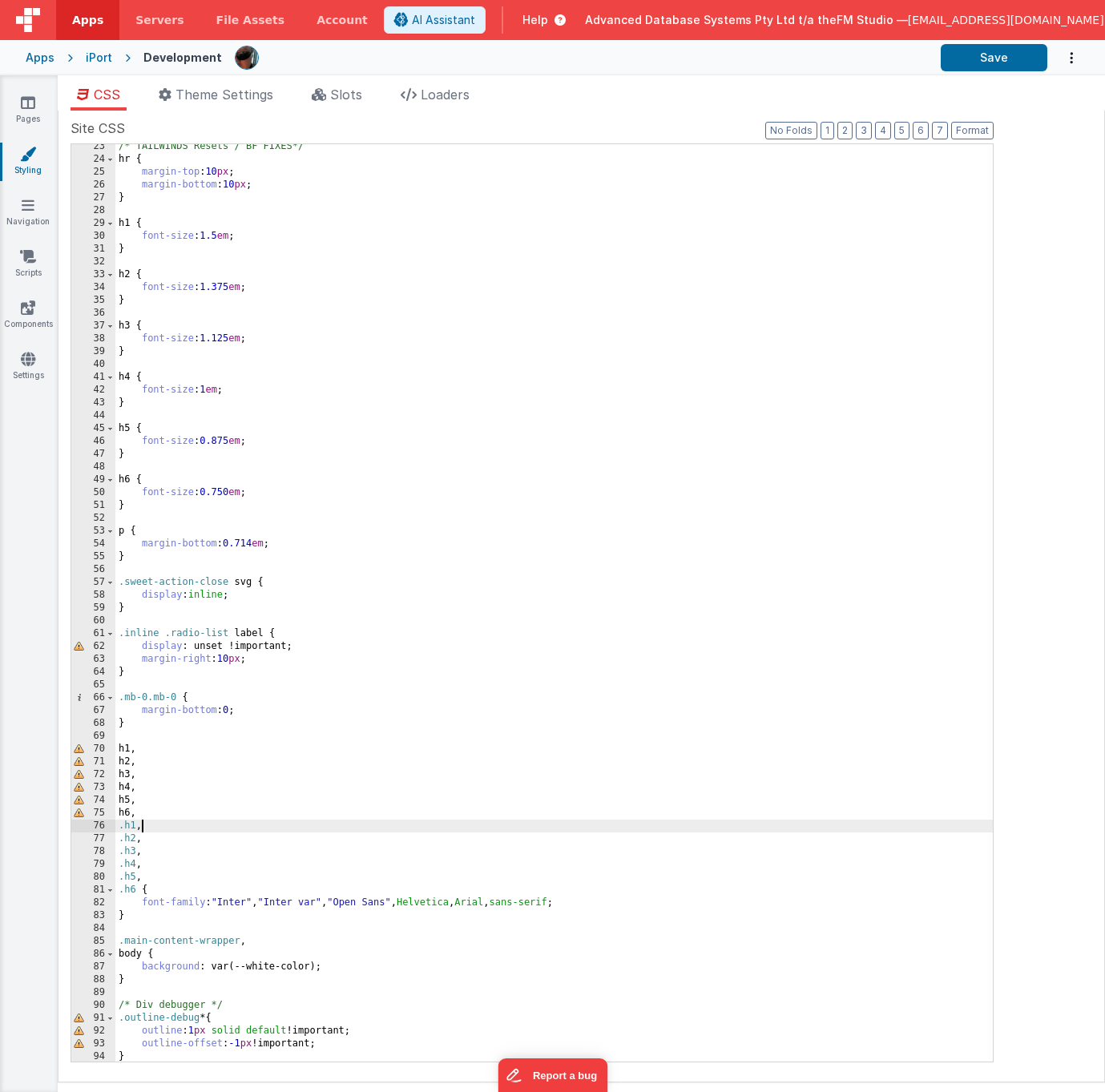
scroll to position [110, 0]
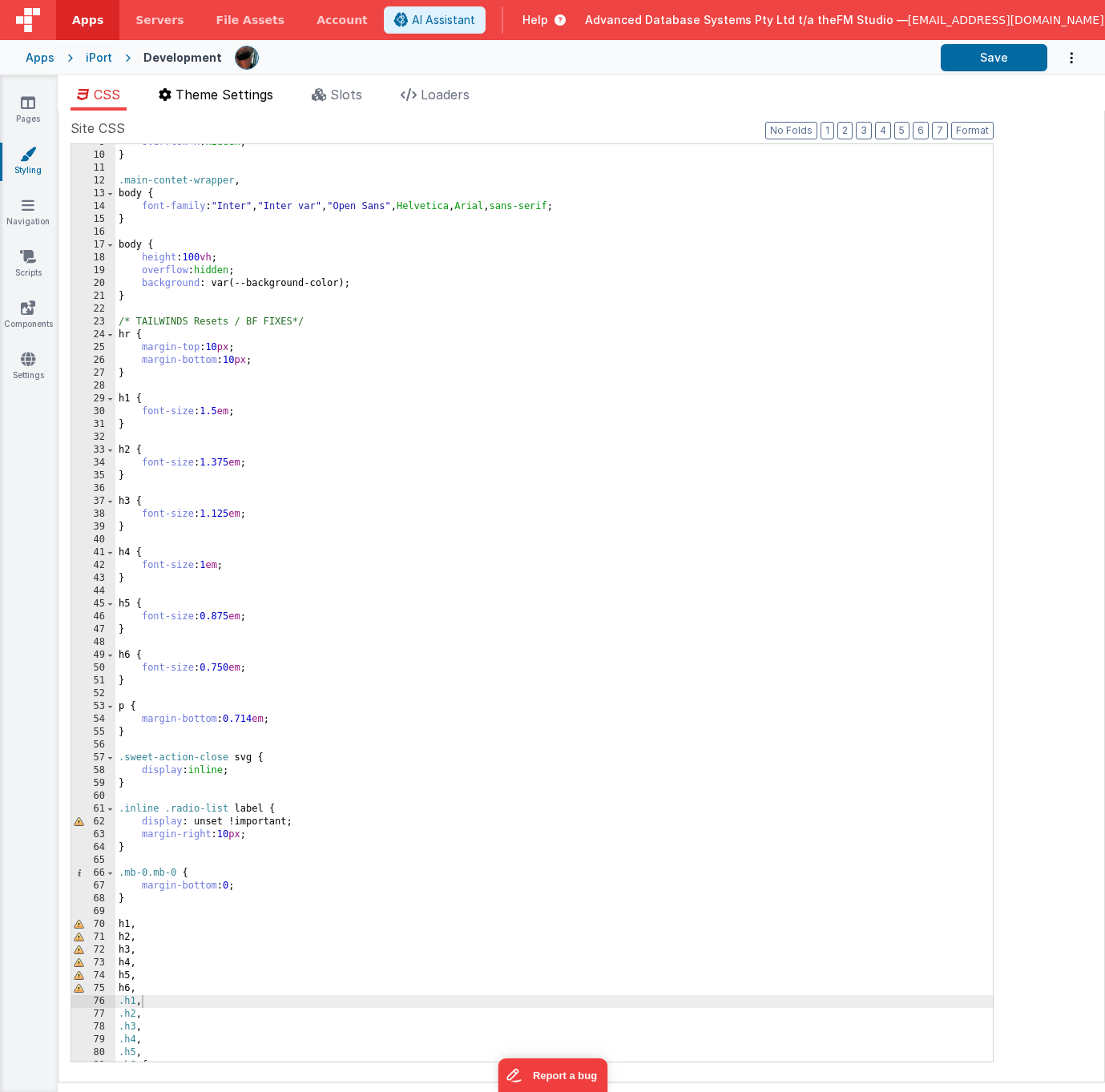
click at [238, 98] on span "Theme Settings" at bounding box center [224, 95] width 98 height 16
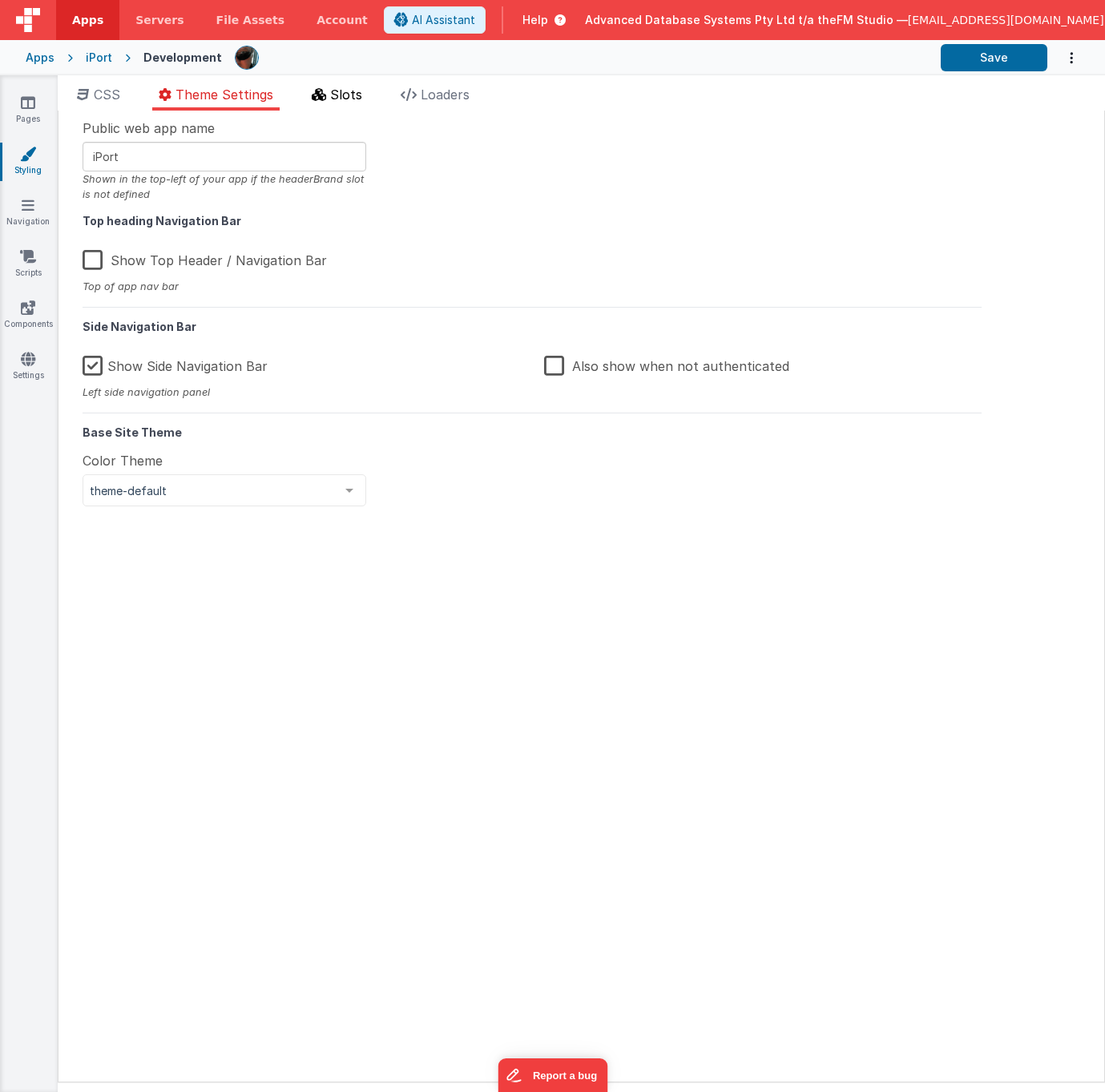
click at [334, 94] on span "Slots" at bounding box center [346, 95] width 32 height 16
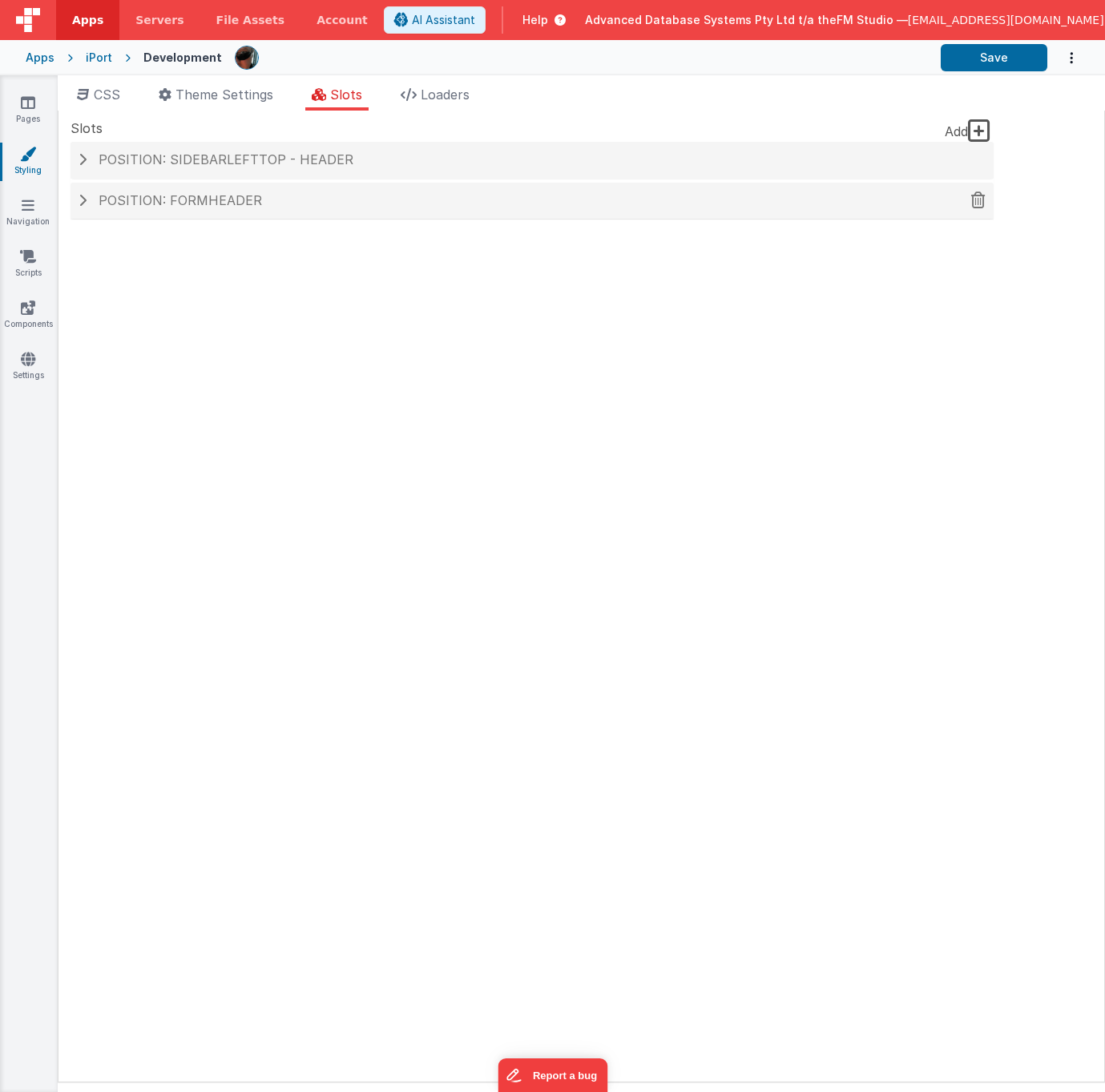
click at [83, 198] on span at bounding box center [82, 200] width 8 height 13
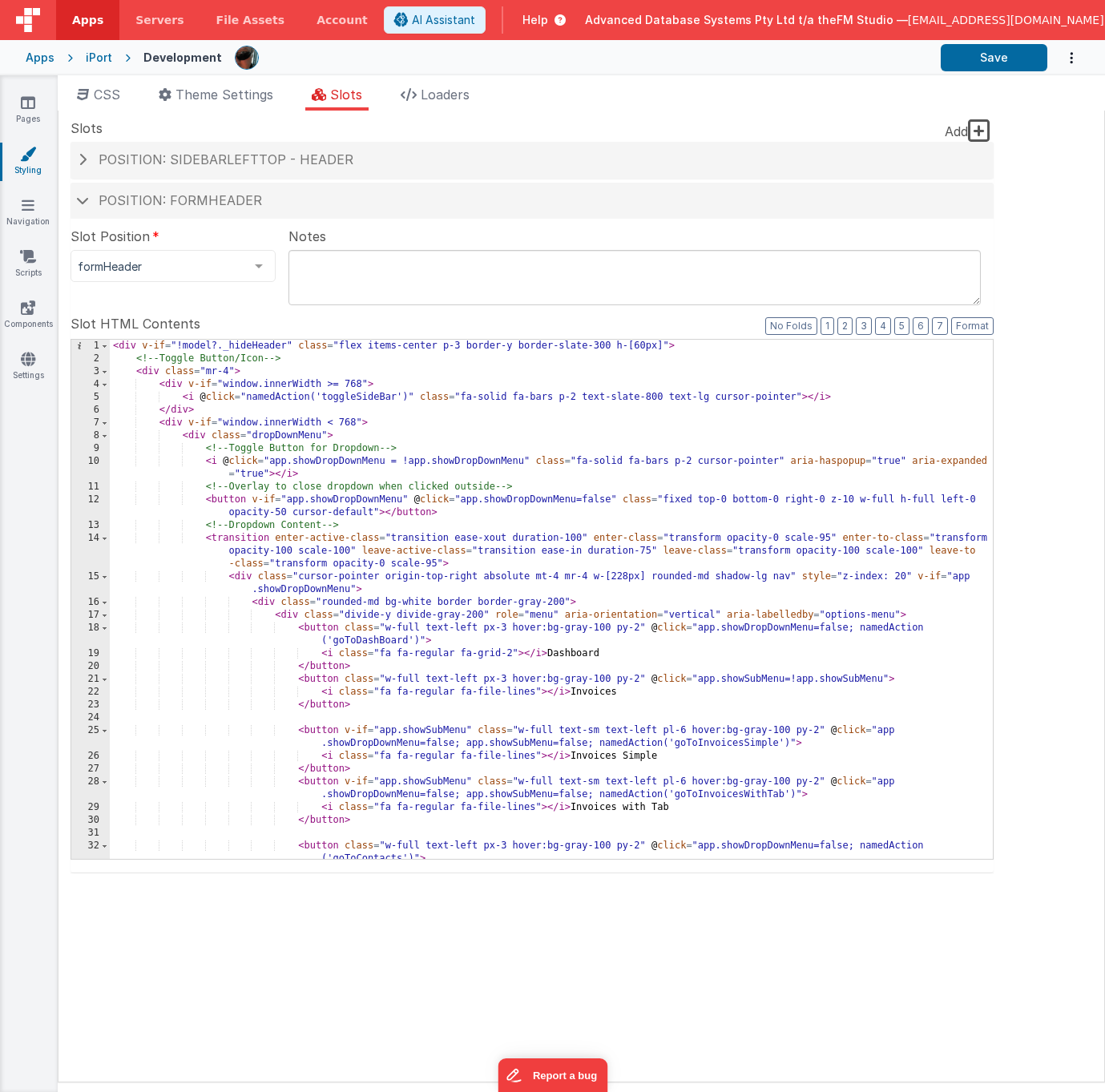
click at [572, 619] on div "< div v-if = "!model?._hideHeader" class = "flex items-center p-3 border-y bord…" at bounding box center [551, 612] width 883 height 545
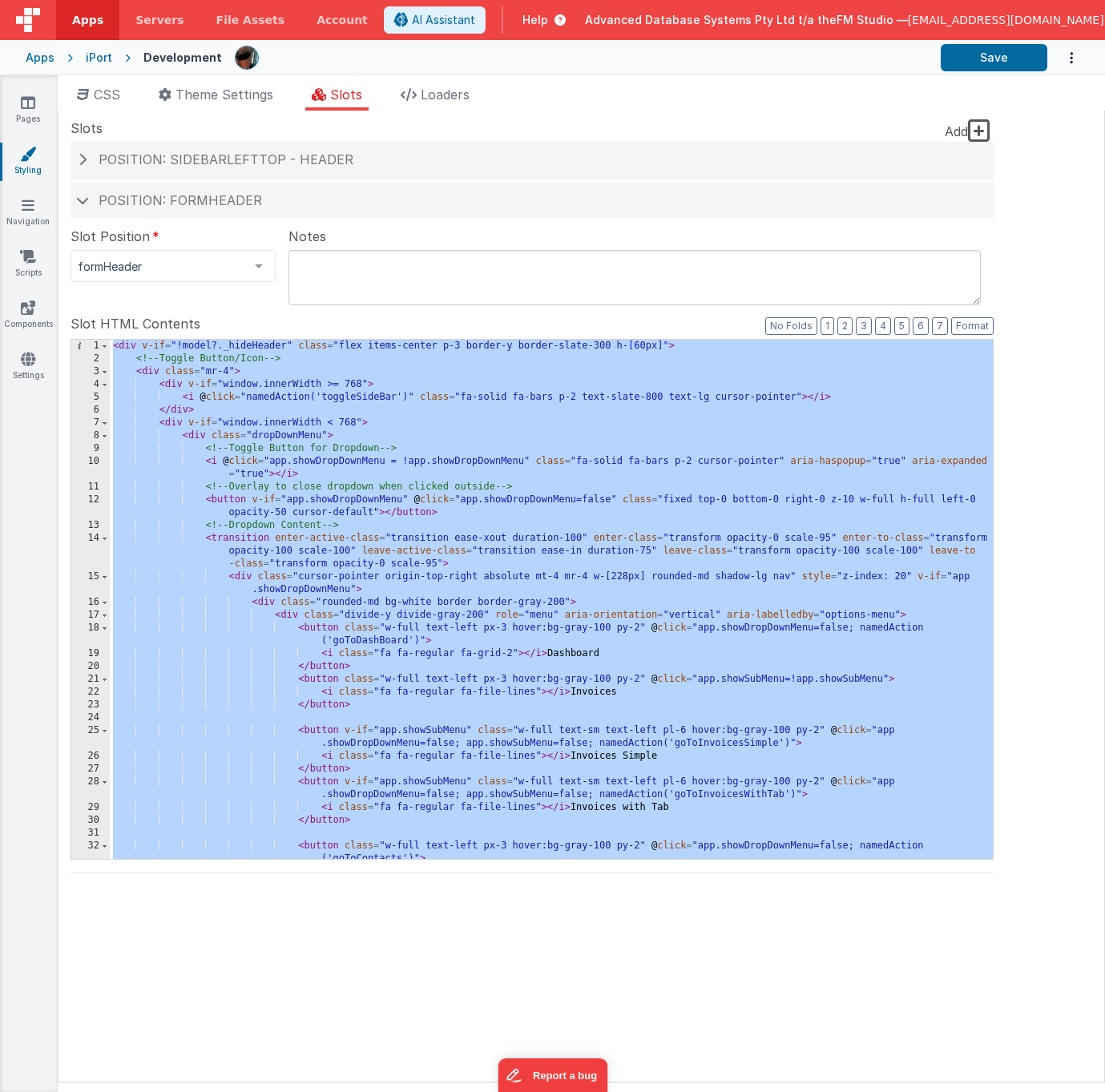
click at [359, 518] on div "< div v-if = "!model?._hideHeader" class = "flex items-center p-3 border-y bord…" at bounding box center [551, 612] width 883 height 545
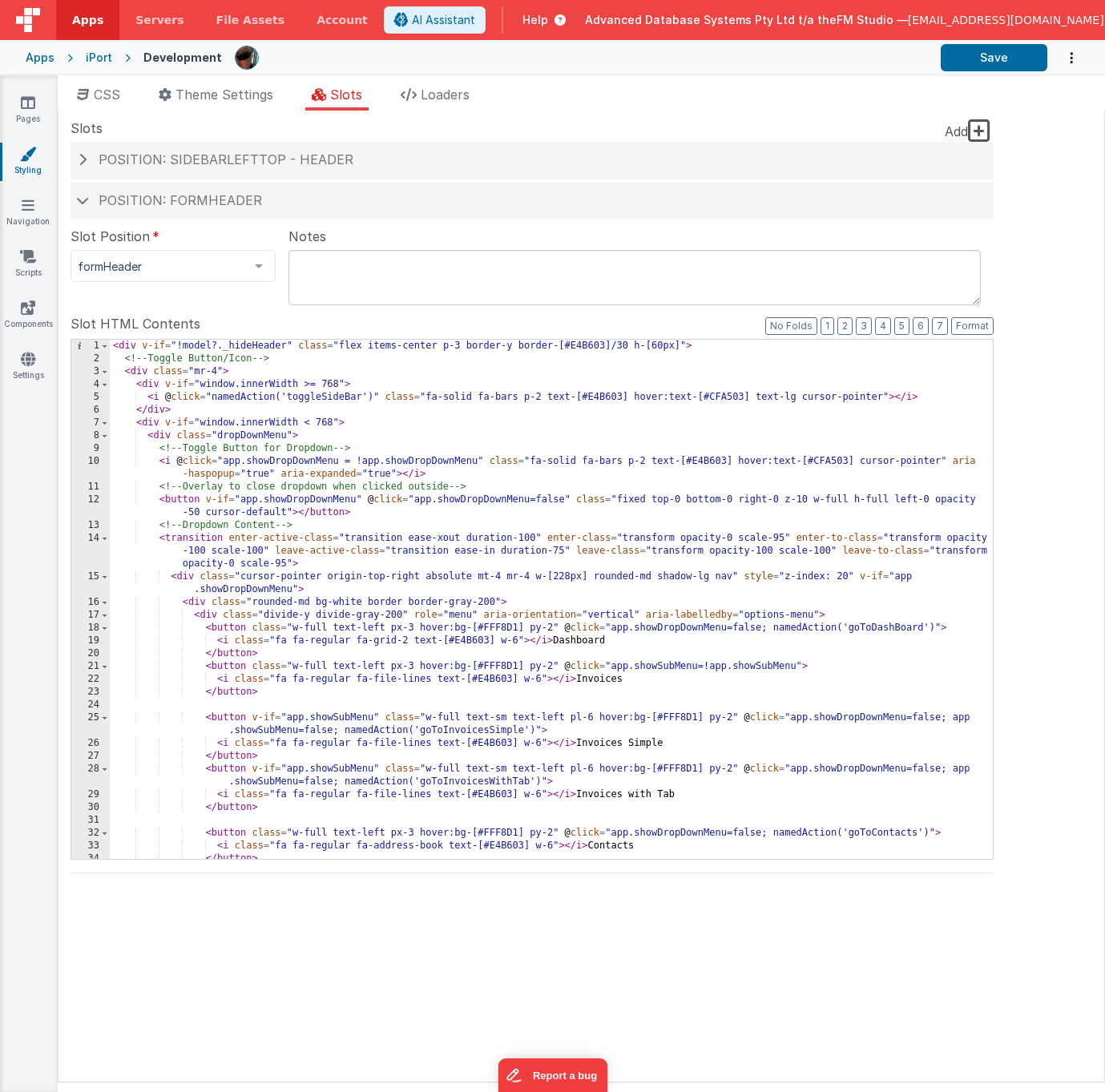
scroll to position [0, 0]
drag, startPoint x: 300, startPoint y: 346, endPoint x: 692, endPoint y: 344, distance: 392.0
click at [692, 344] on div "< div v-if = "!model?._hideHeader" class = "flex items-center p-3 border-y bord…" at bounding box center [551, 612] width 883 height 545
click at [576, 566] on div "< div v-if = "!model?._hideHeader" class = "flex items-center p-3 border-y bord…" at bounding box center [551, 612] width 883 height 545
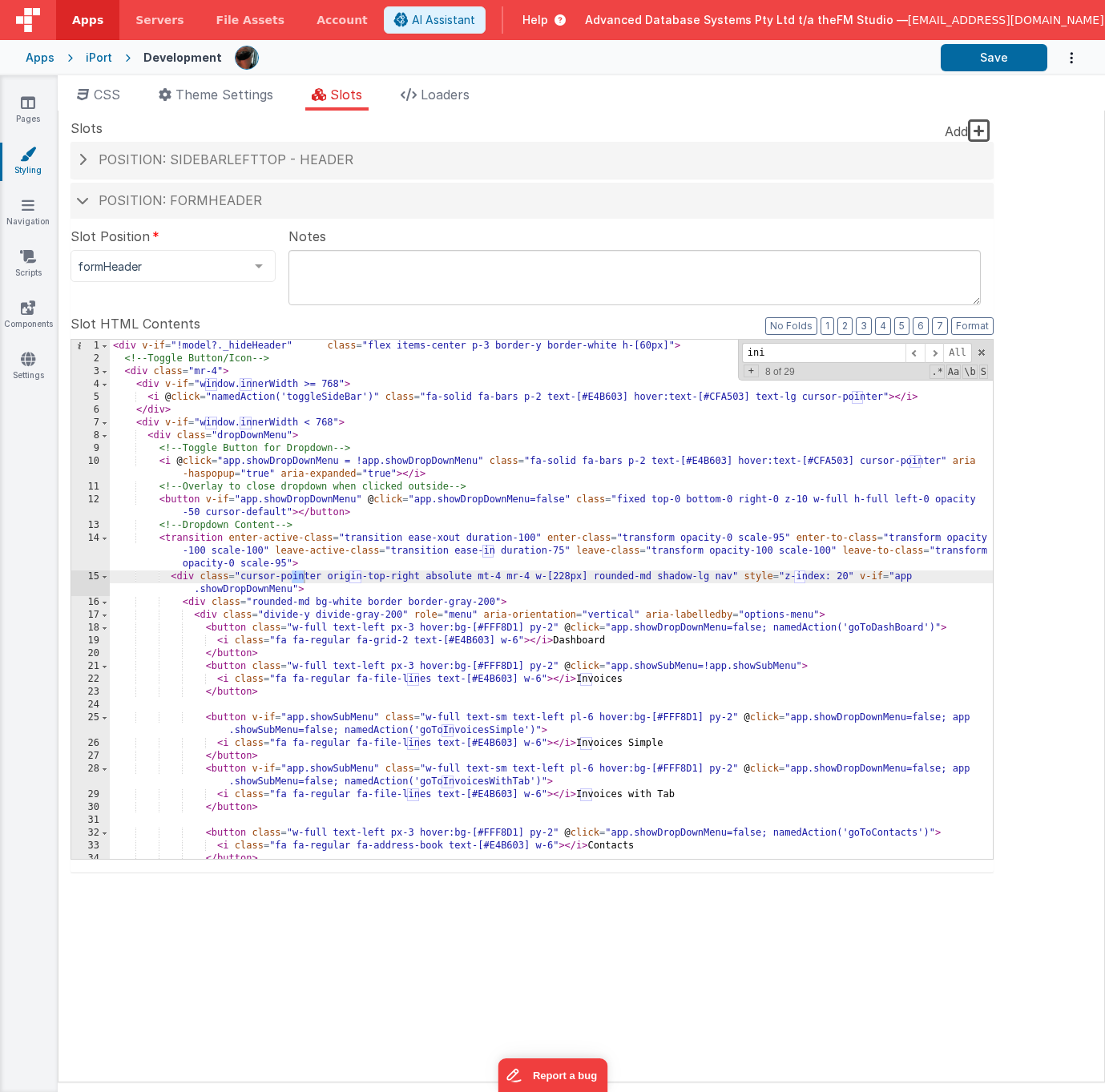
scroll to position [625, 0]
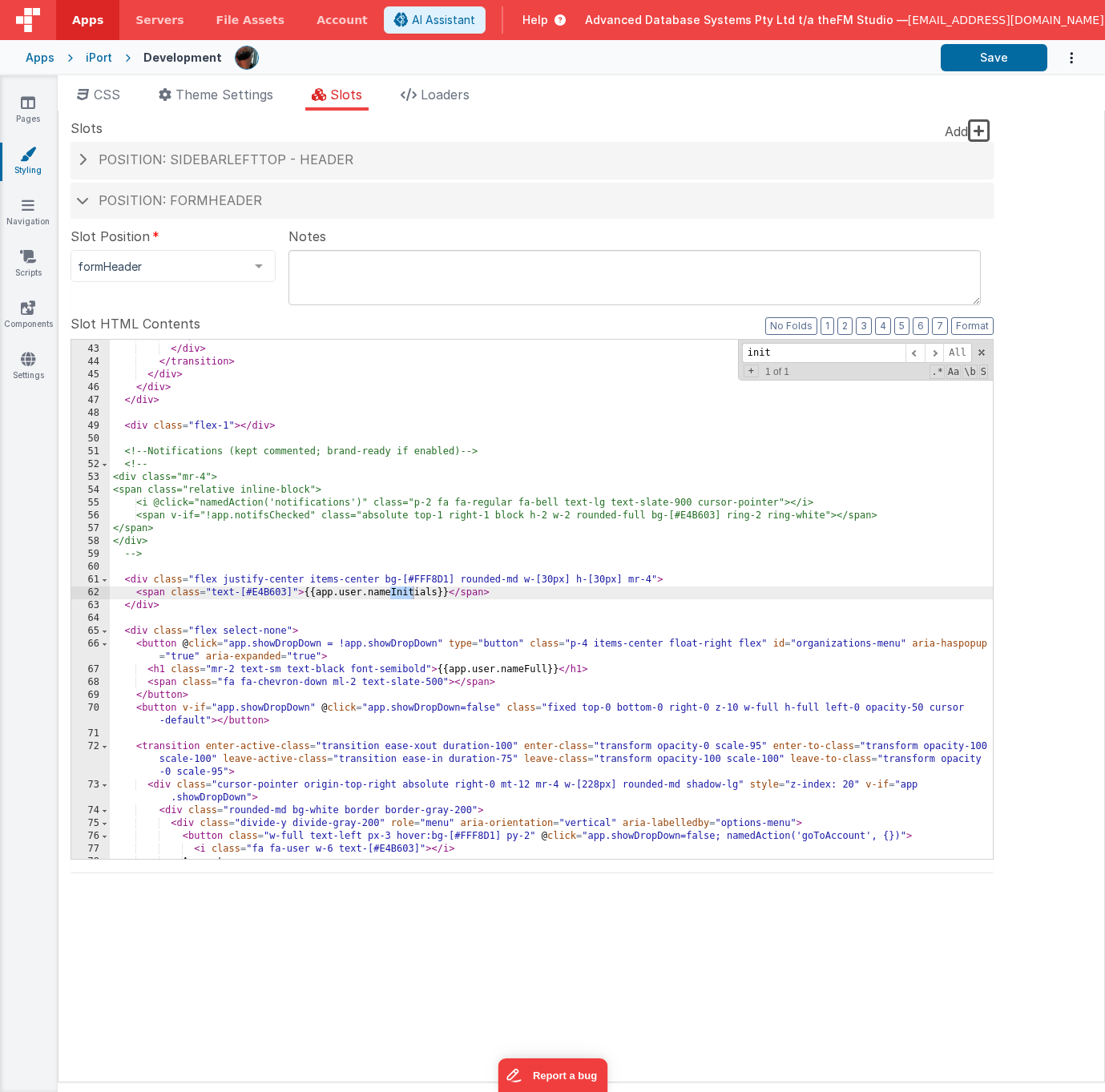
type input "init"
click at [252, 591] on div "</ div > </ div > </ transition > </ div > </ div > </ div > < div class = "fle…" at bounding box center [551, 603] width 883 height 545
click at [30, 106] on icon at bounding box center [28, 102] width 14 height 16
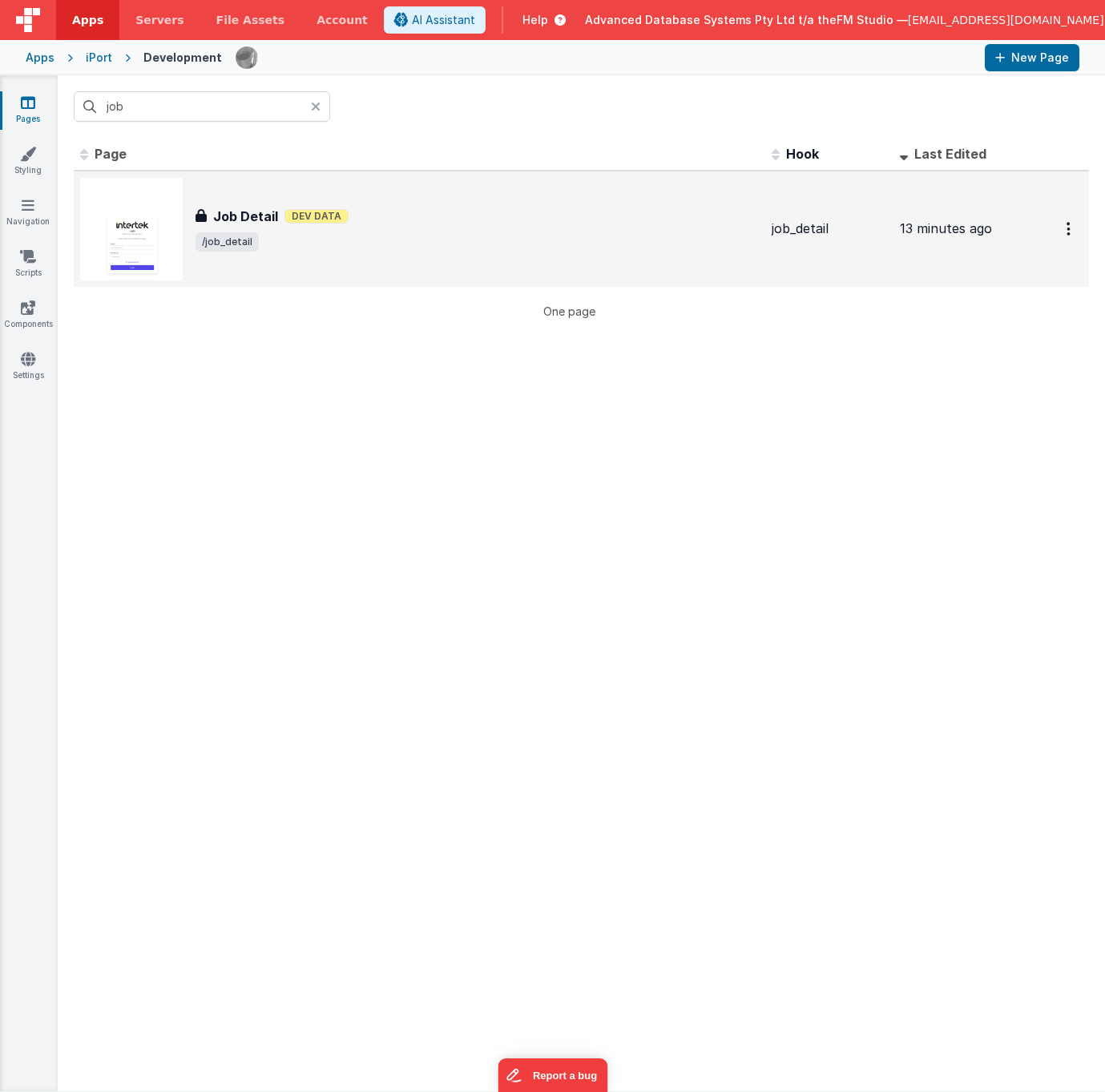
click at [138, 249] on img at bounding box center [131, 229] width 102 height 102
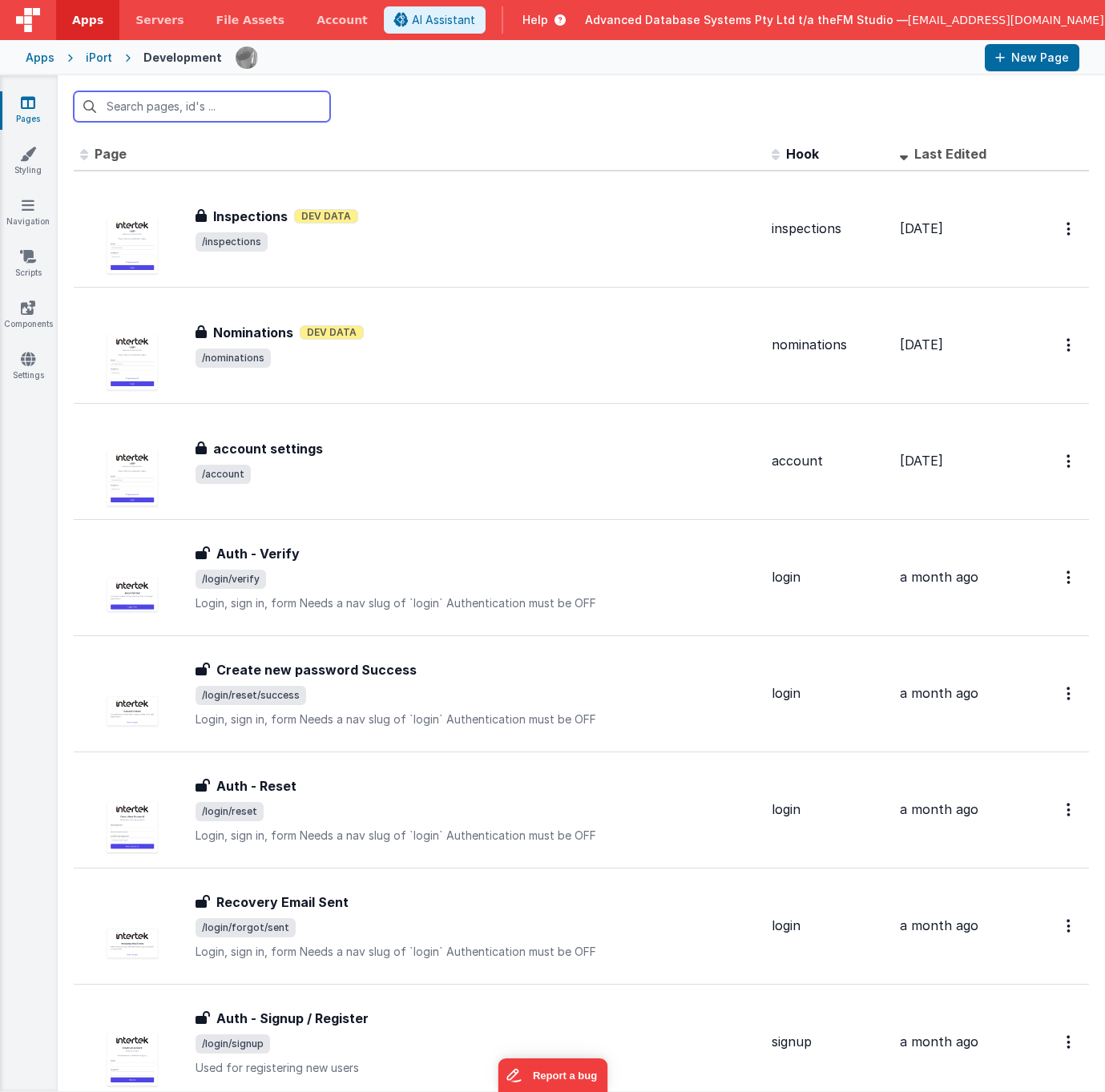
click at [200, 105] on input "text" at bounding box center [201, 107] width 256 height 31
type input "job"
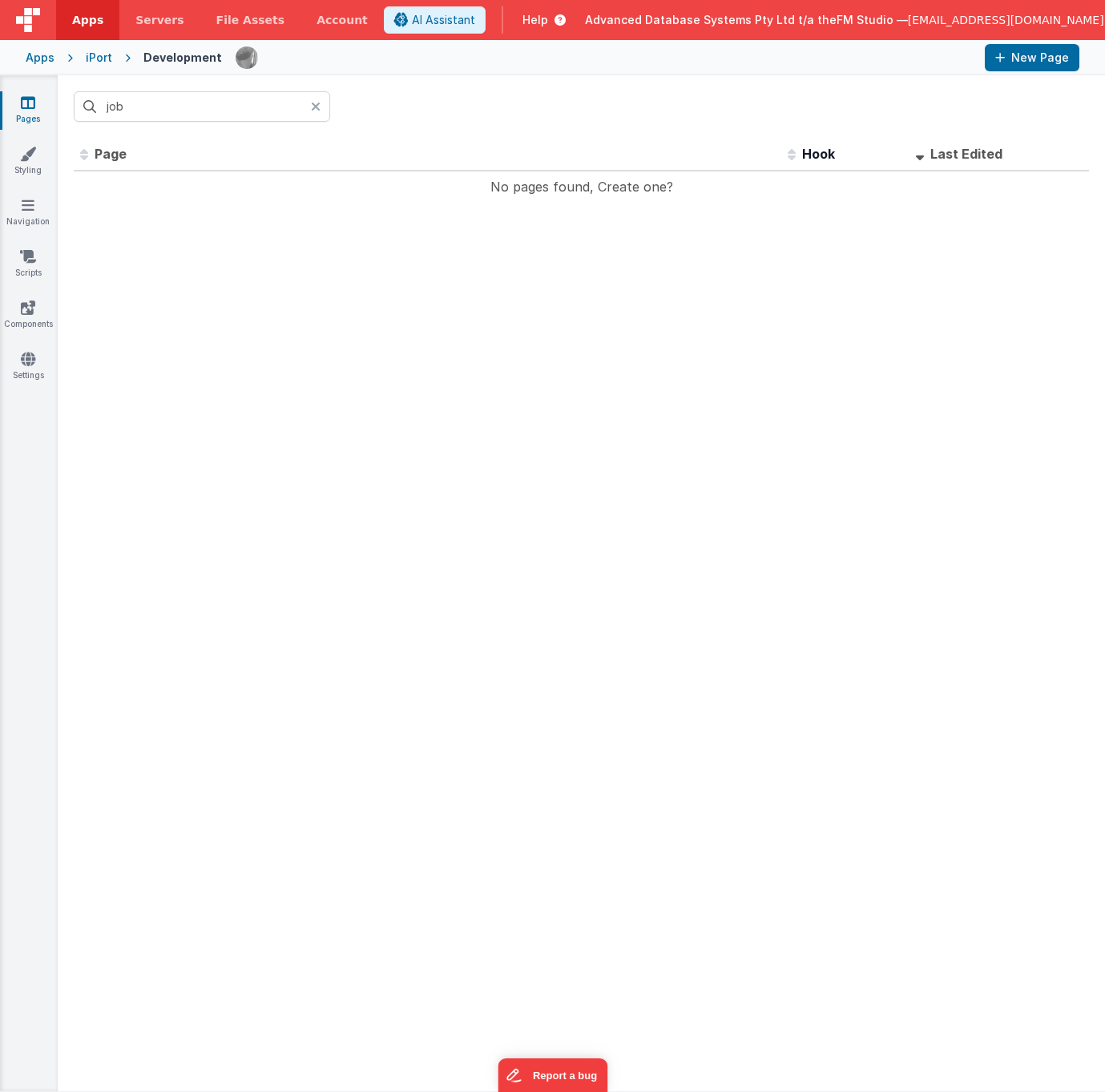
click at [99, 62] on div "iPort" at bounding box center [99, 58] width 26 height 16
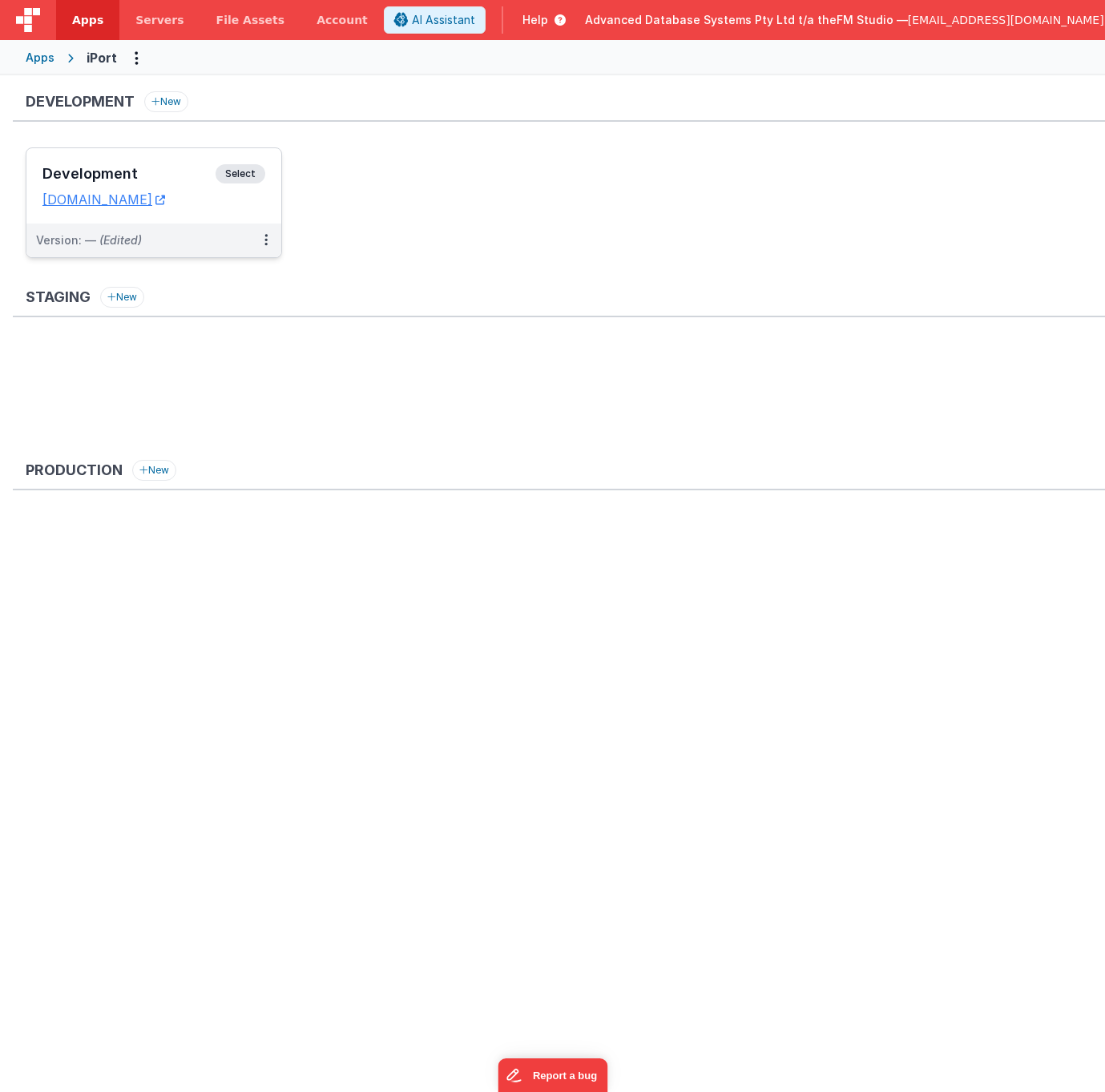
click at [148, 170] on h3 "Development" at bounding box center [129, 174] width 173 height 16
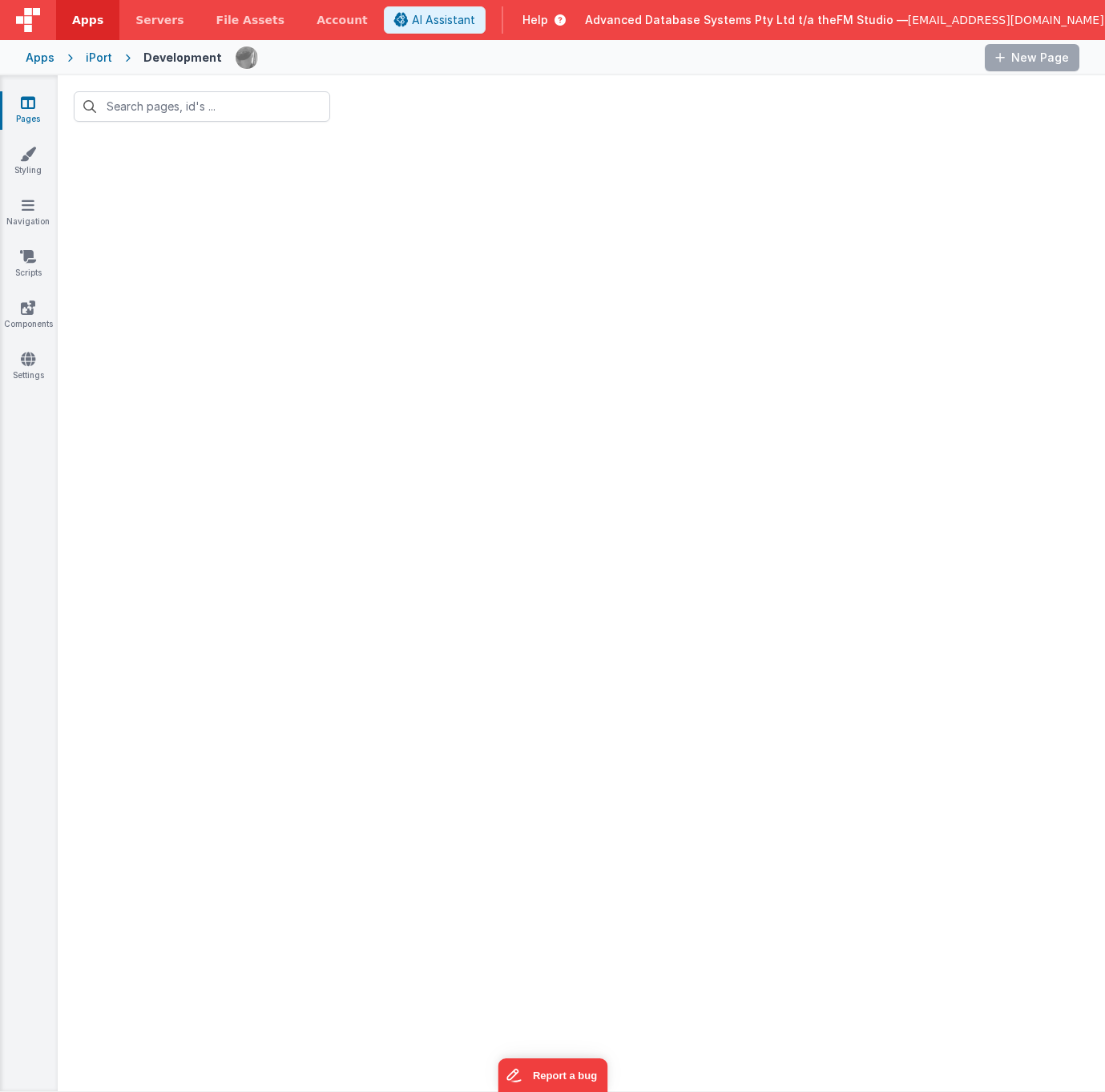
type input "job"
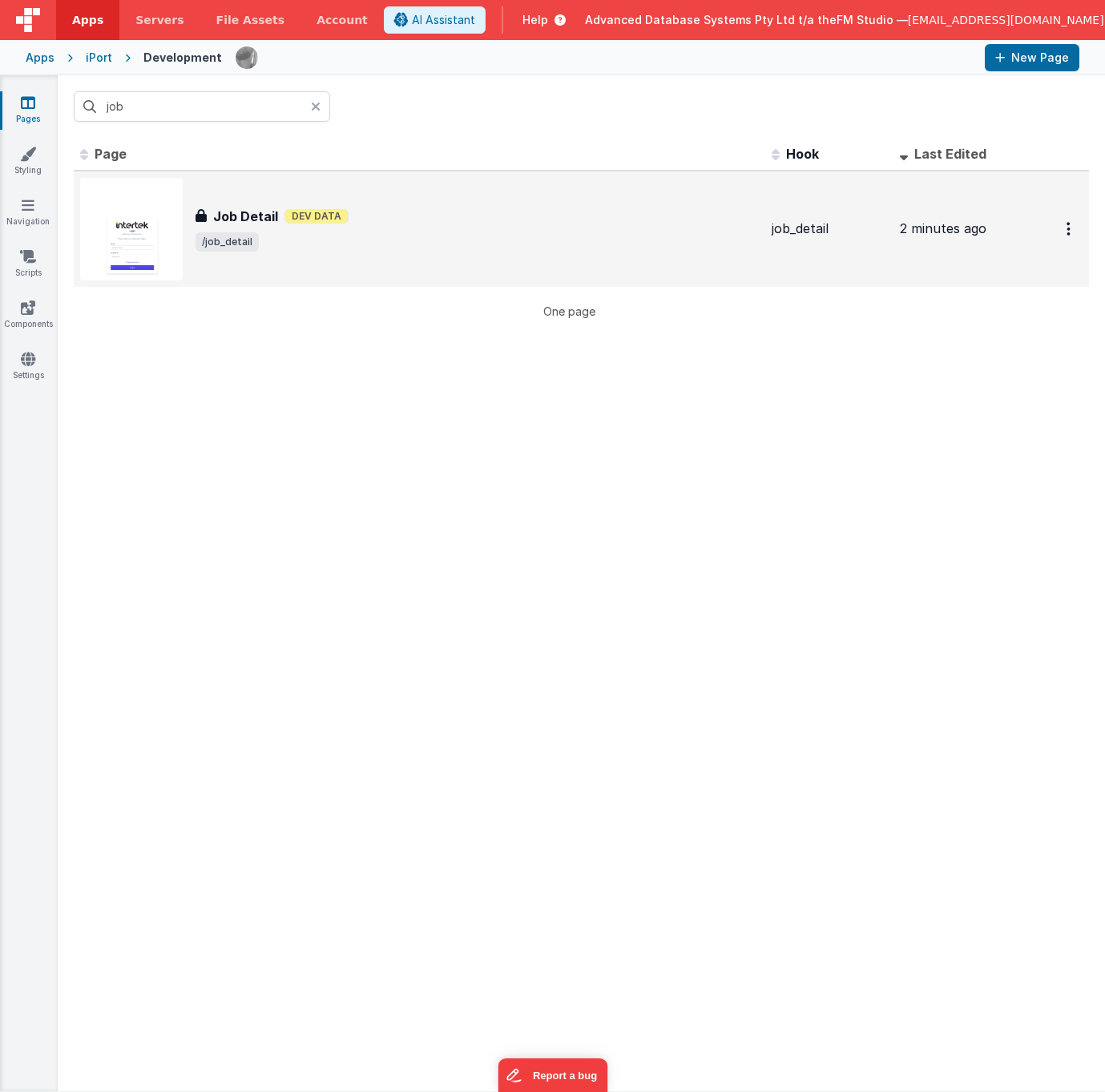
click at [236, 216] on h3 "Job Detail" at bounding box center [246, 215] width 65 height 19
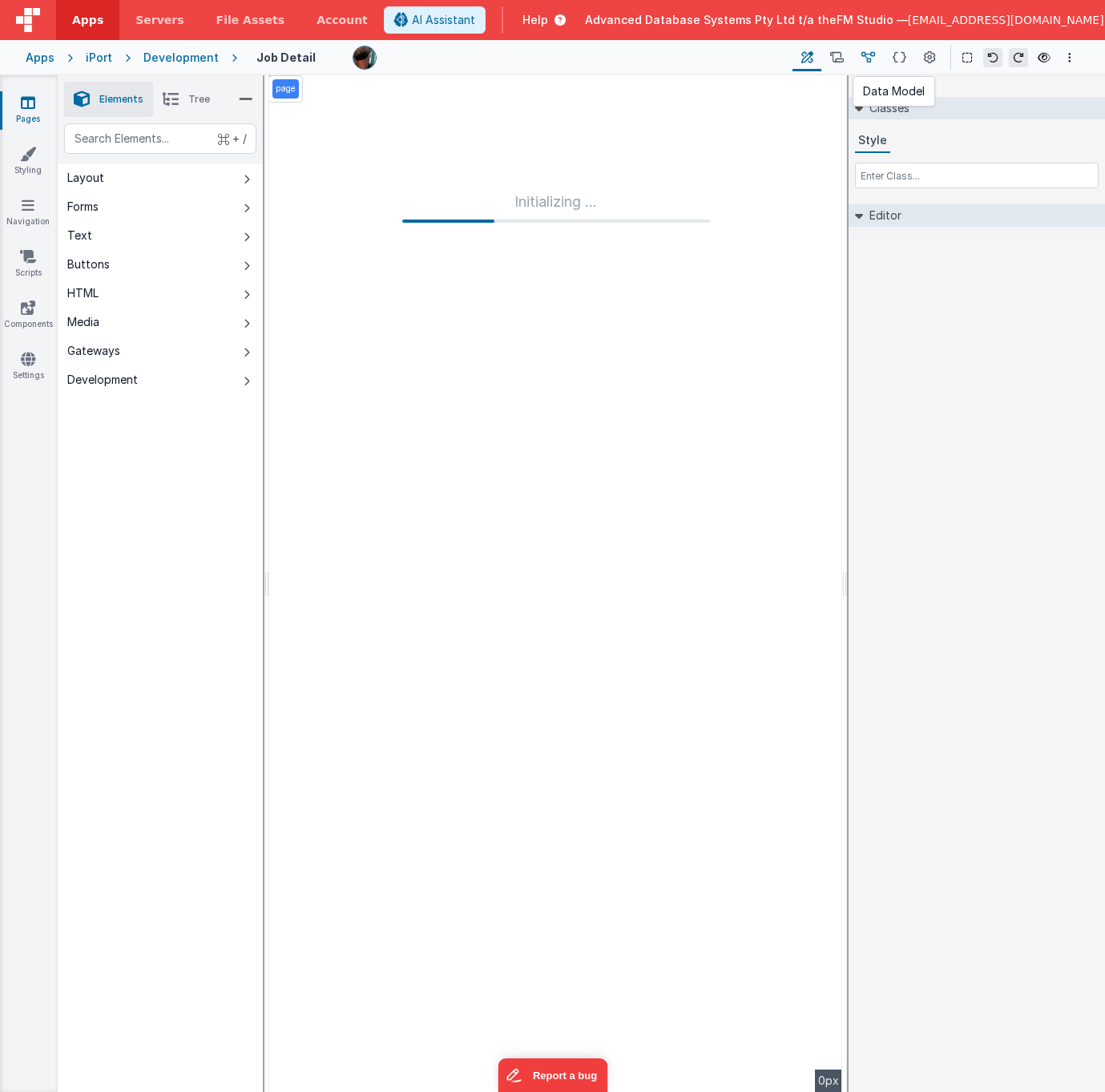
click at [872, 55] on icon at bounding box center [868, 58] width 14 height 17
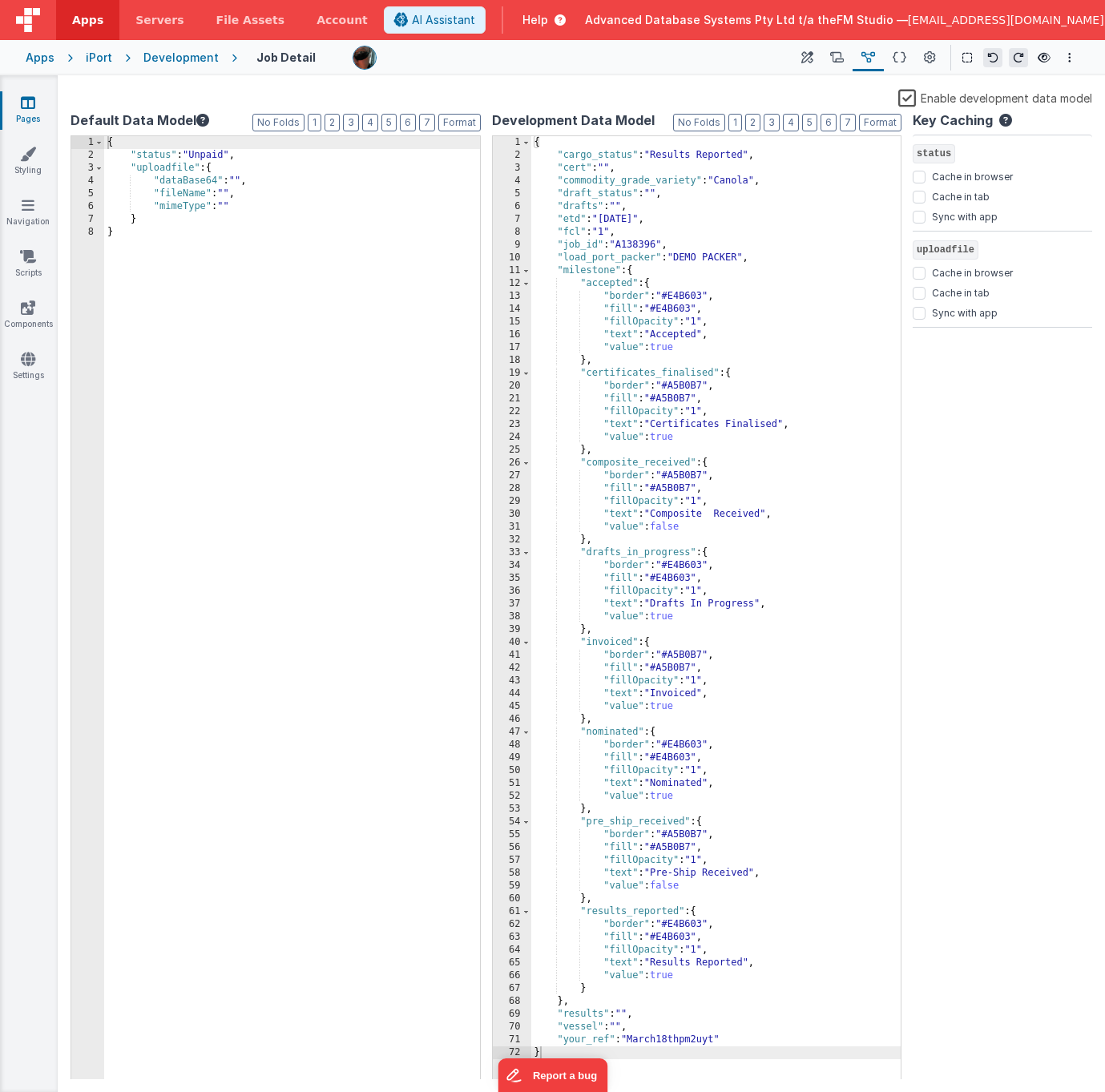
click at [689, 297] on div "{ "cargo_status" : "Results Reported" , "cert" : "" , "commodity_grade_variety"…" at bounding box center [716, 621] width 370 height 968
click at [905, 54] on icon at bounding box center [899, 58] width 14 height 17
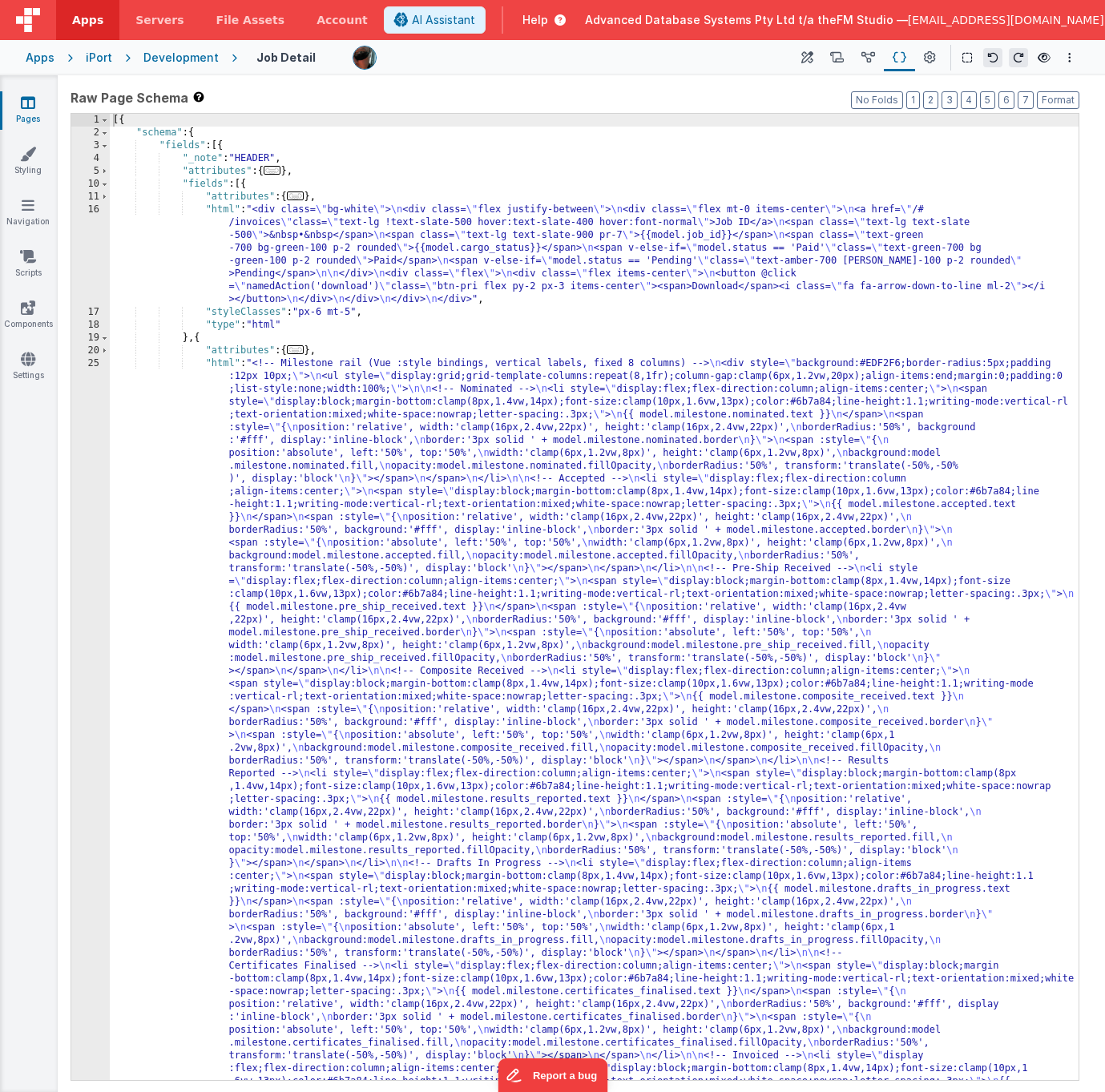
click at [334, 265] on div "[{ "schema" : { "fields" : [{ "_note" : "HEADER" , "attributes" : { ... } , "fi…" at bounding box center [594, 1007] width 968 height 1787
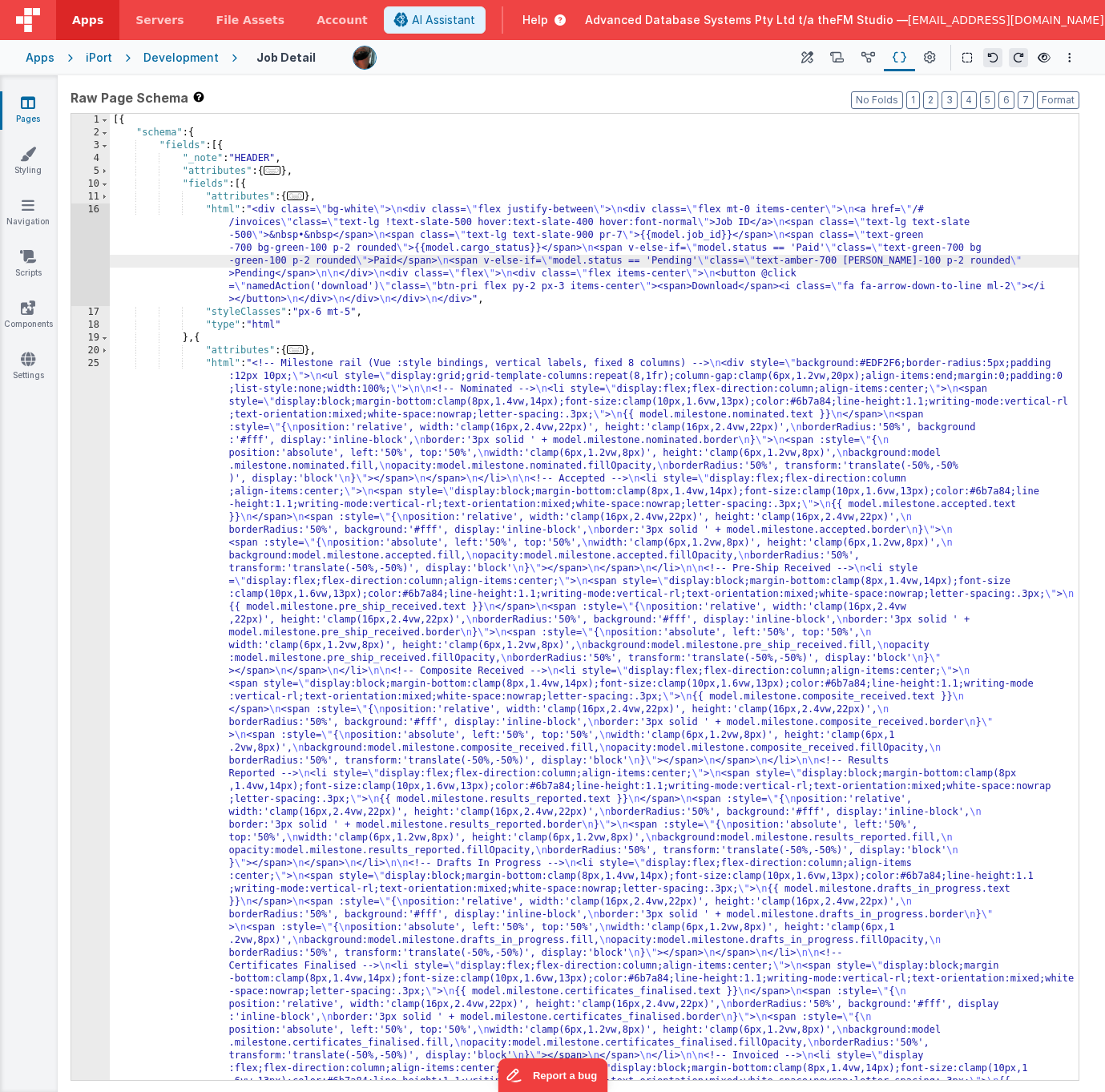
click at [90, 250] on div "16" at bounding box center [90, 254] width 39 height 102
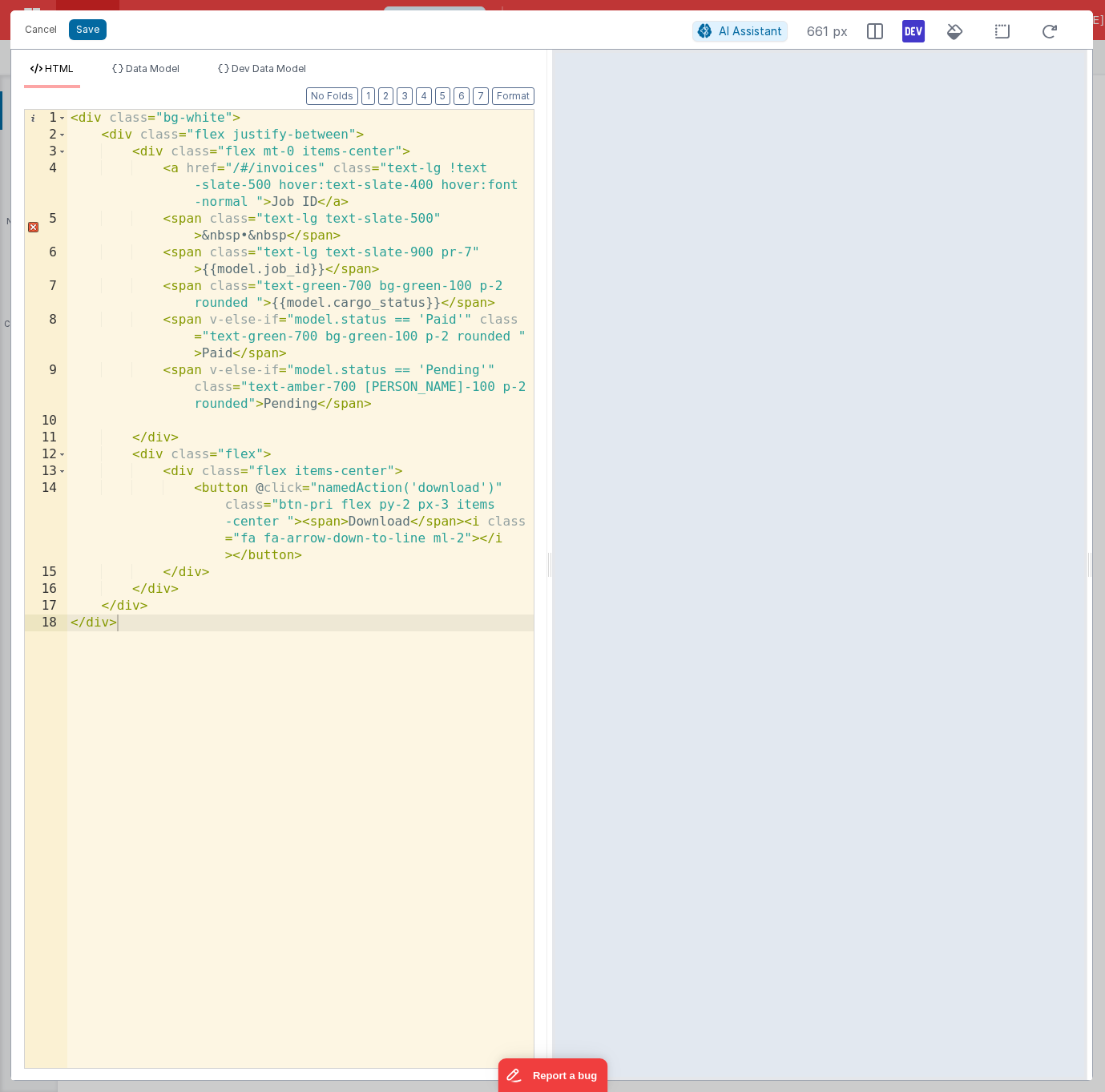
click at [304, 290] on div "< div class = "bg-white" > < div class = "flex justify-between" > < div class =…" at bounding box center [300, 605] width 466 height 992
